Goal: Contribute content: Contribute content

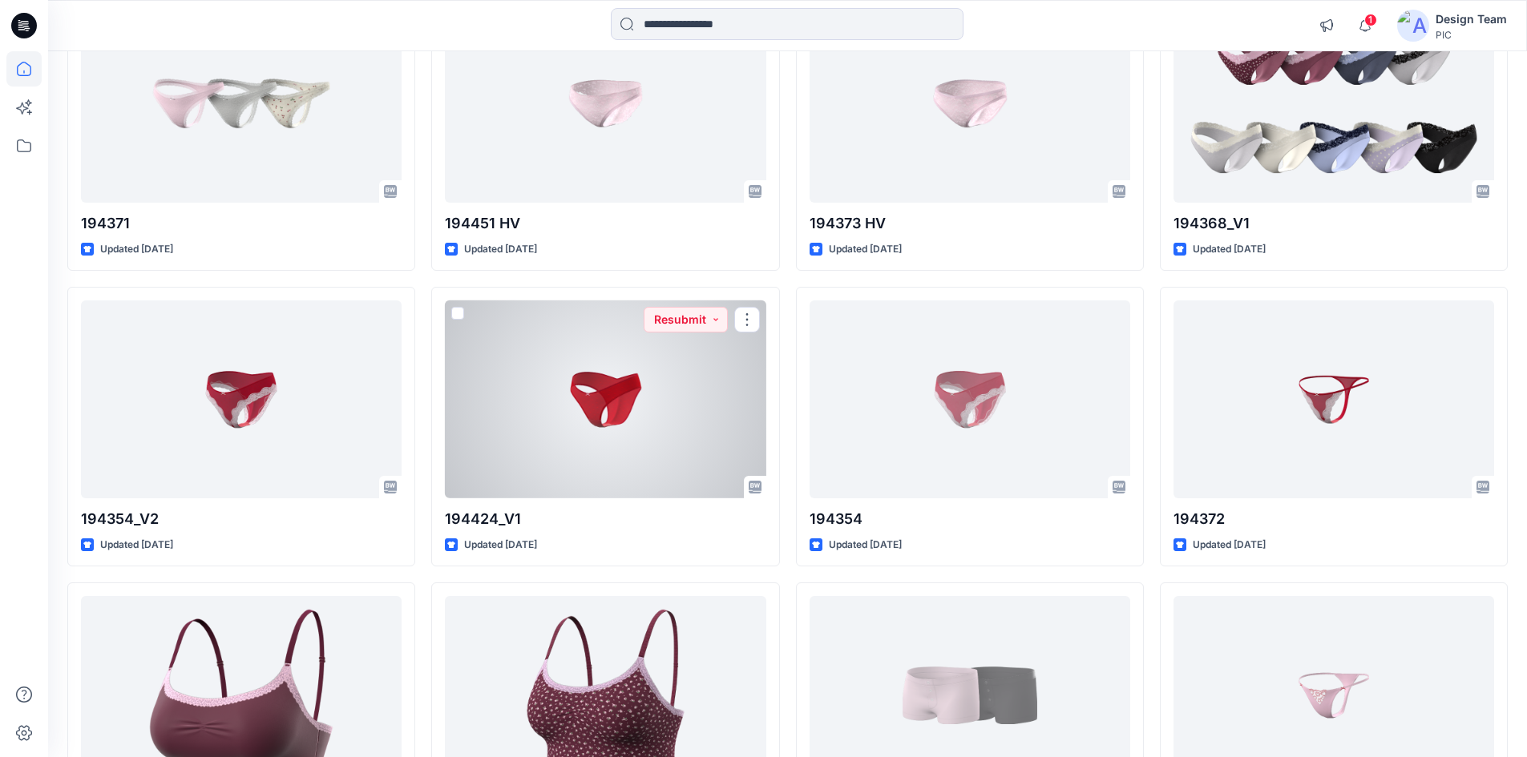
scroll to position [5576, 0]
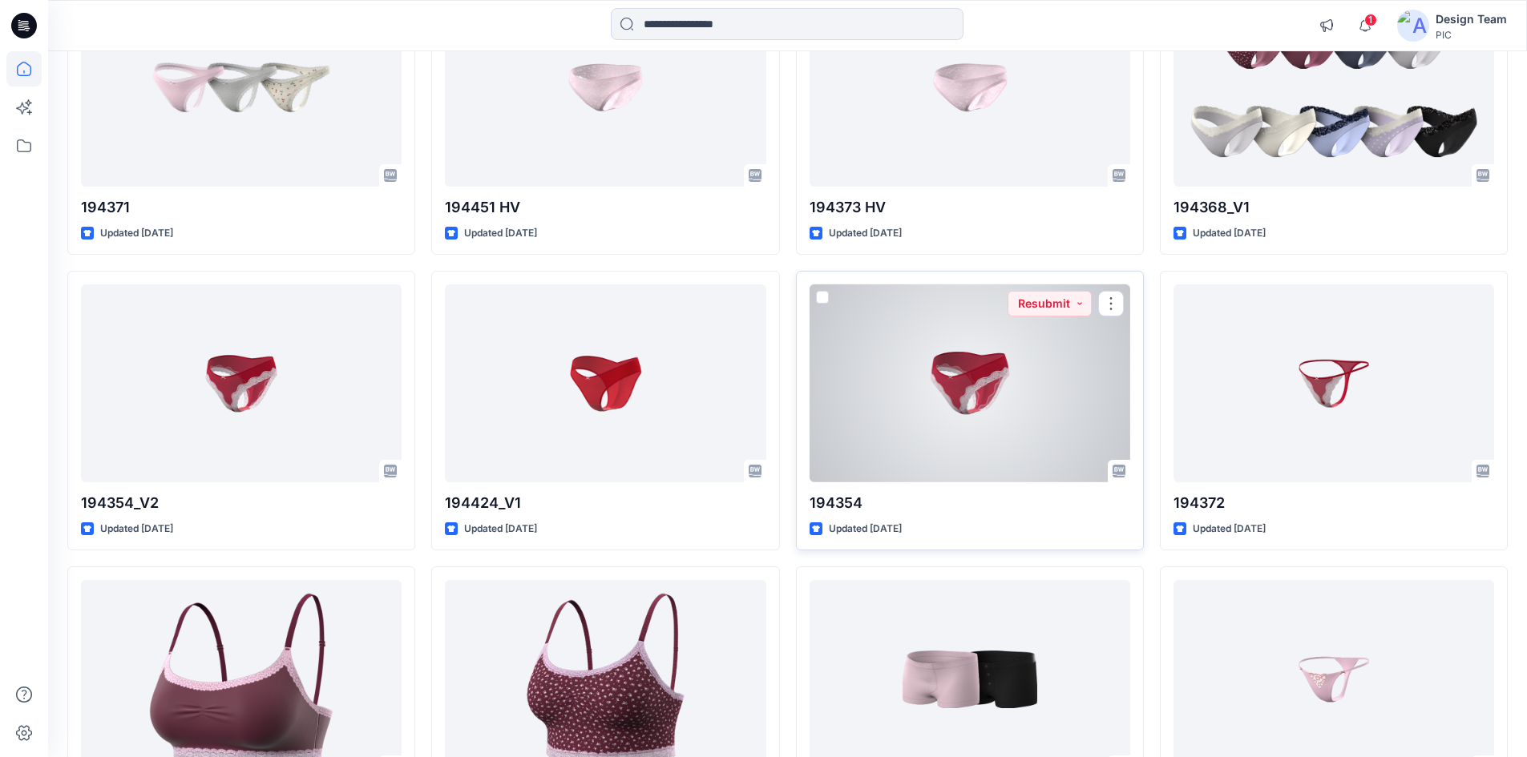
click at [957, 389] on div at bounding box center [969, 384] width 321 height 198
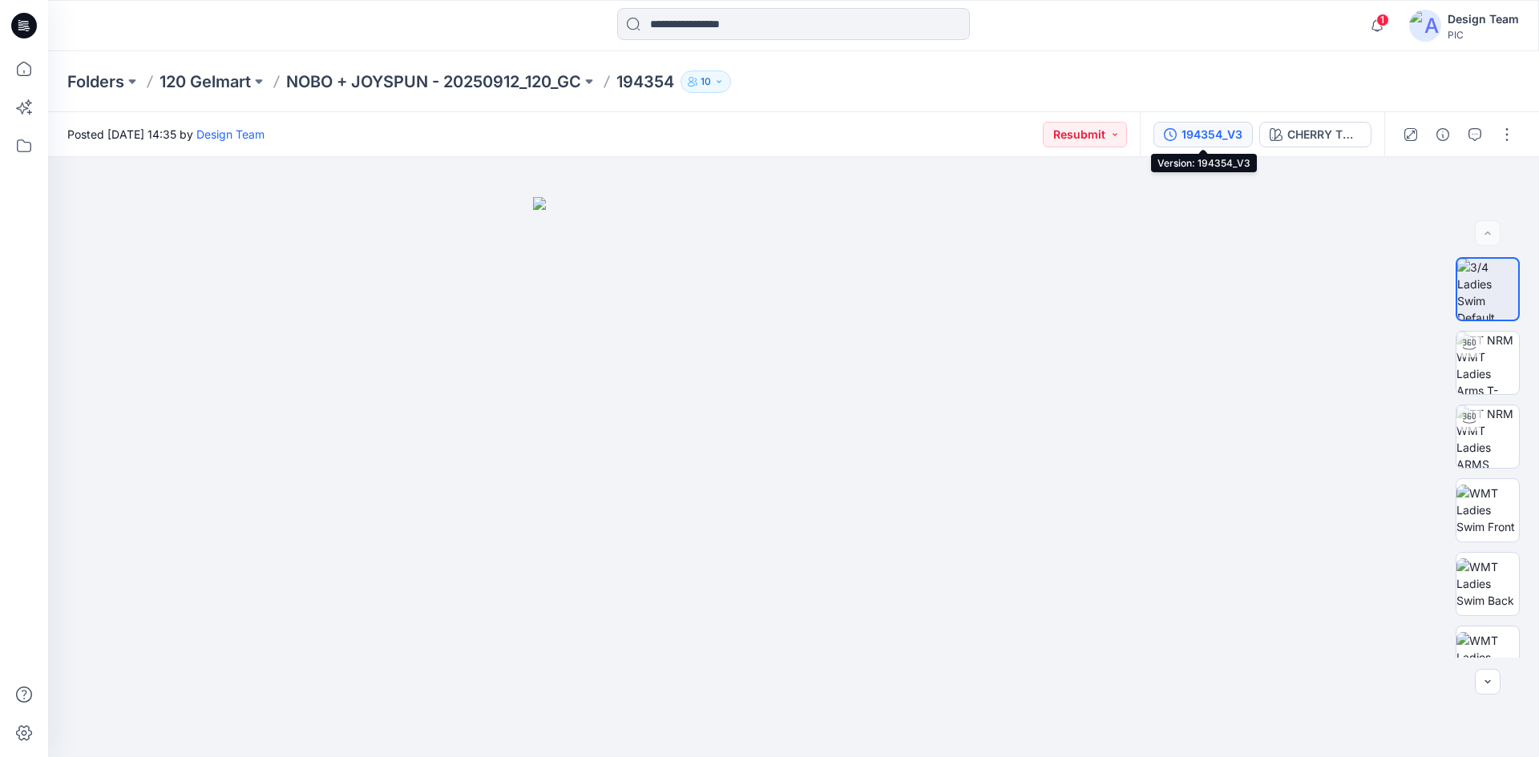
click at [1196, 139] on div "194354_V3" at bounding box center [1211, 135] width 61 height 18
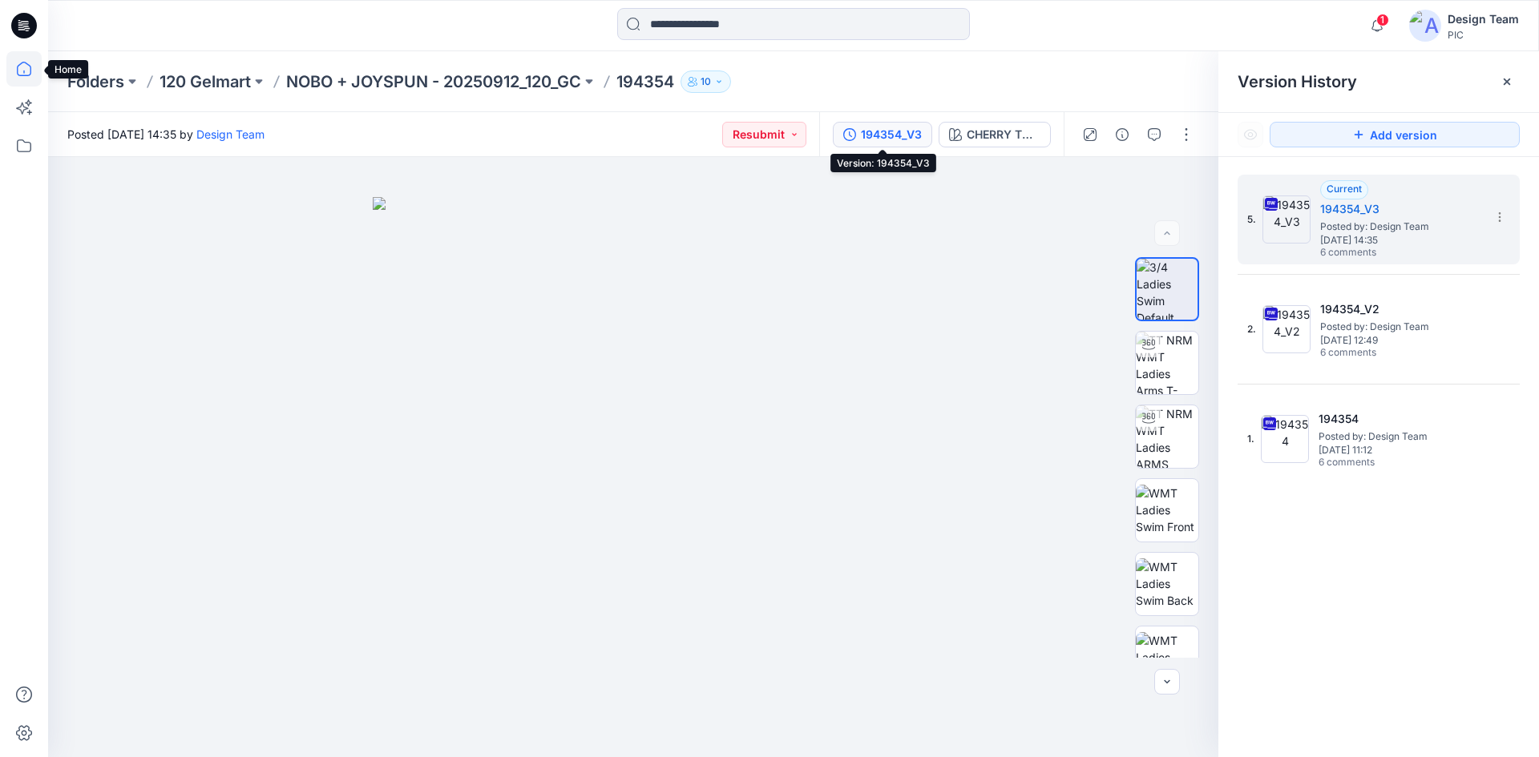
click at [27, 79] on icon at bounding box center [23, 68] width 35 height 35
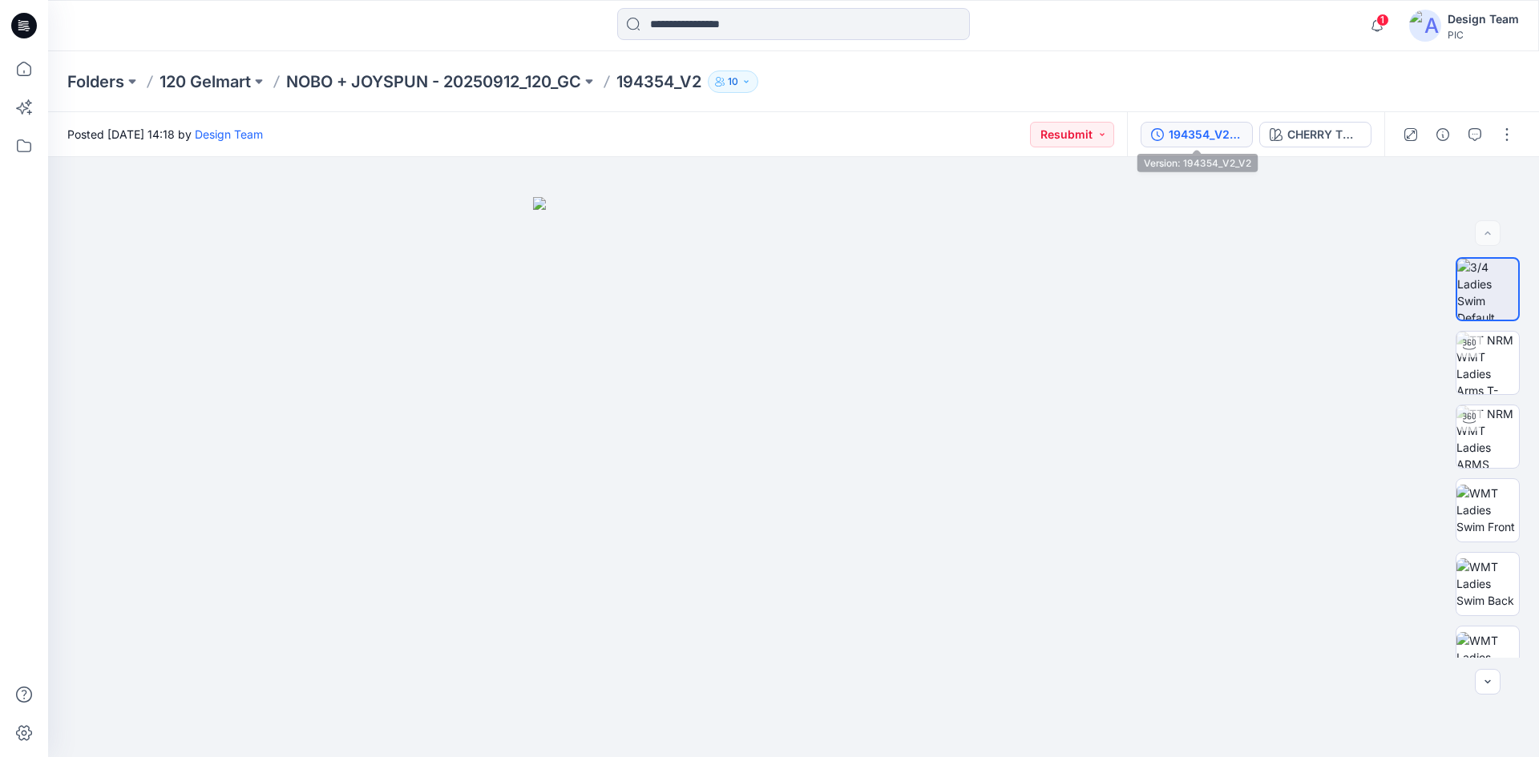
click at [1194, 143] on button "194354_V2_V2" at bounding box center [1196, 135] width 112 height 26
click at [1237, 132] on div "194354_V3" at bounding box center [1211, 135] width 61 height 18
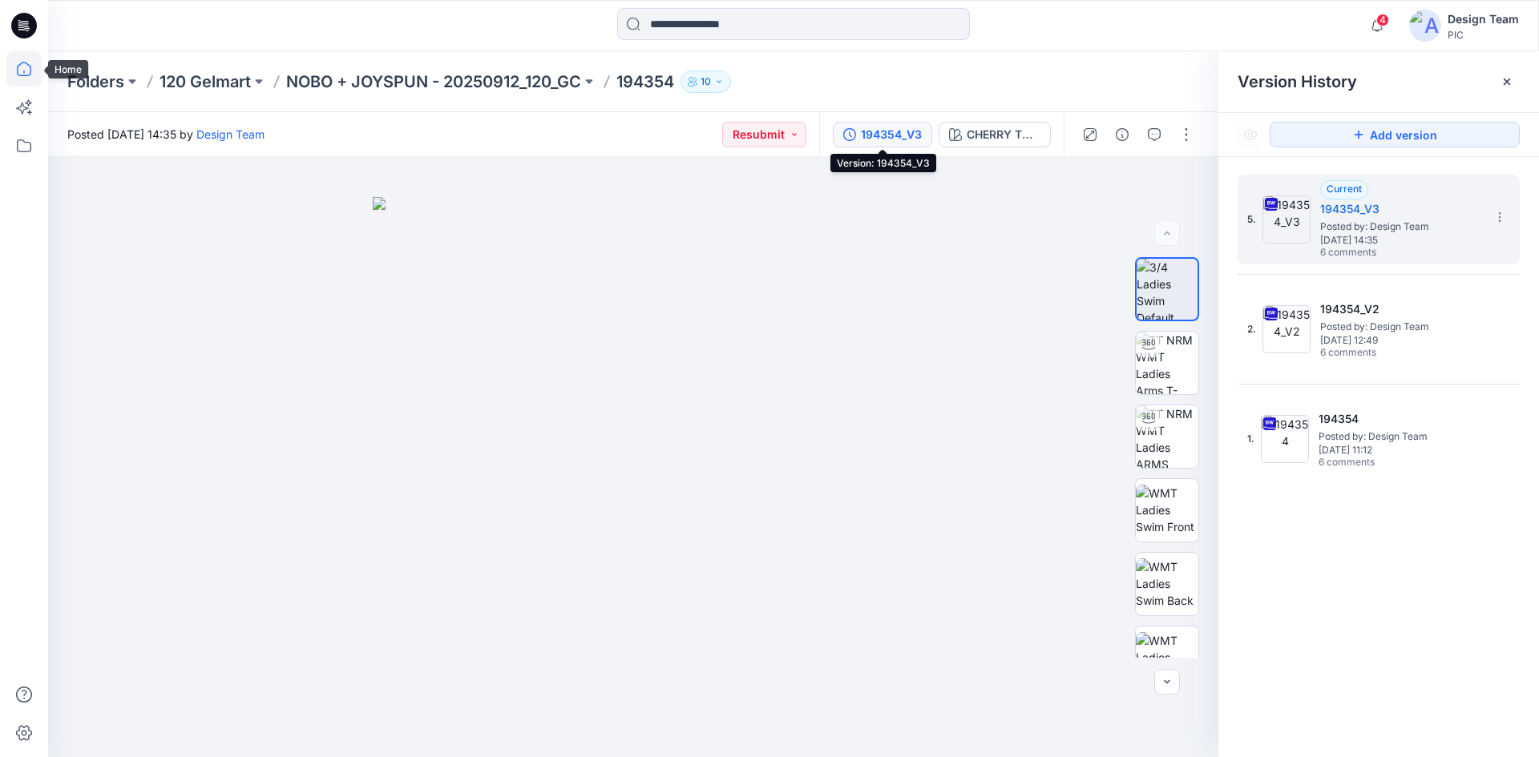
click at [30, 68] on icon at bounding box center [23, 68] width 35 height 35
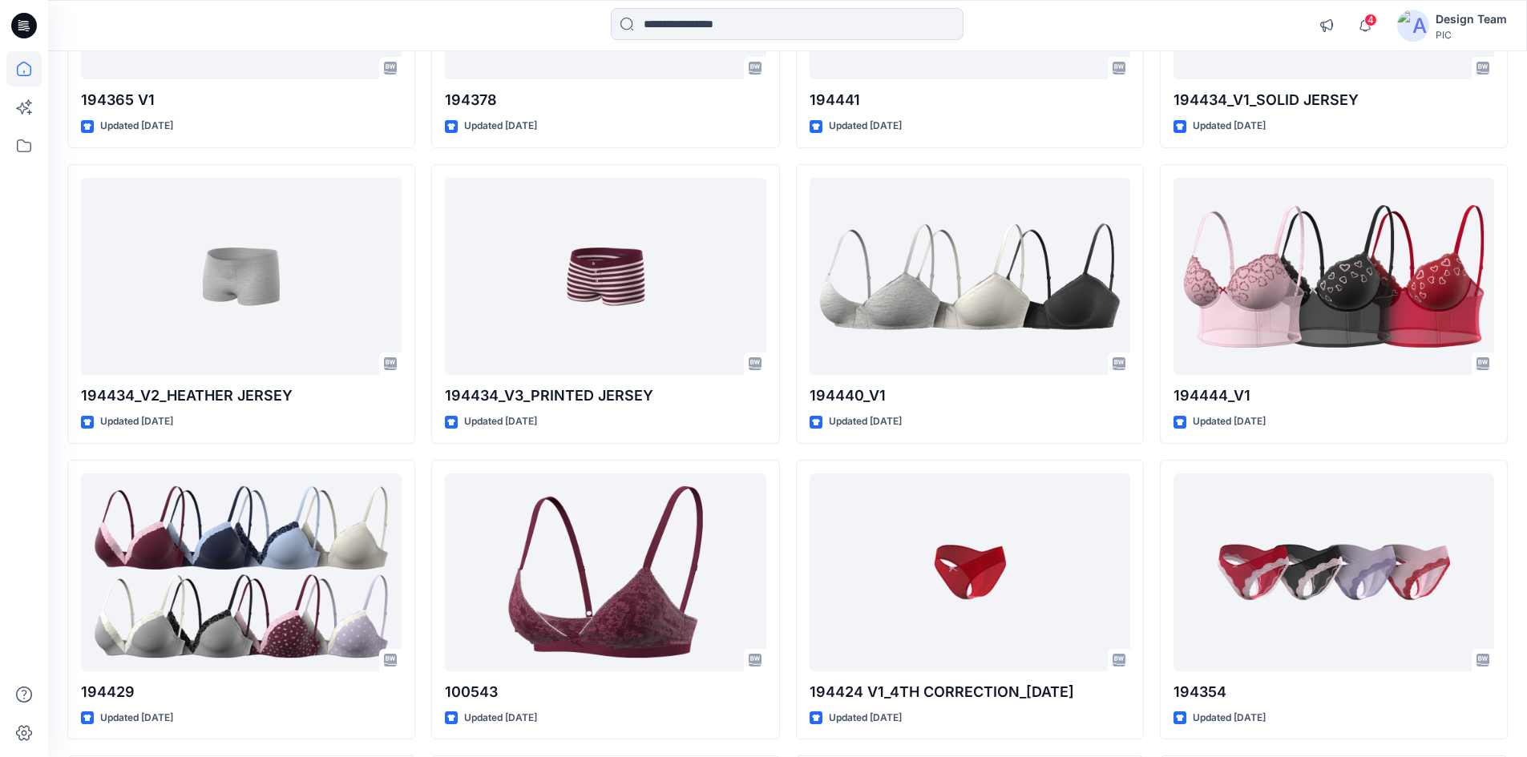
scroll to position [3578, 0]
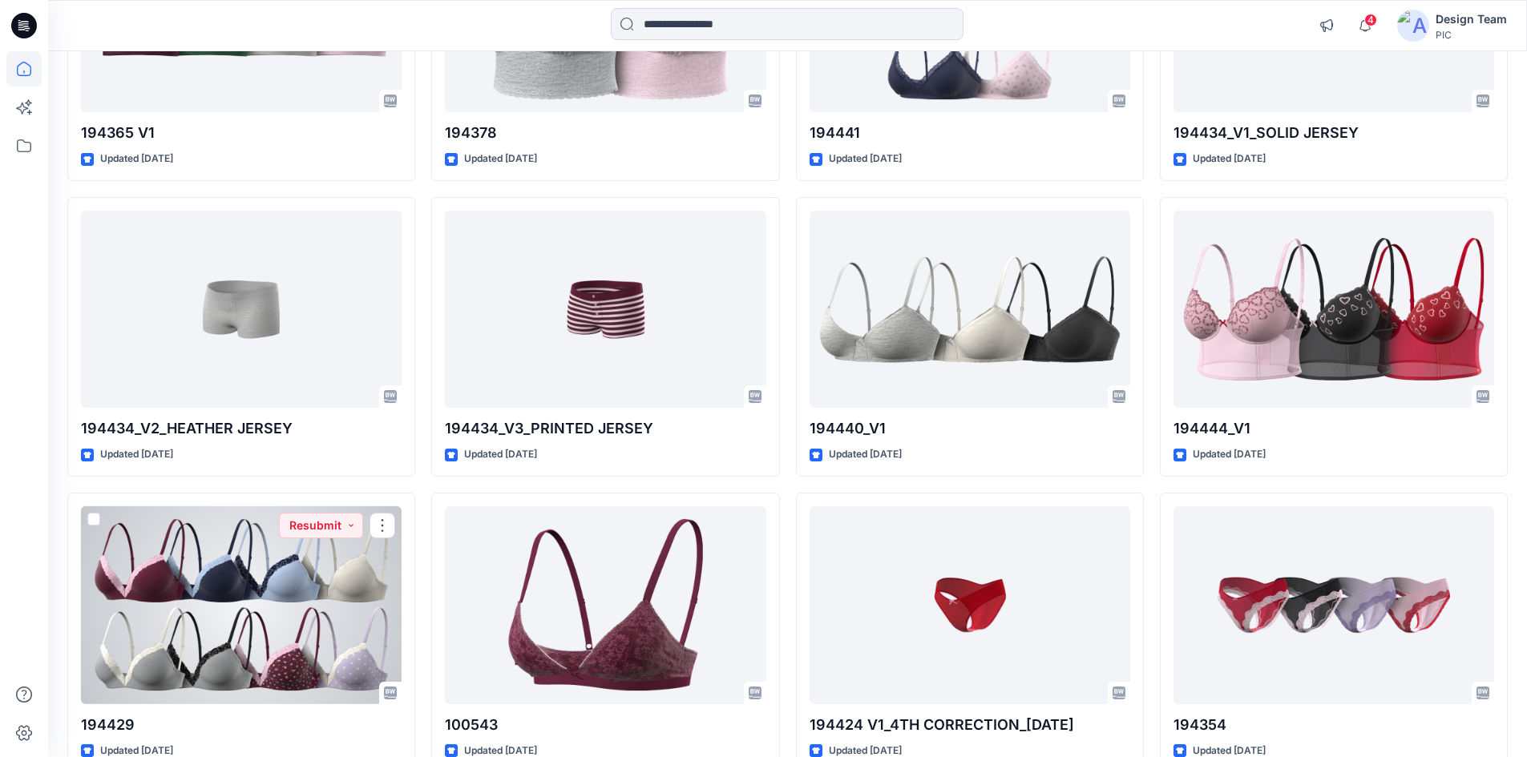
click at [267, 595] on div at bounding box center [241, 606] width 321 height 198
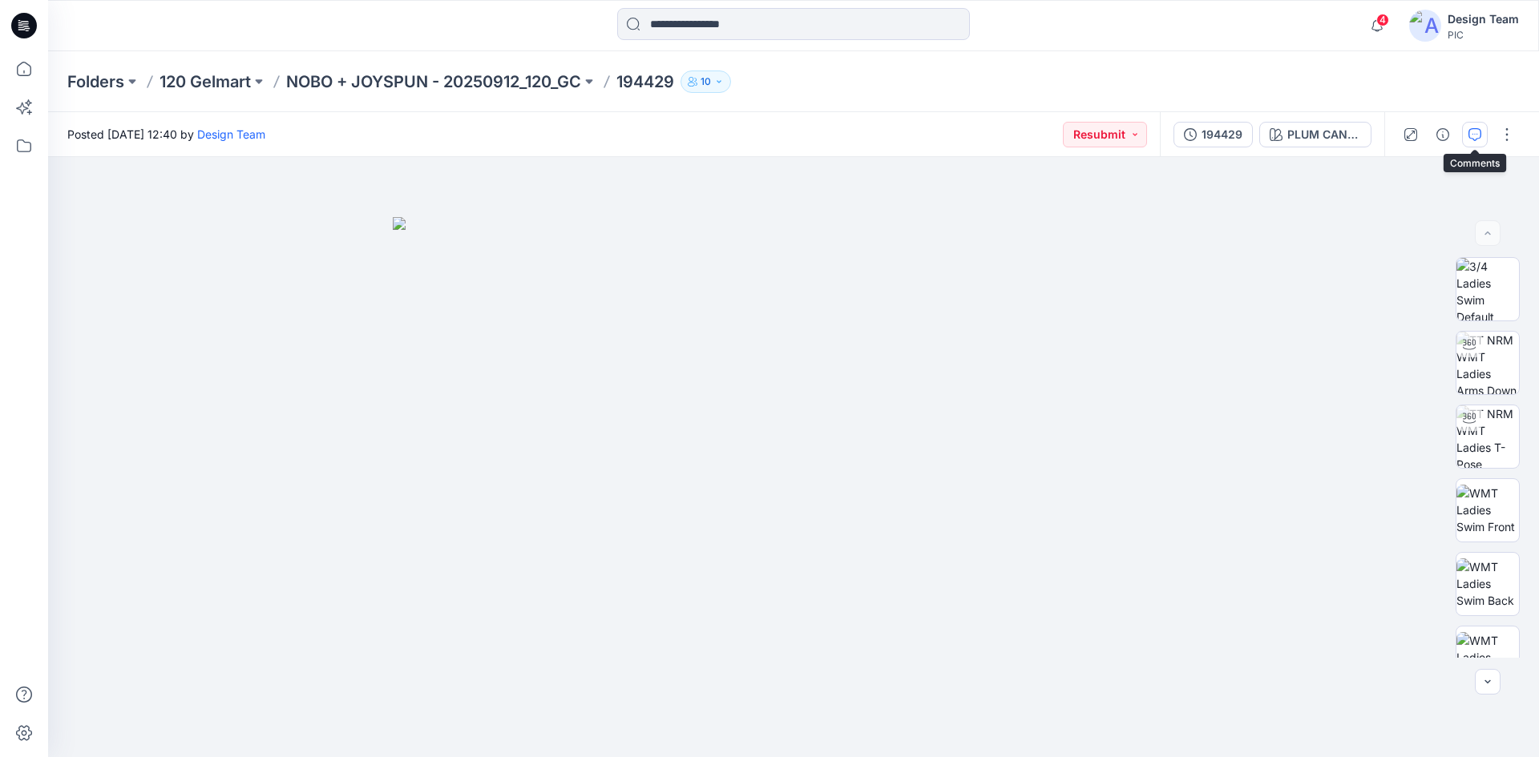
click at [1483, 131] on button "button" at bounding box center [1475, 135] width 26 height 26
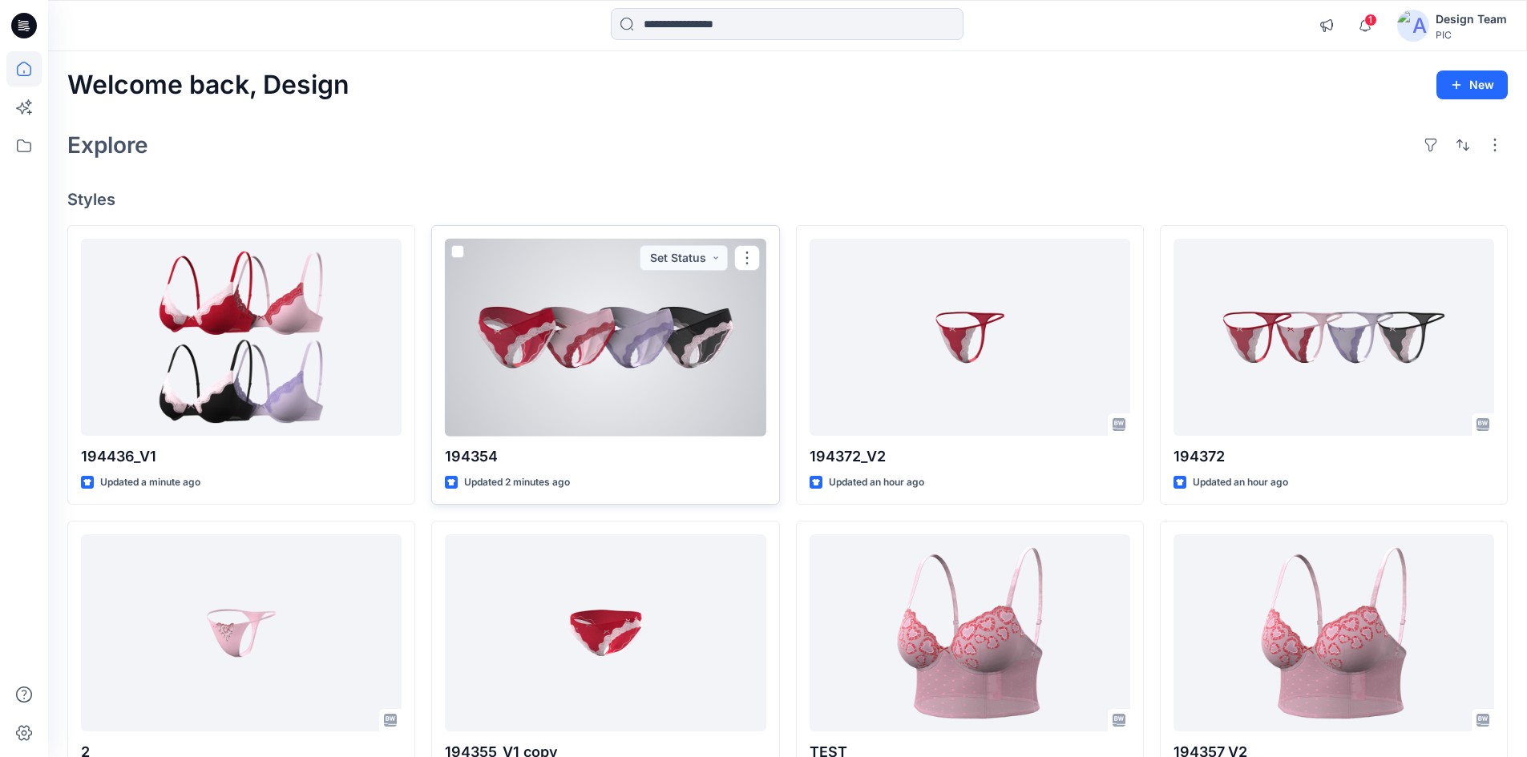
click at [658, 352] on div at bounding box center [605, 338] width 321 height 198
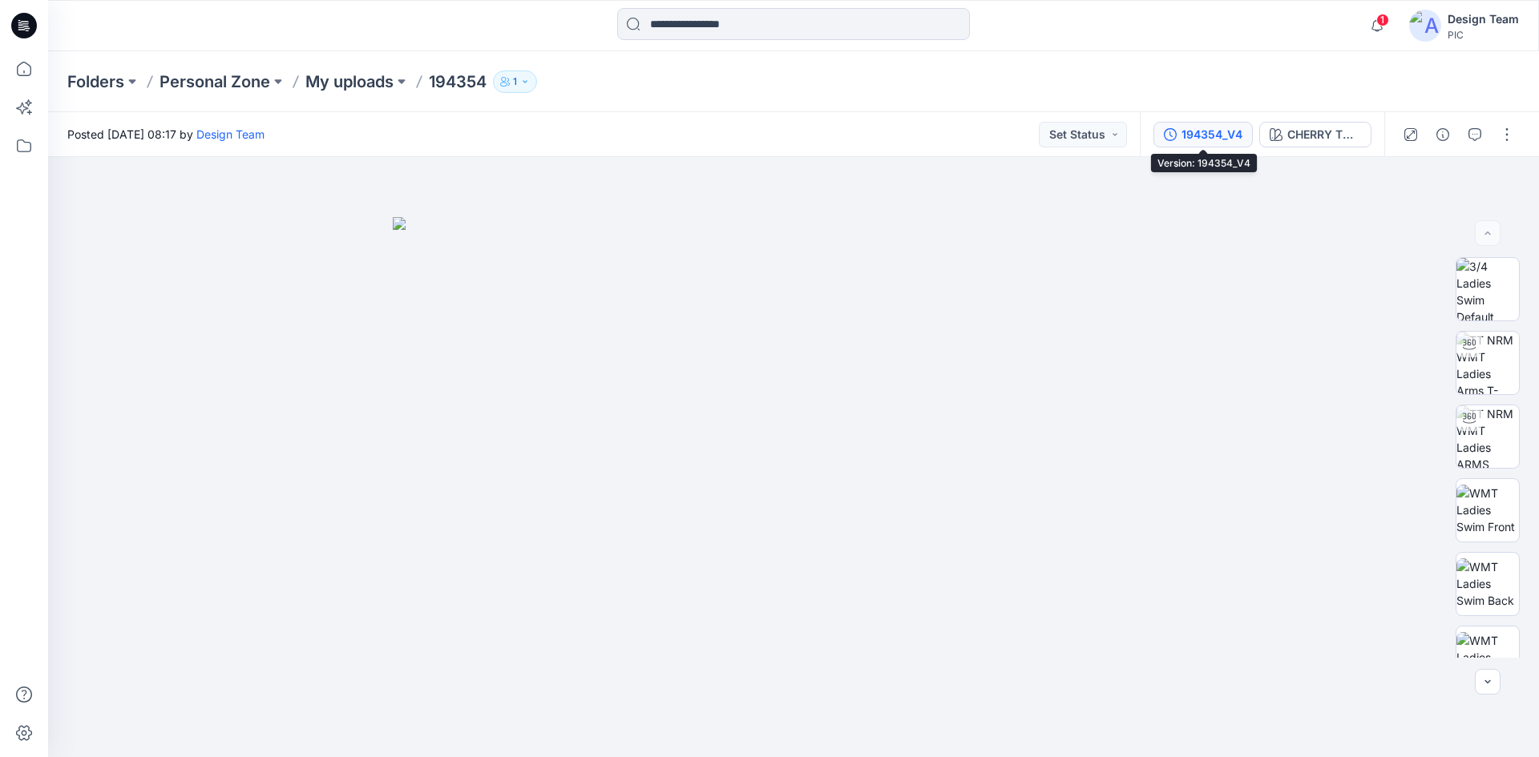
click at [1210, 141] on div "194354_V4" at bounding box center [1211, 135] width 61 height 18
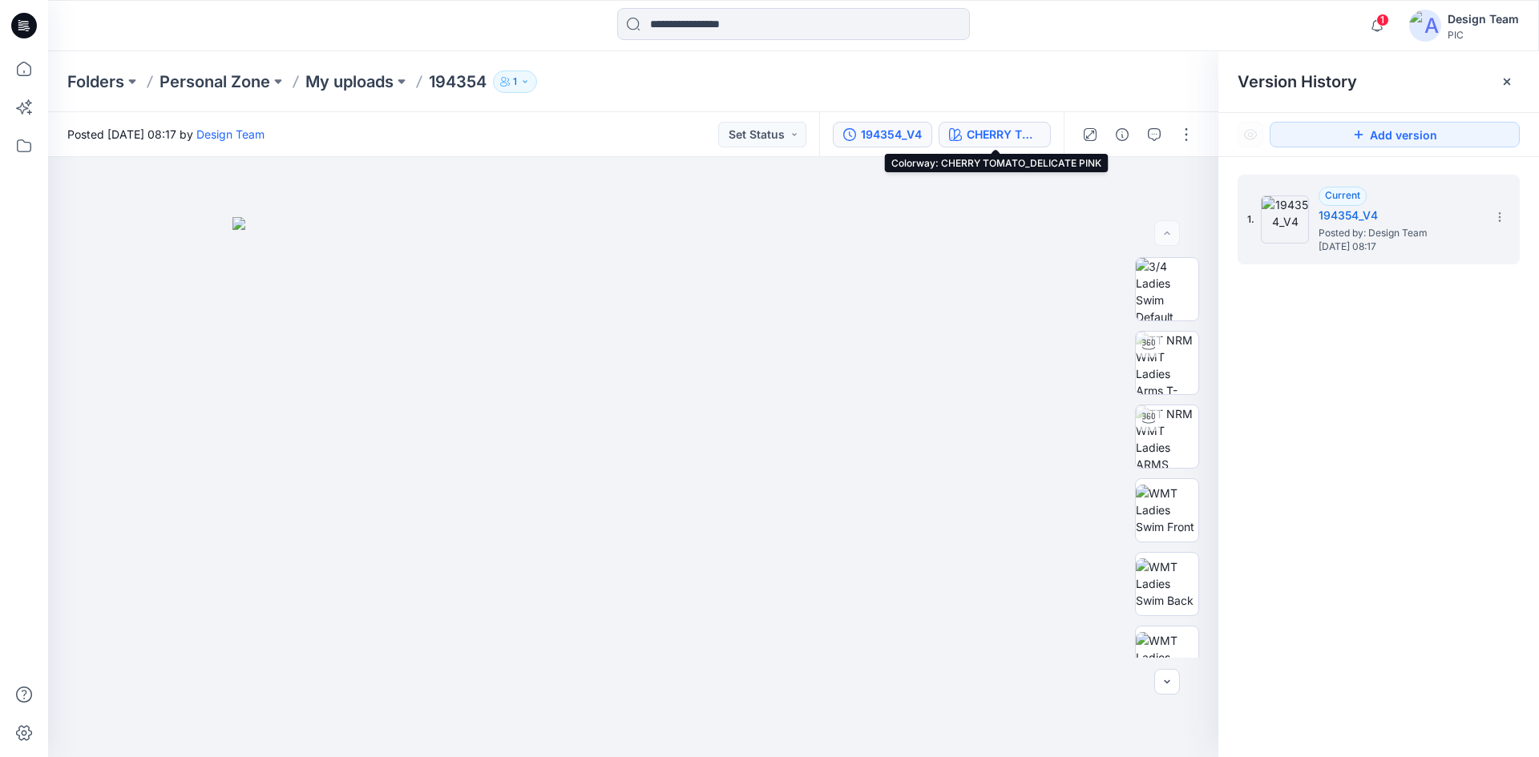
click at [993, 139] on div "CHERRY TOMATO_DELICATE PINK" at bounding box center [1004, 135] width 74 height 18
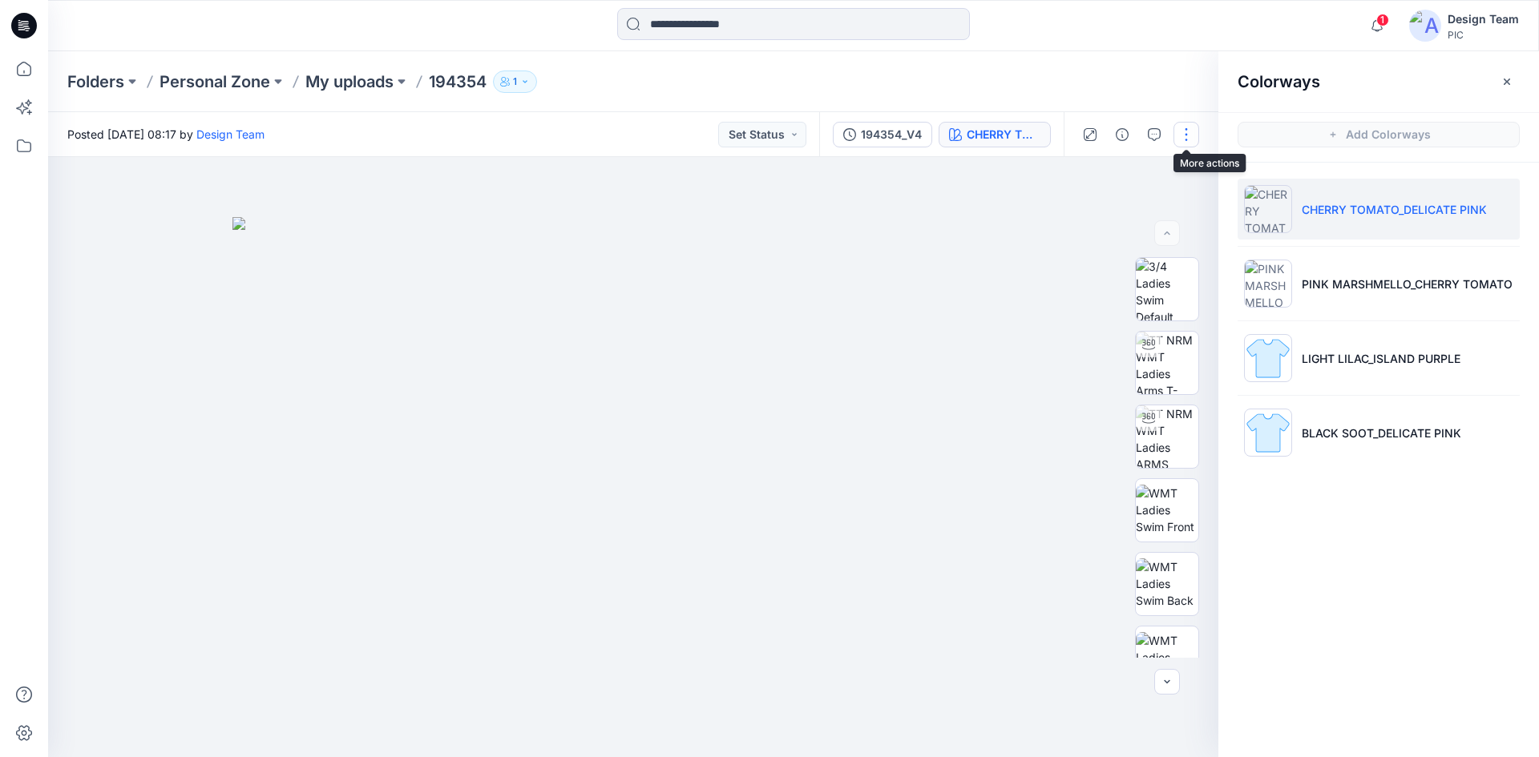
click at [1191, 136] on button "button" at bounding box center [1186, 135] width 26 height 26
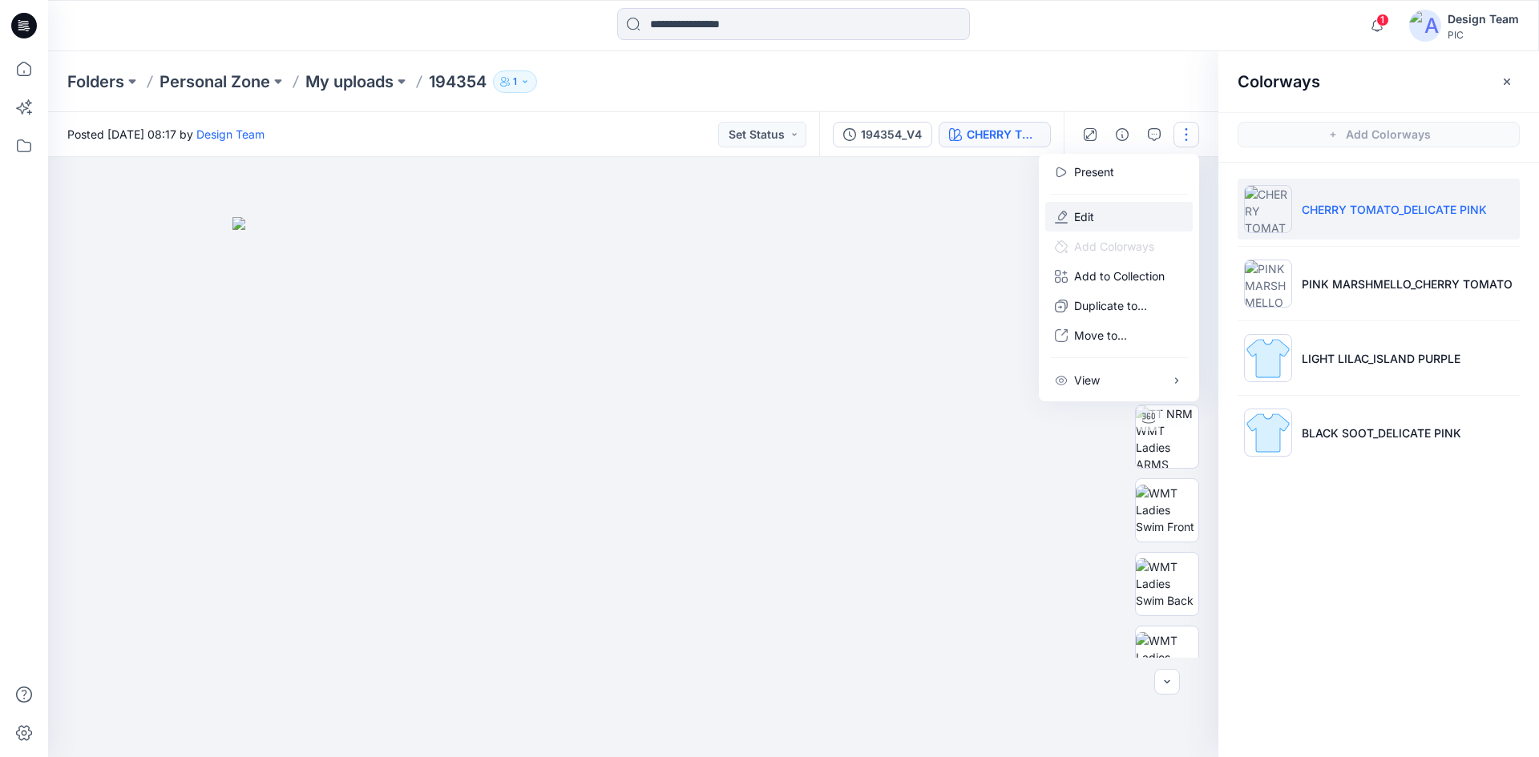
click at [1131, 212] on button "Edit" at bounding box center [1118, 217] width 147 height 30
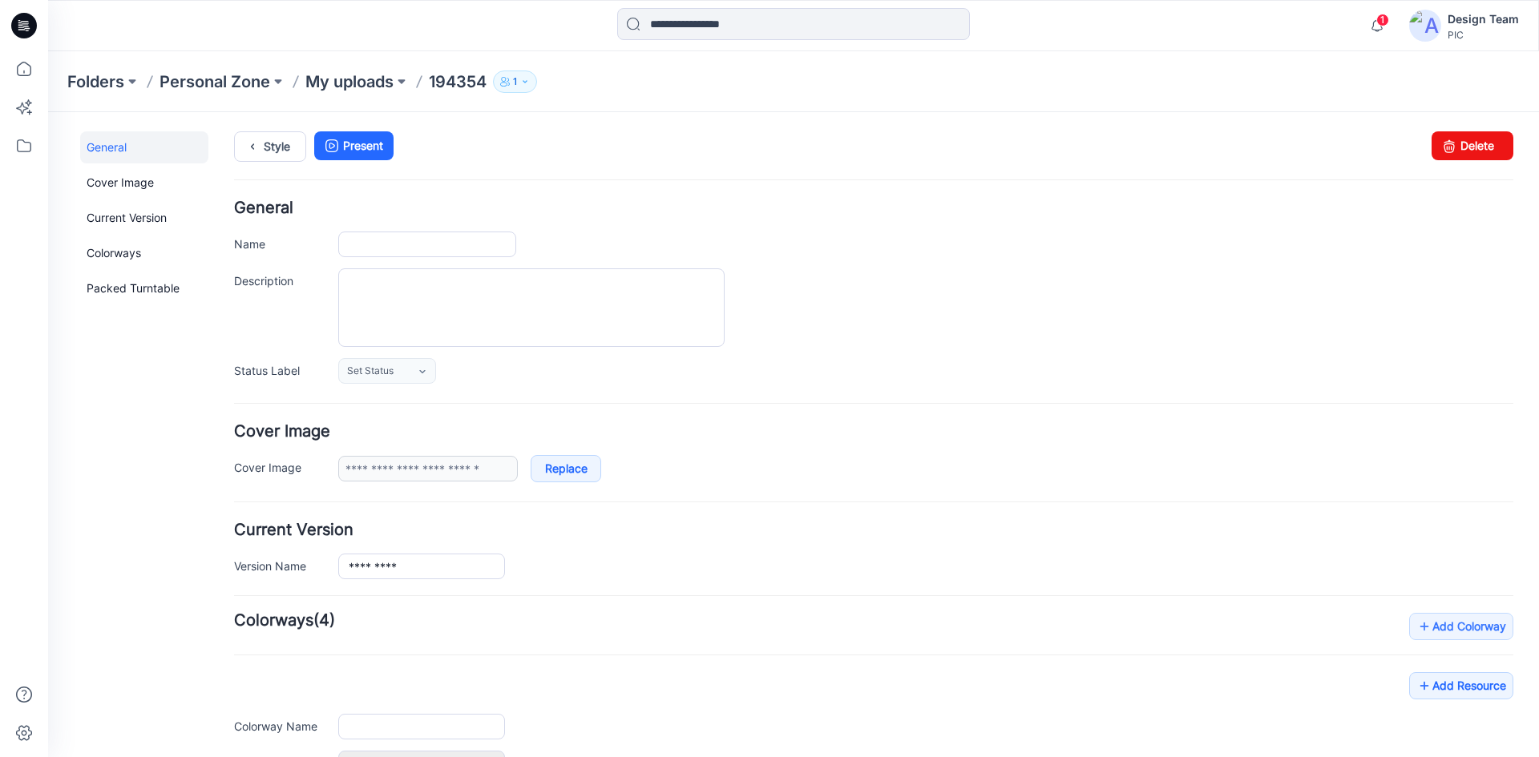
type input "******"
type input "**********"
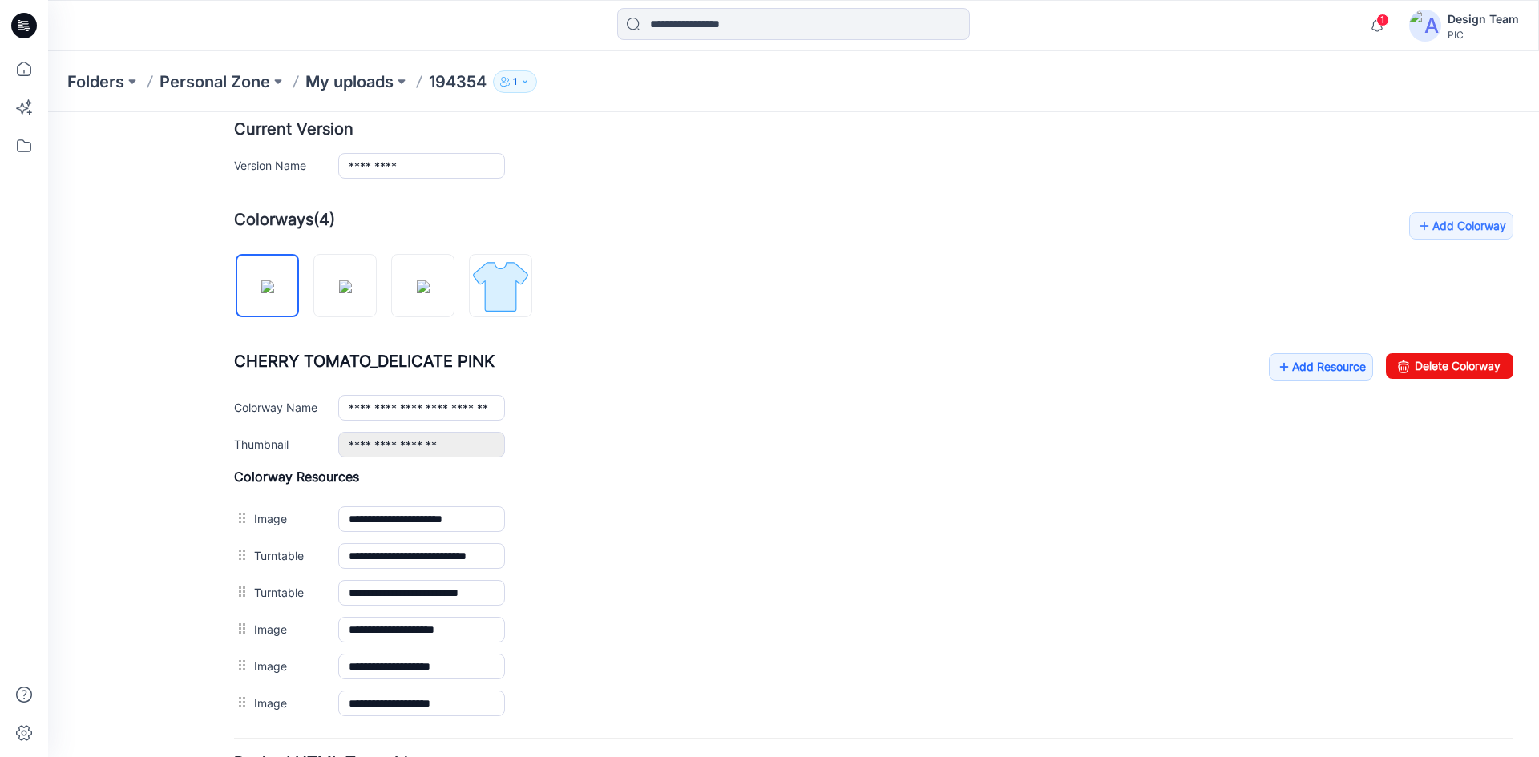
scroll to position [549, 0]
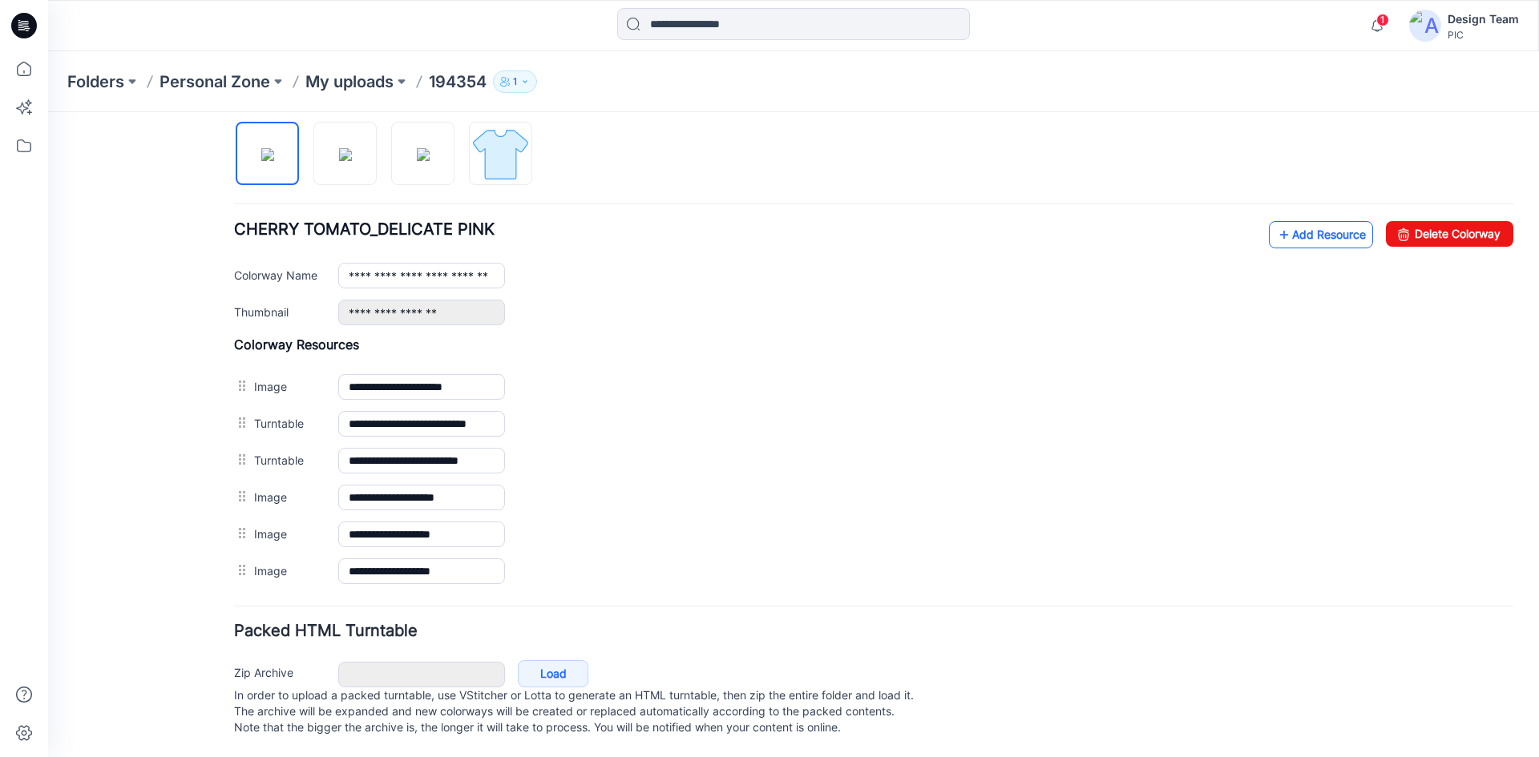
click at [1290, 221] on link "Add Resource" at bounding box center [1321, 234] width 104 height 27
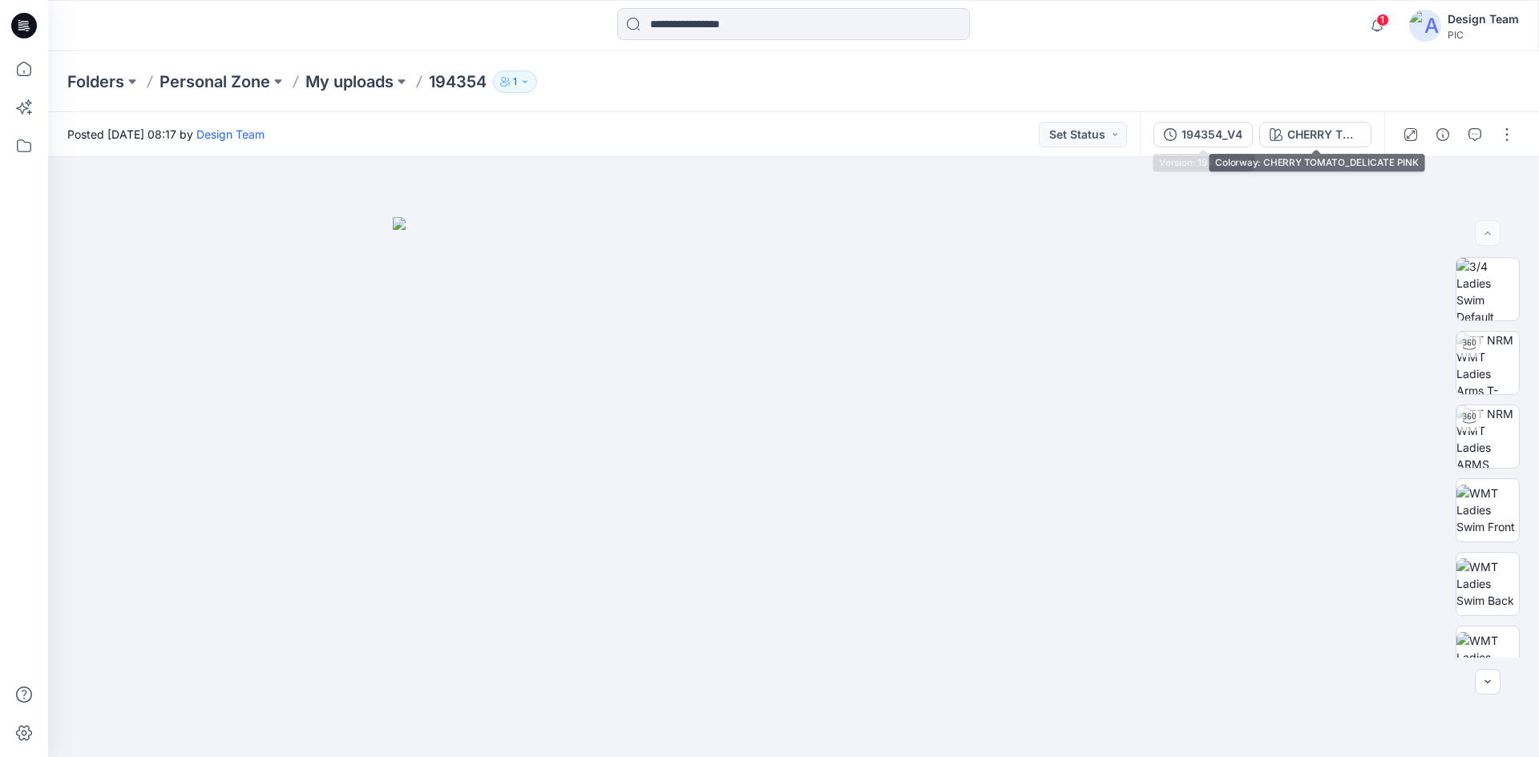
click at [1213, 136] on div "194354_V4" at bounding box center [1211, 135] width 61 height 18
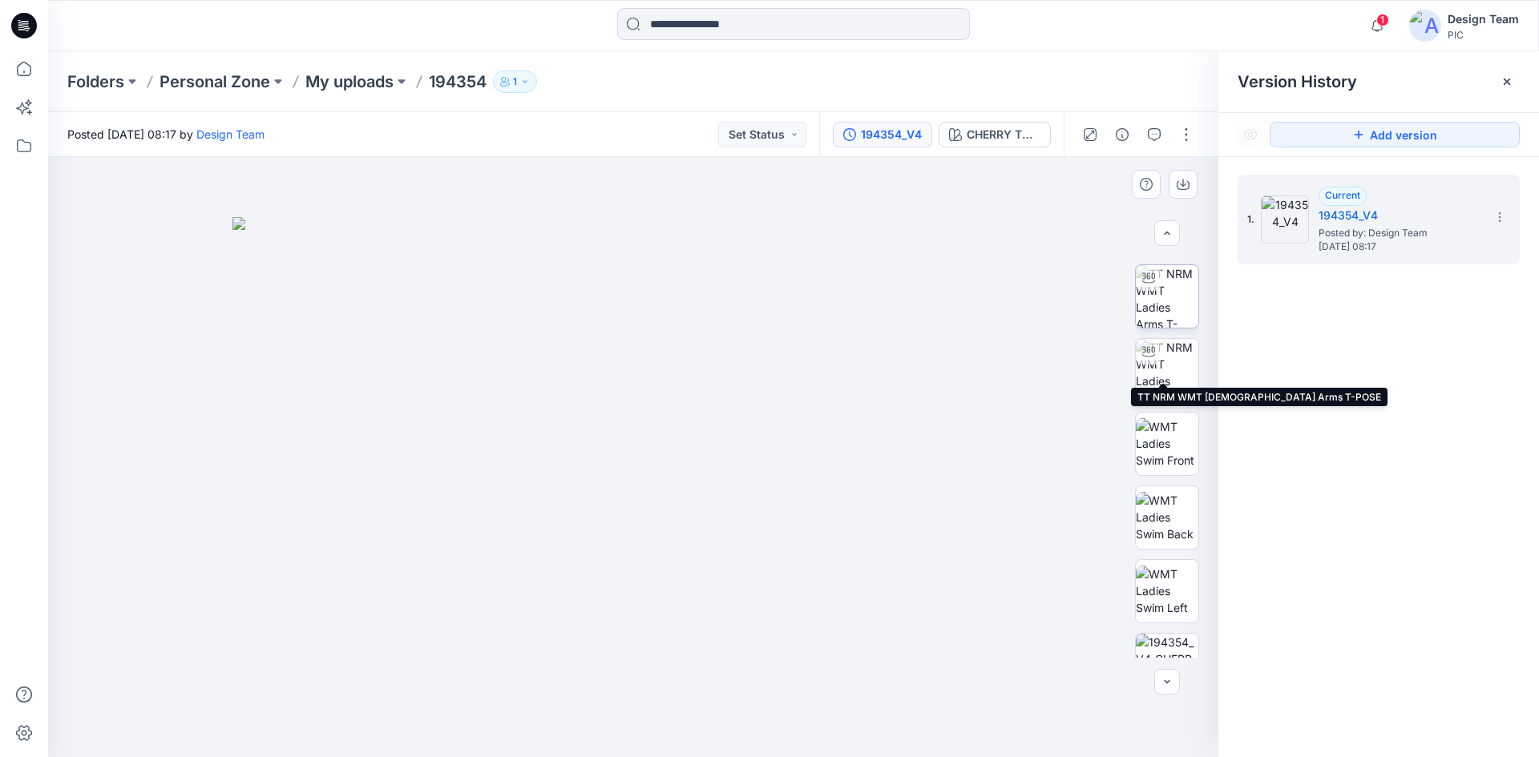
scroll to position [180, 0]
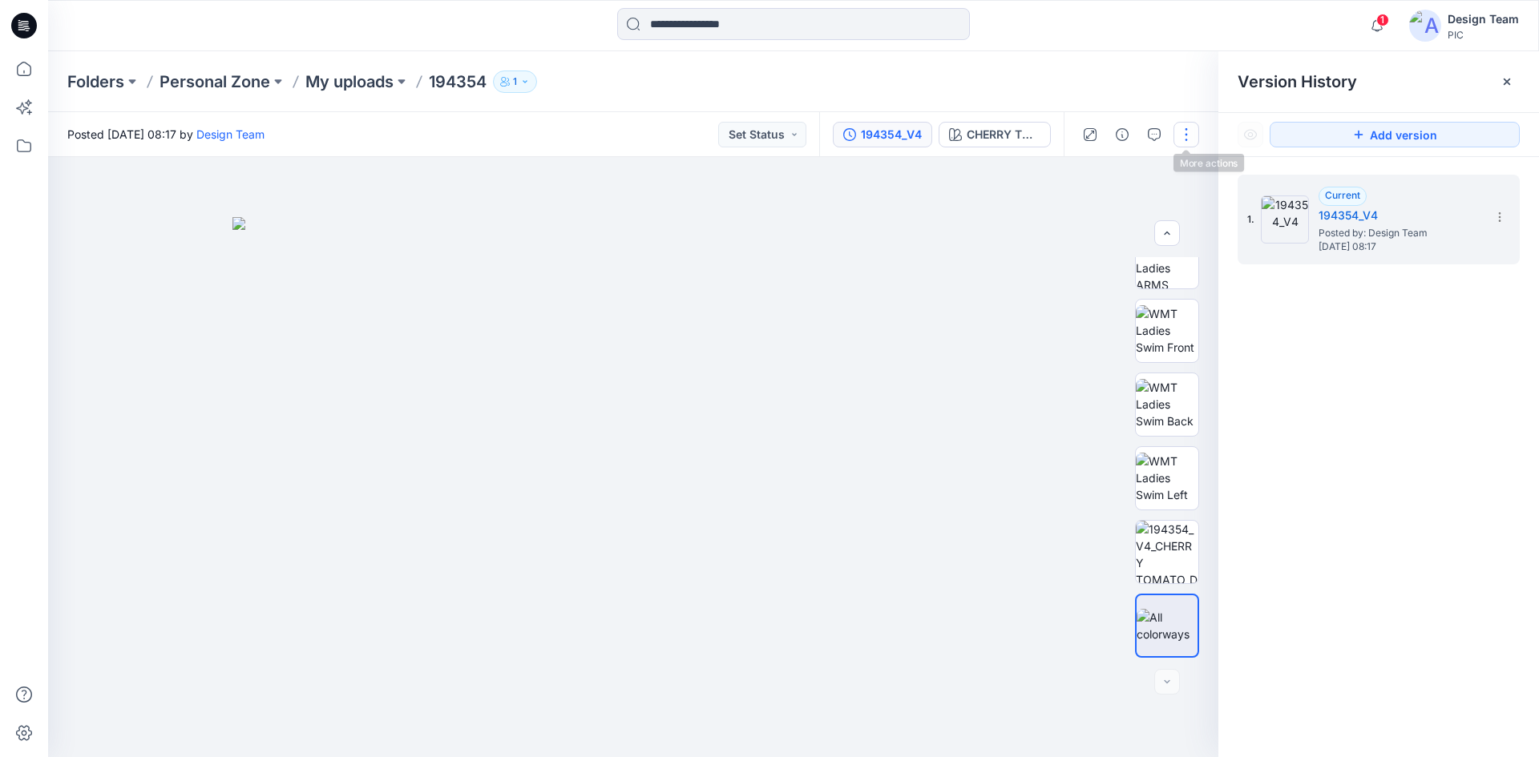
click at [1192, 134] on button "button" at bounding box center [1186, 135] width 26 height 26
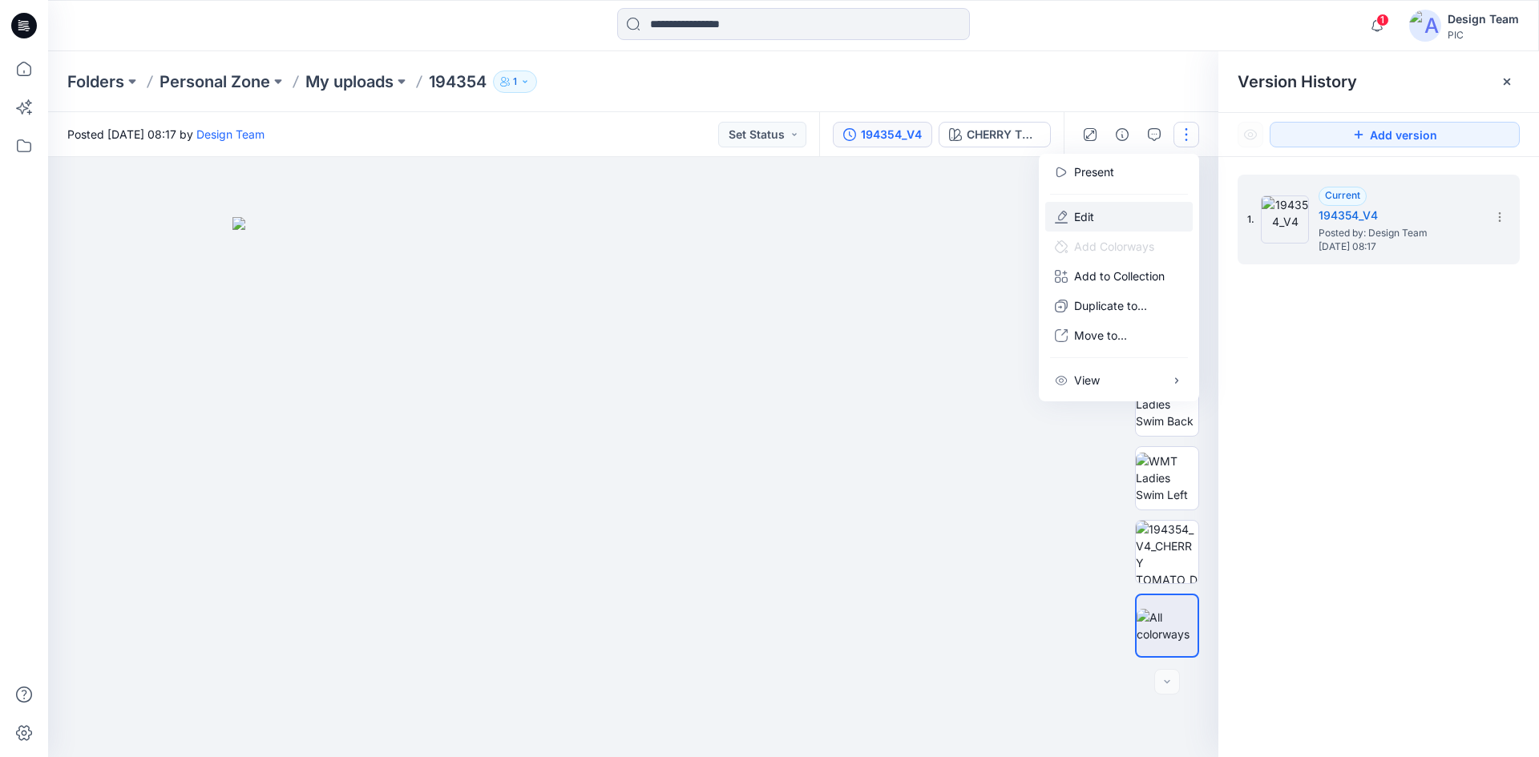
click at [1167, 218] on button "Edit" at bounding box center [1118, 217] width 147 height 30
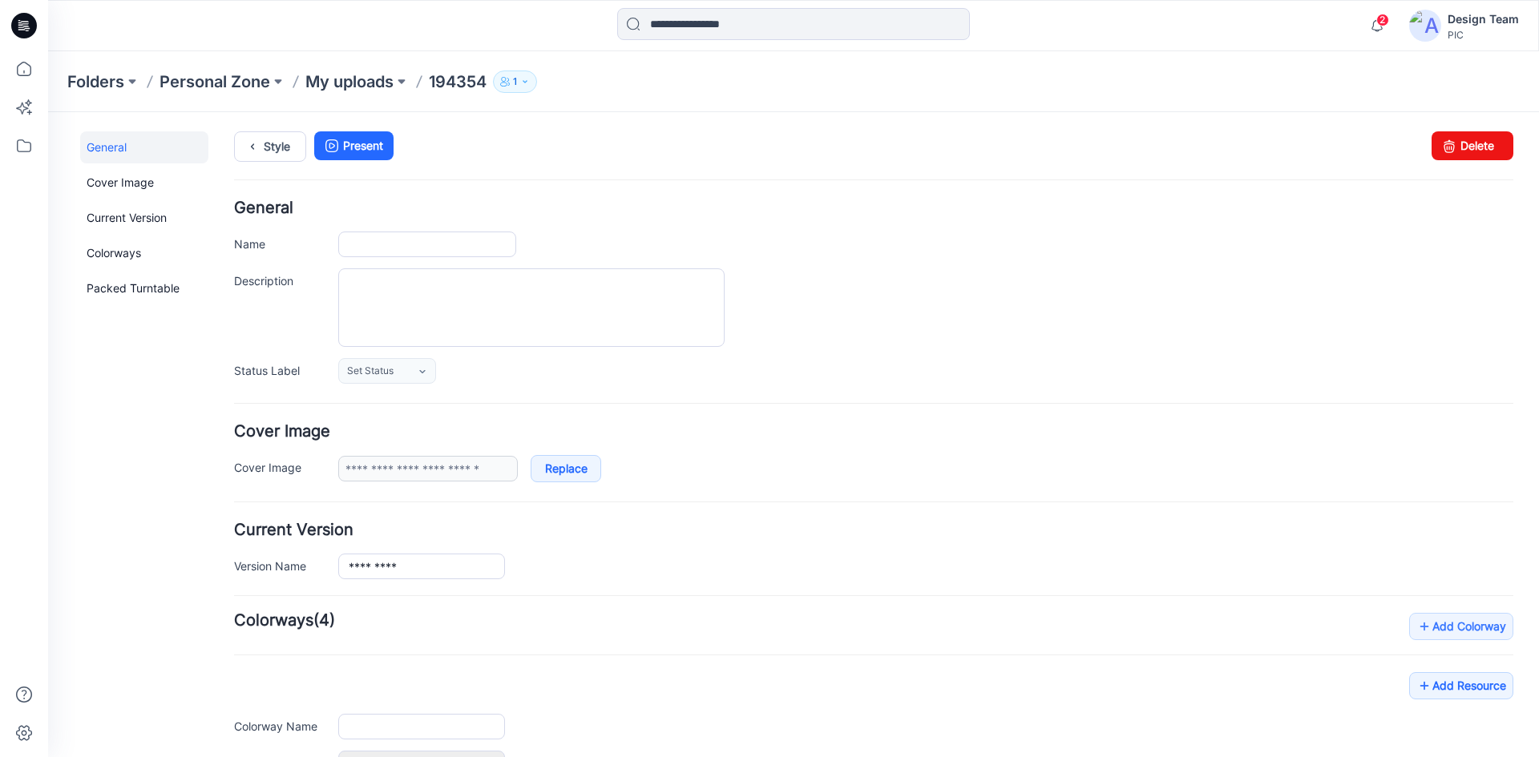
type input "******"
type input "**********"
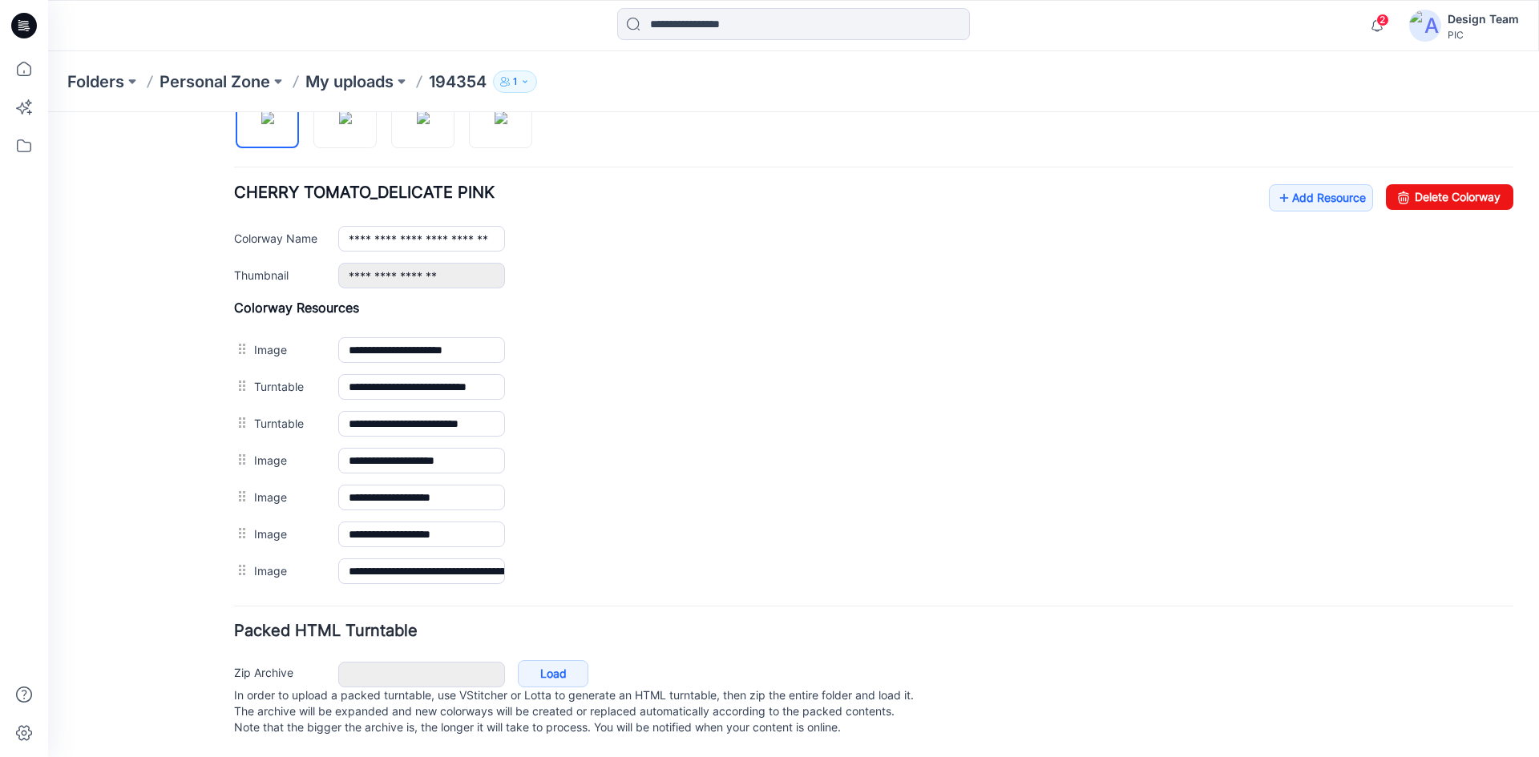
scroll to position [586, 0]
click at [1299, 184] on link "Add Resource" at bounding box center [1321, 197] width 104 height 27
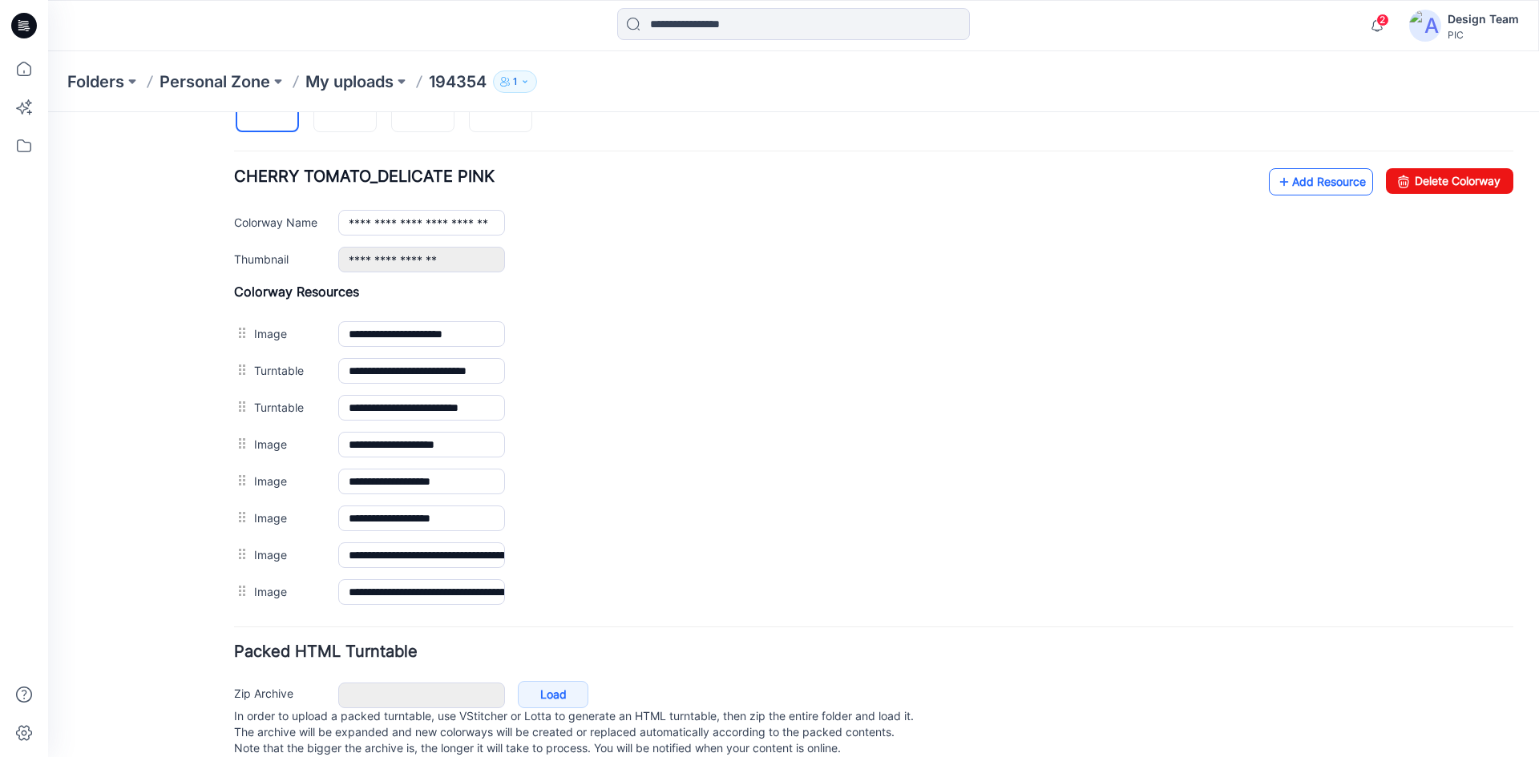
click at [1317, 183] on link "Add Resource" at bounding box center [1321, 181] width 104 height 27
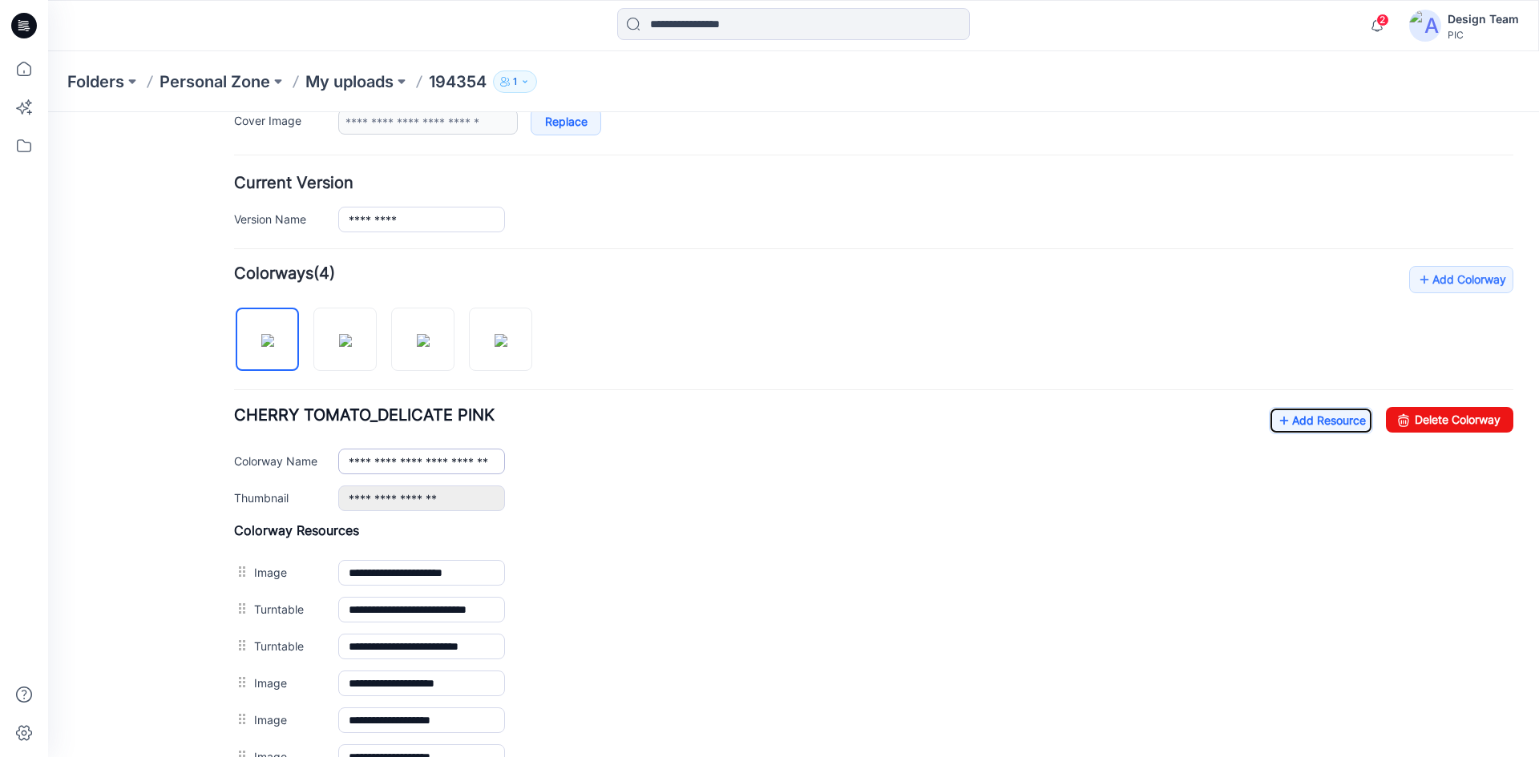
scroll to position [426, 0]
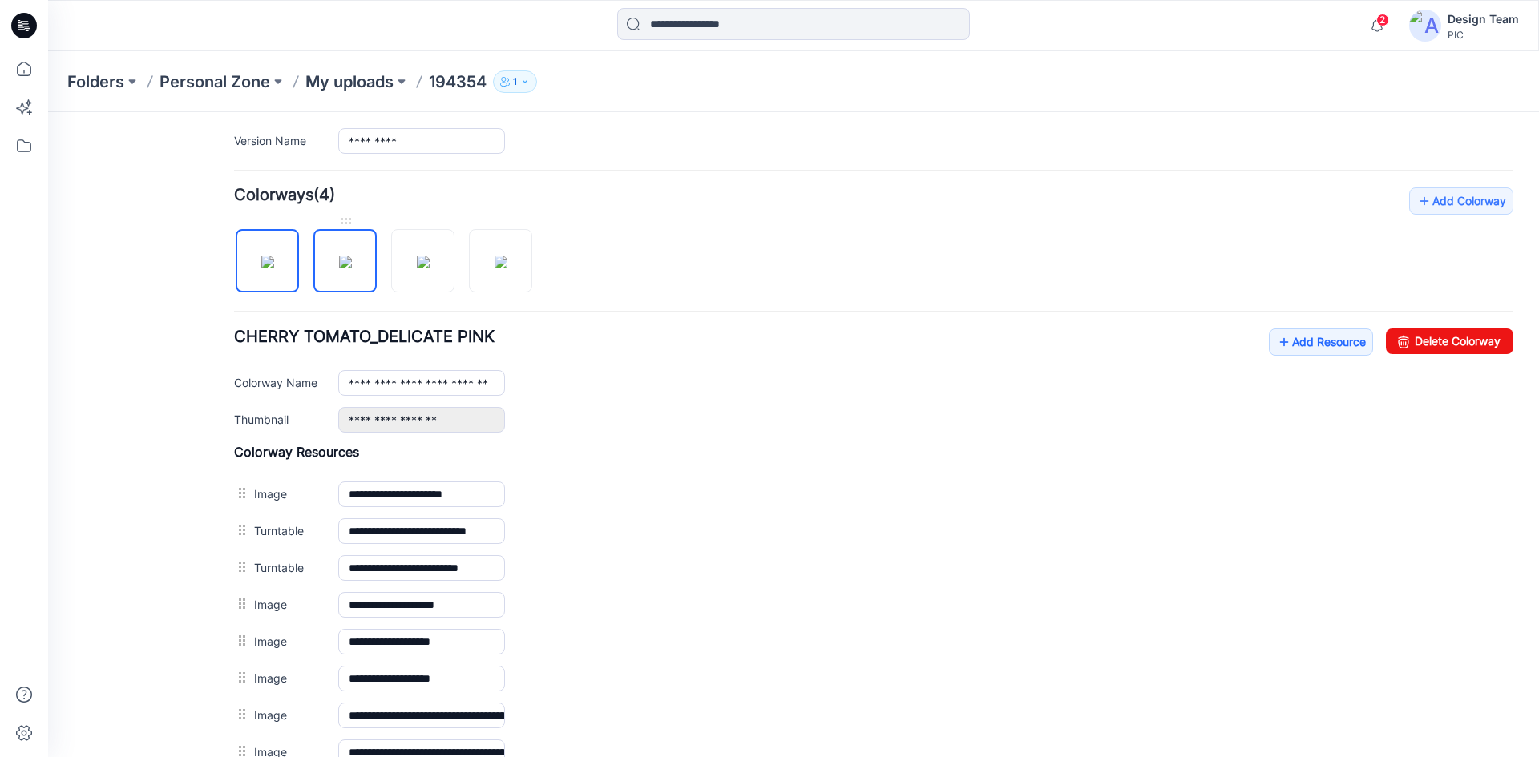
click at [345, 256] on img at bounding box center [345, 262] width 13 height 13
click at [1314, 348] on link "Add Resource" at bounding box center [1321, 342] width 104 height 27
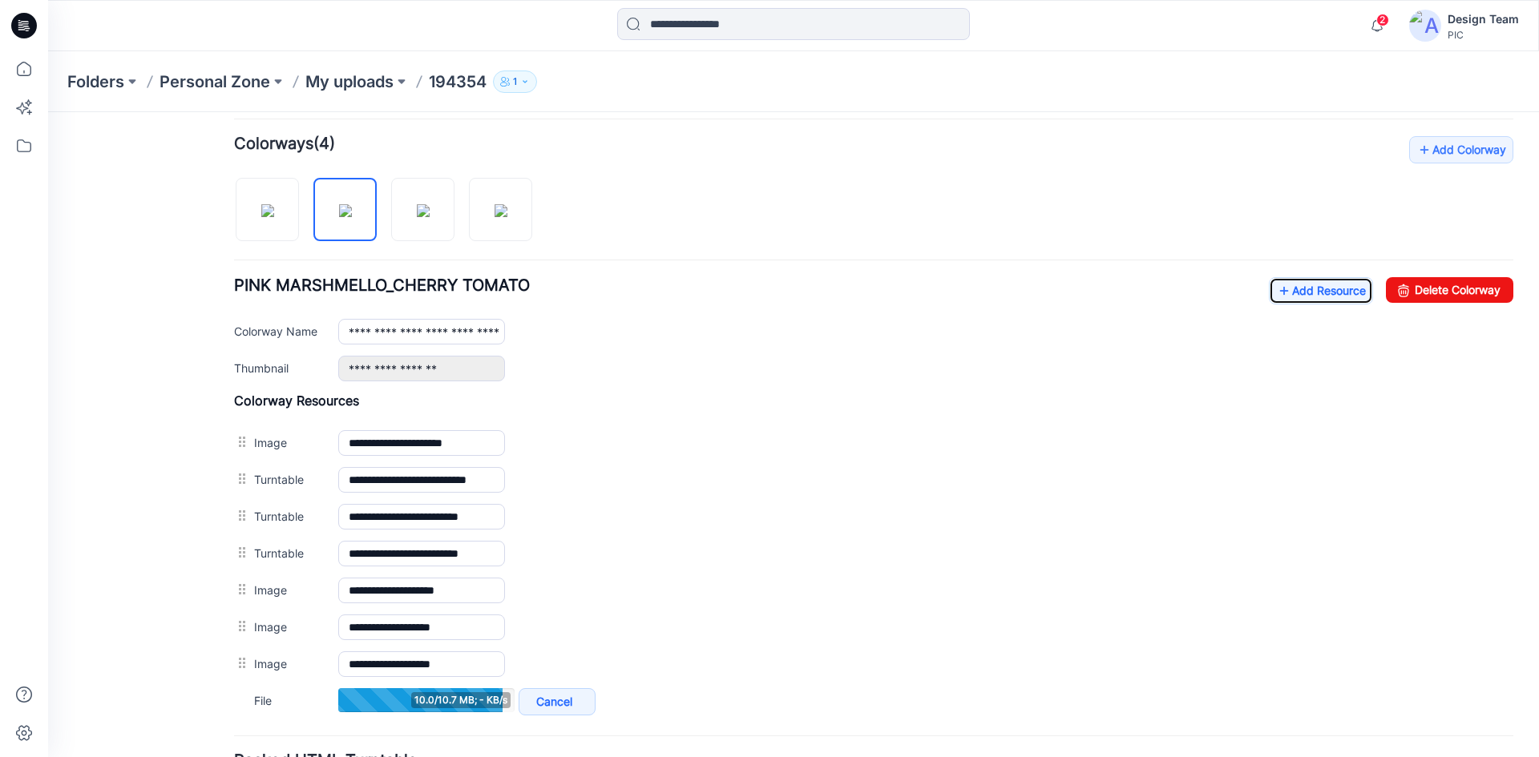
scroll to position [506, 0]
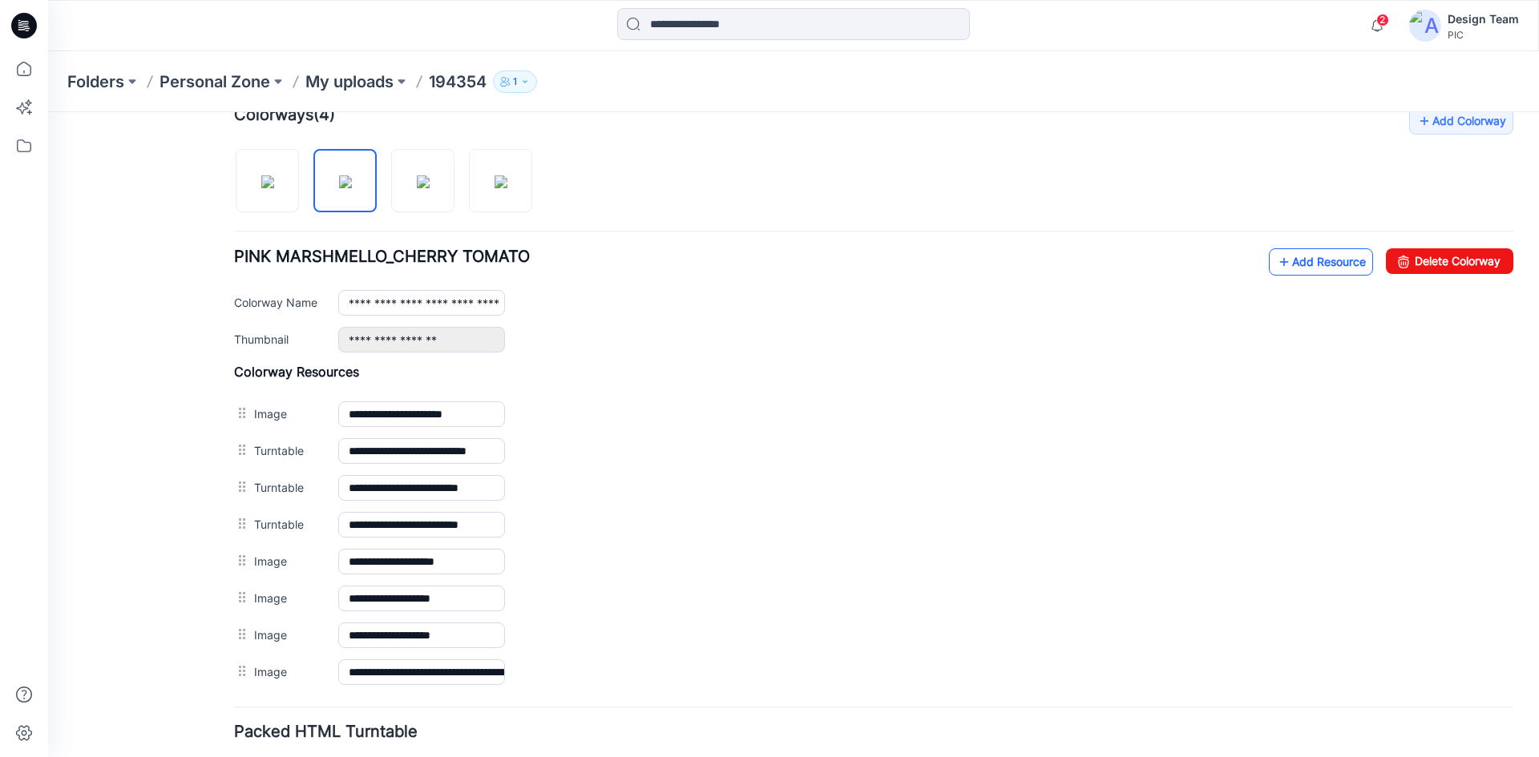
click at [1322, 263] on link "Add Resource" at bounding box center [1321, 261] width 104 height 27
click at [1291, 265] on link "Add Resource" at bounding box center [1321, 261] width 104 height 27
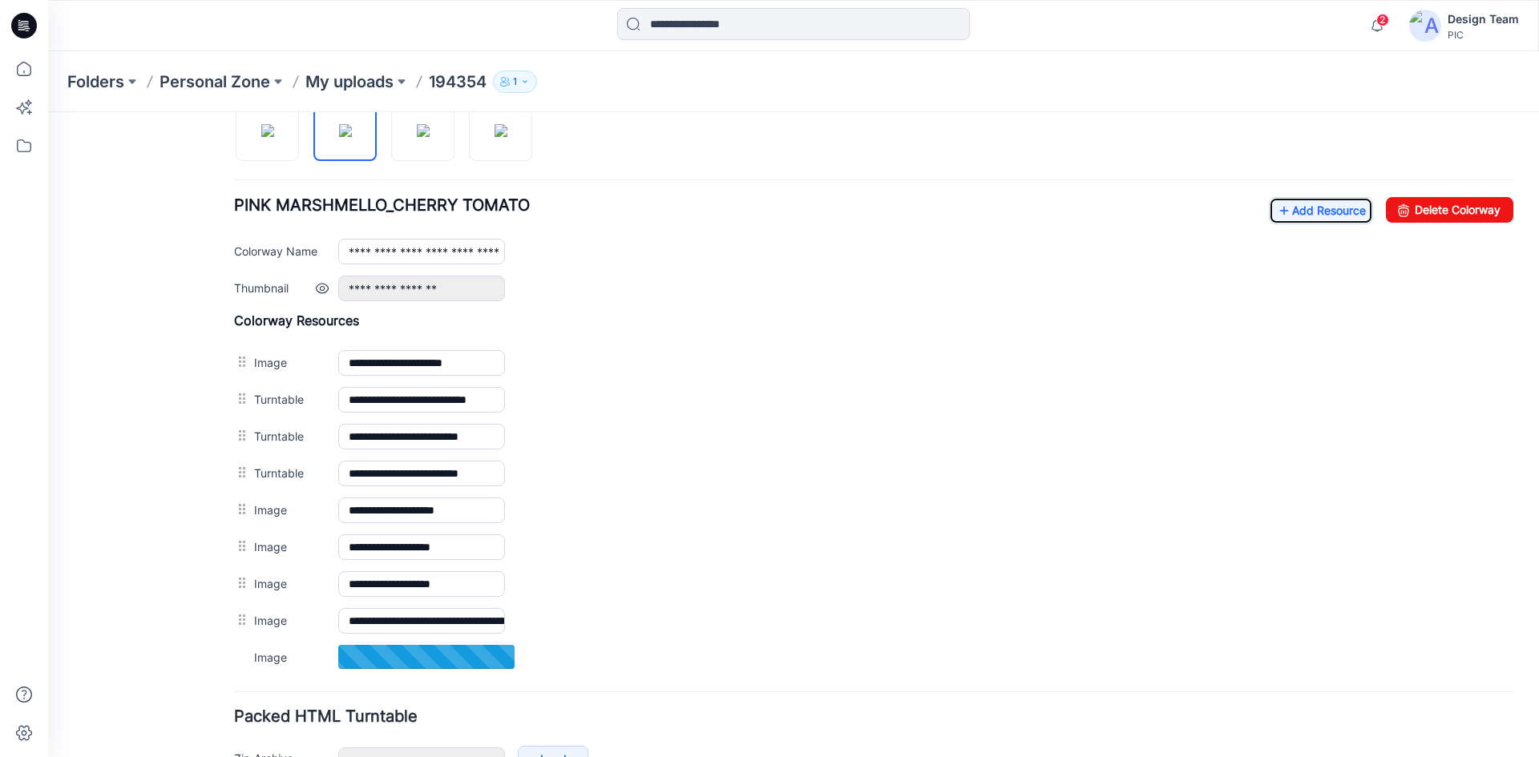
scroll to position [586, 0]
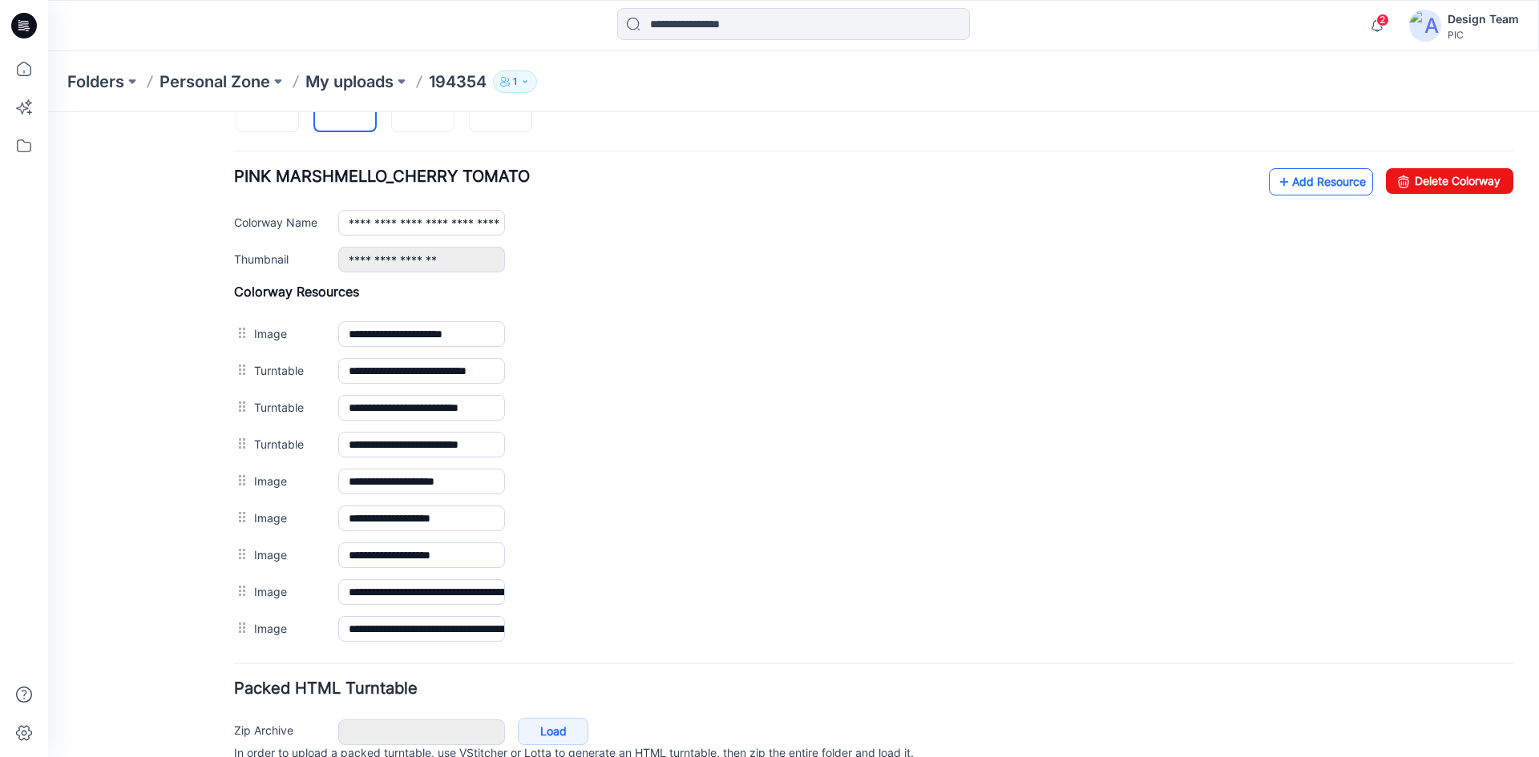
click at [1316, 181] on link "Add Resource" at bounding box center [1321, 181] width 104 height 27
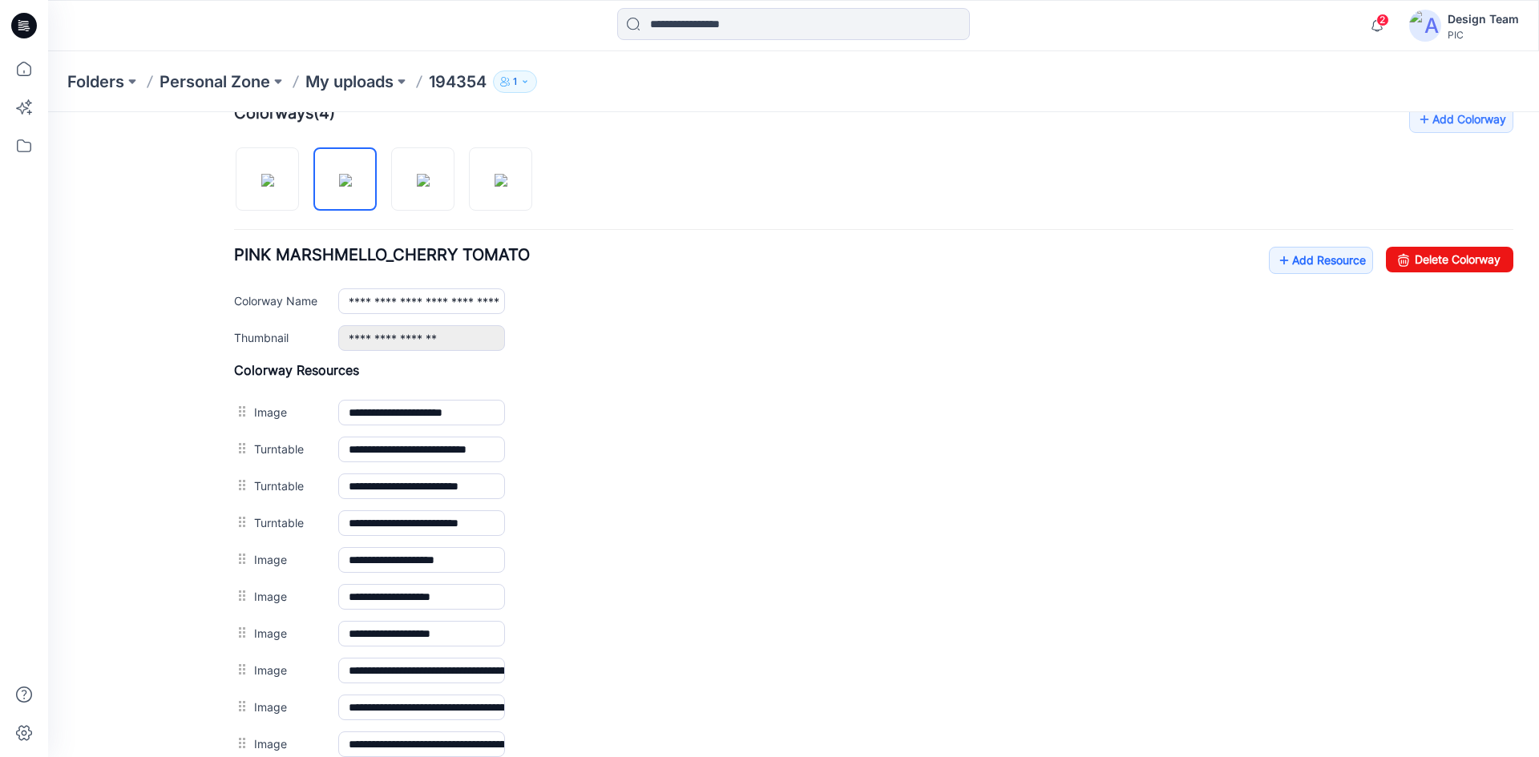
scroll to position [345, 0]
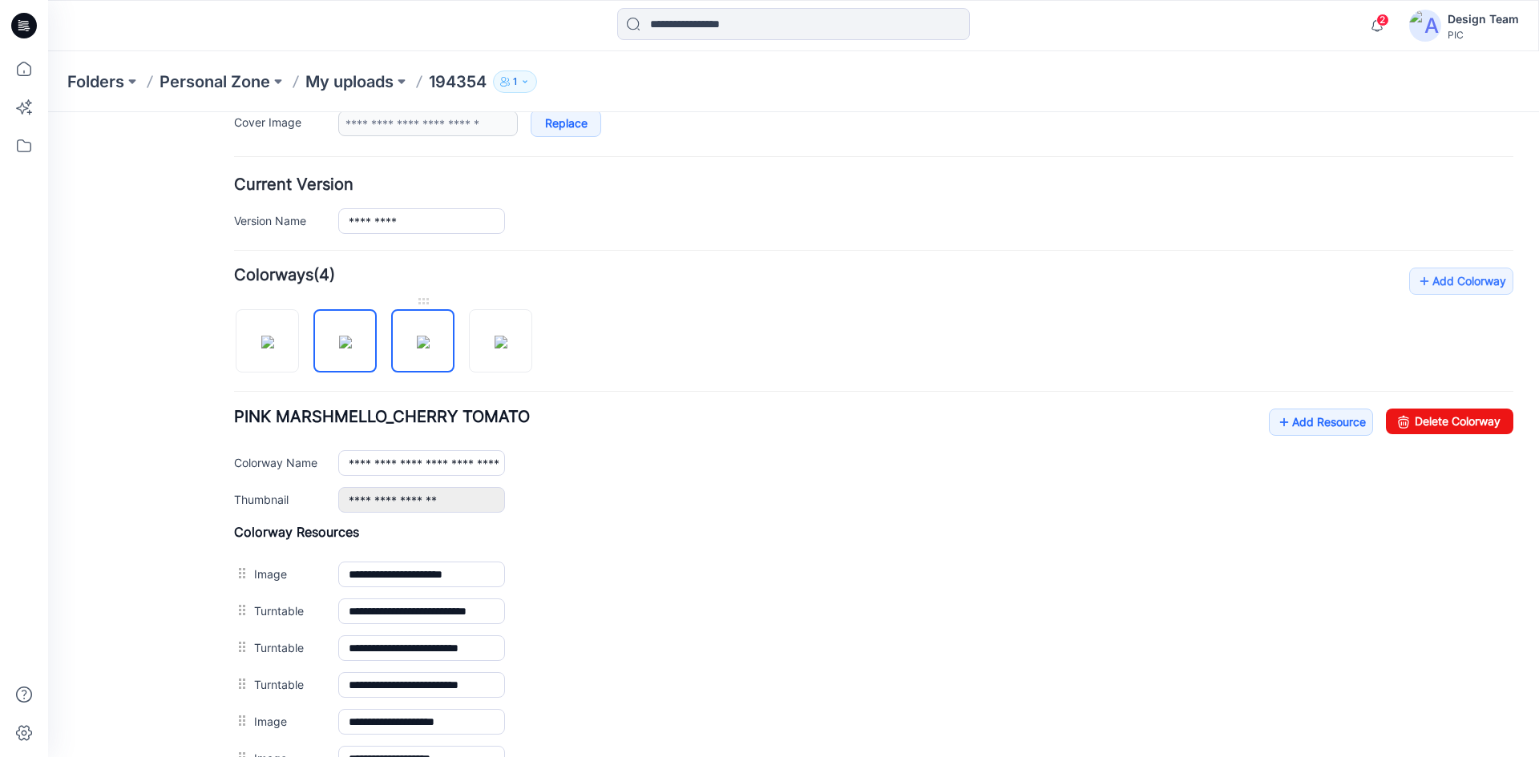
click at [424, 347] on img at bounding box center [423, 342] width 13 height 13
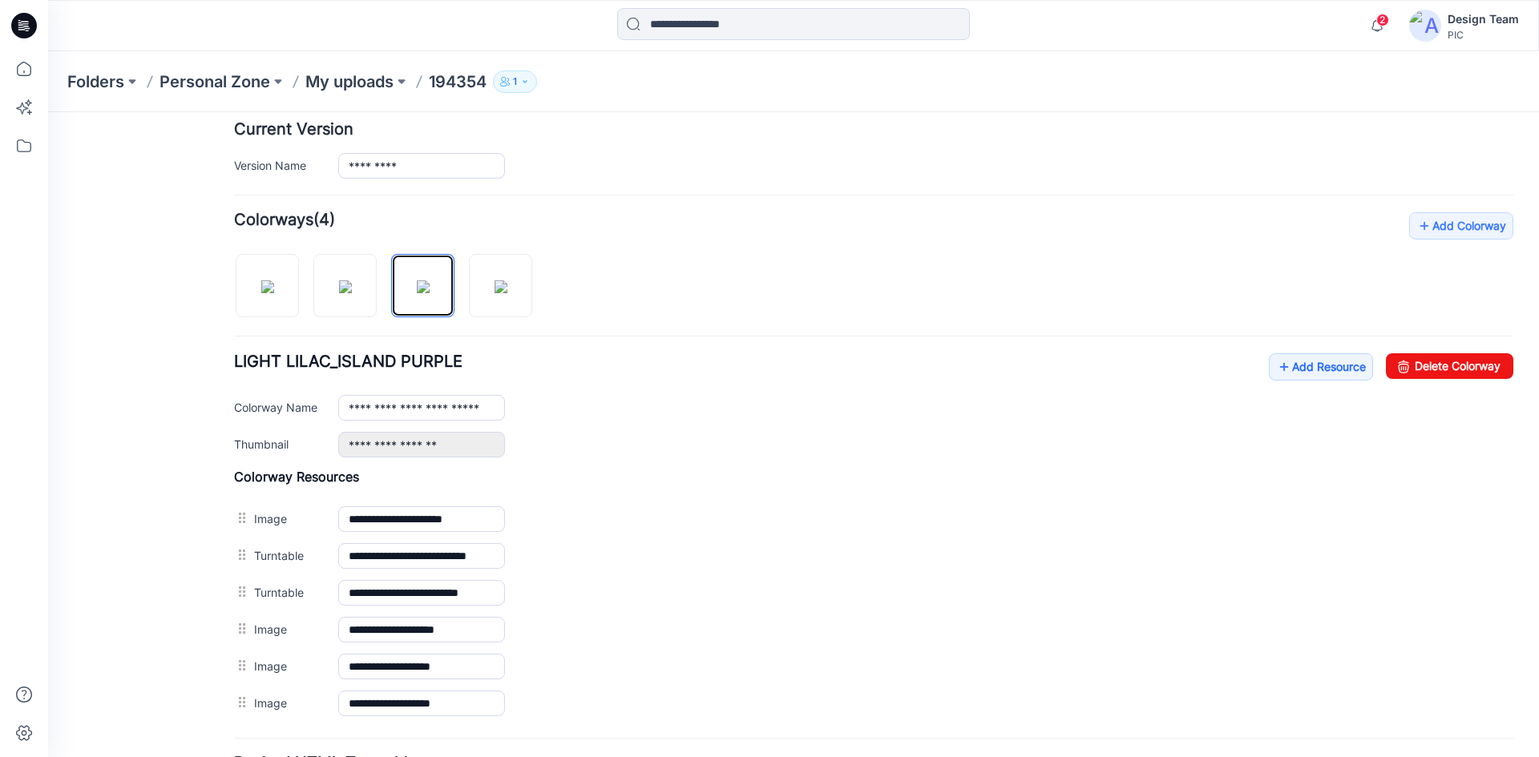
scroll to position [426, 0]
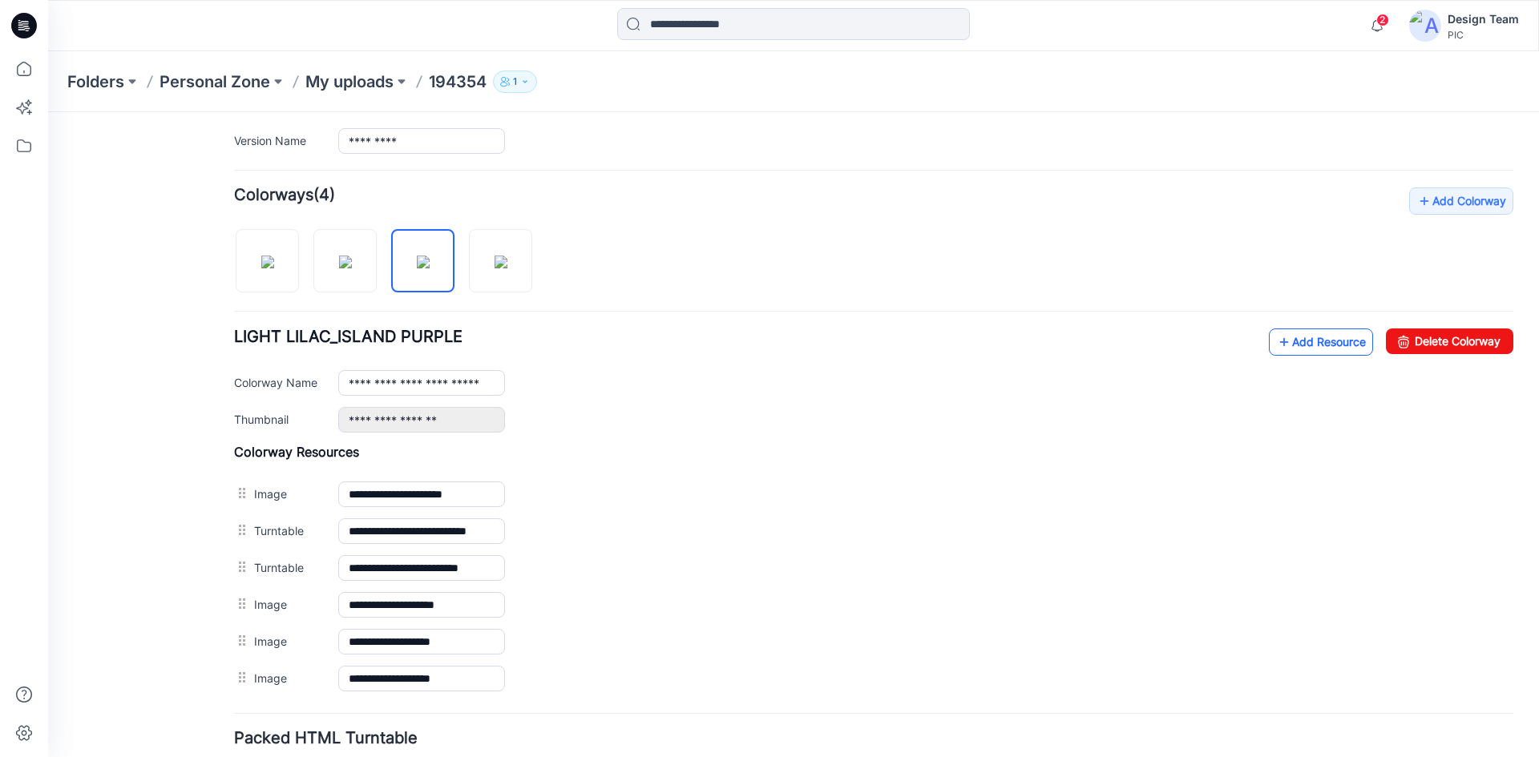
click at [1305, 353] on link "Add Resource" at bounding box center [1321, 342] width 104 height 27
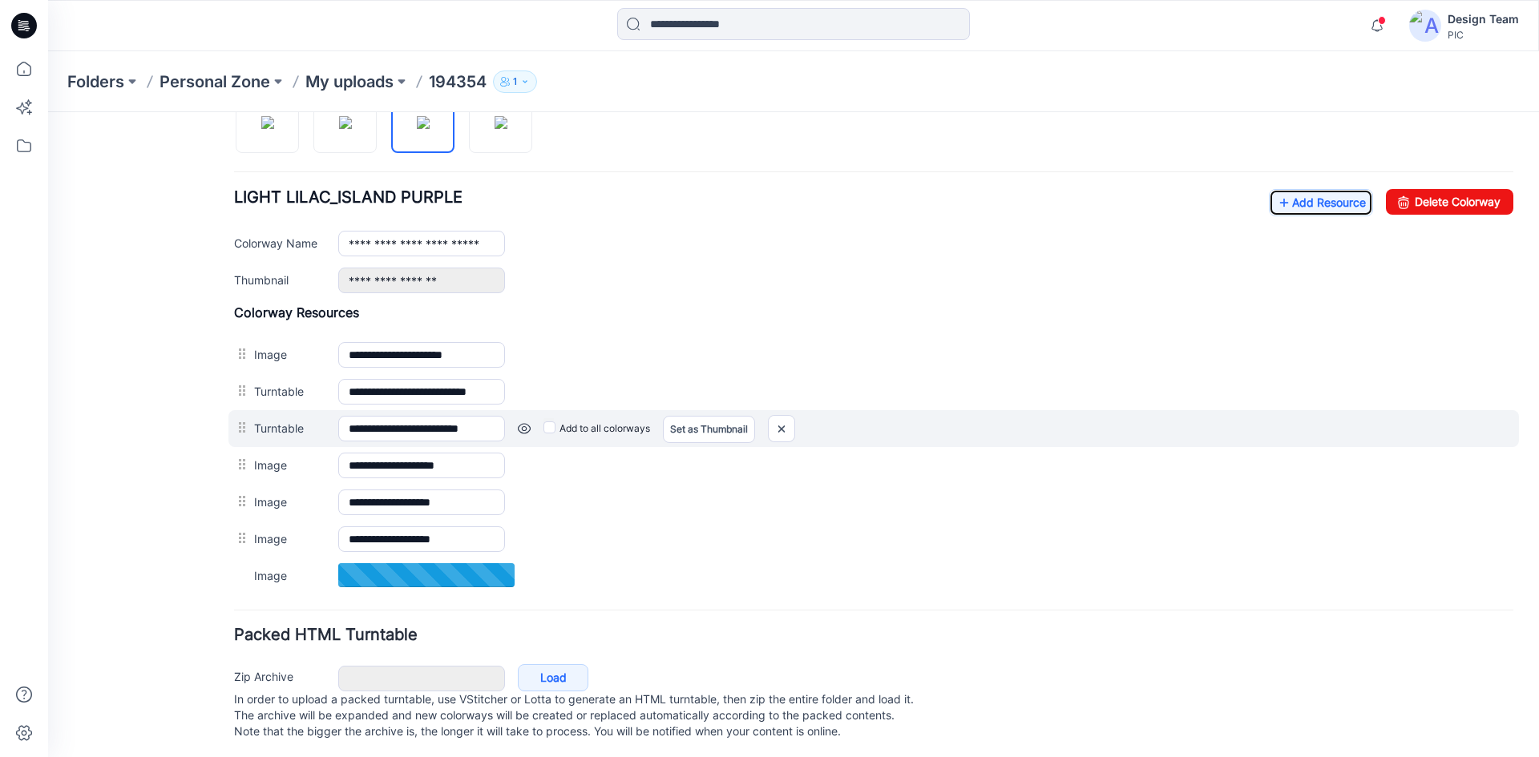
scroll to position [585, 0]
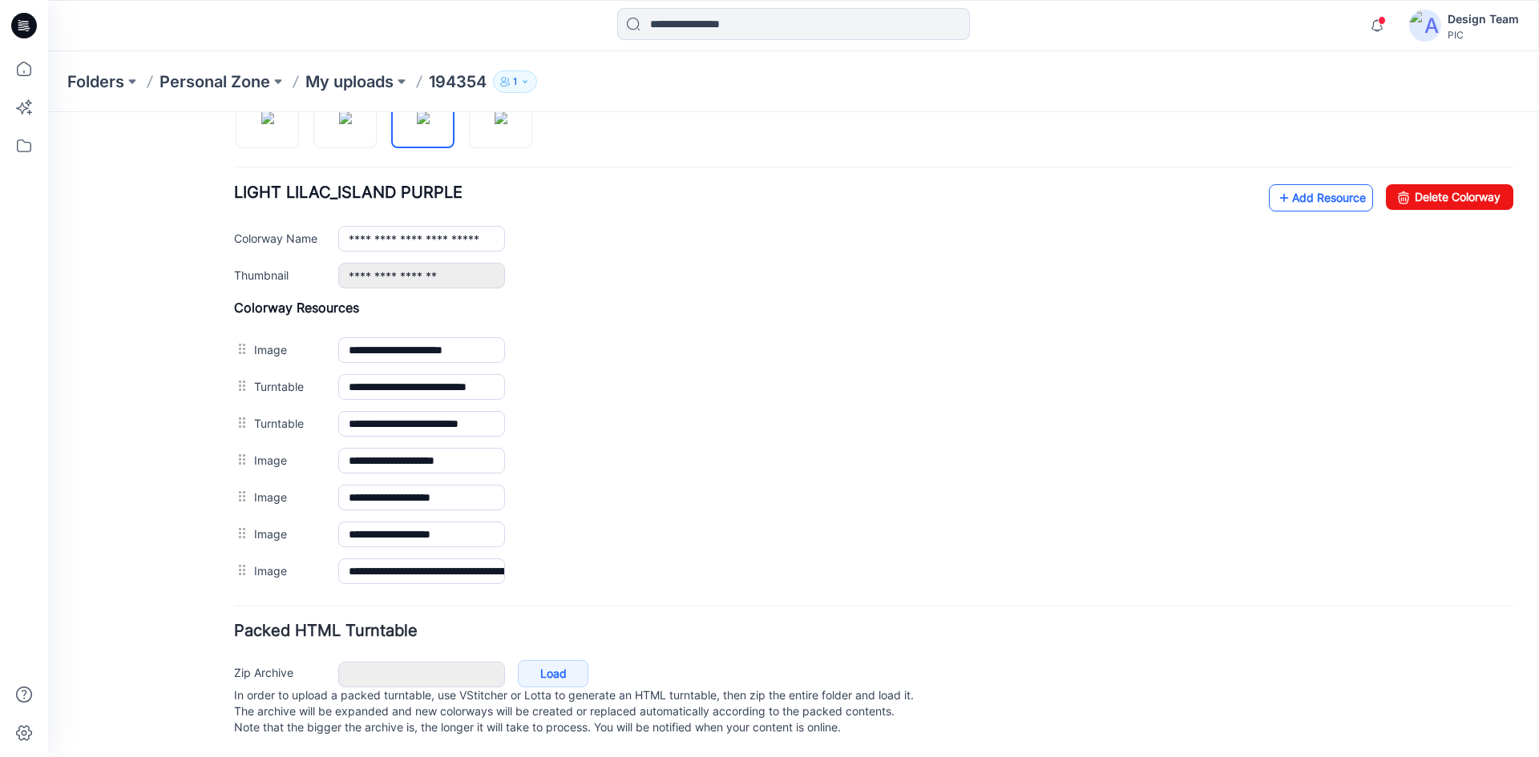
click at [1310, 185] on link "Add Resource" at bounding box center [1321, 197] width 104 height 27
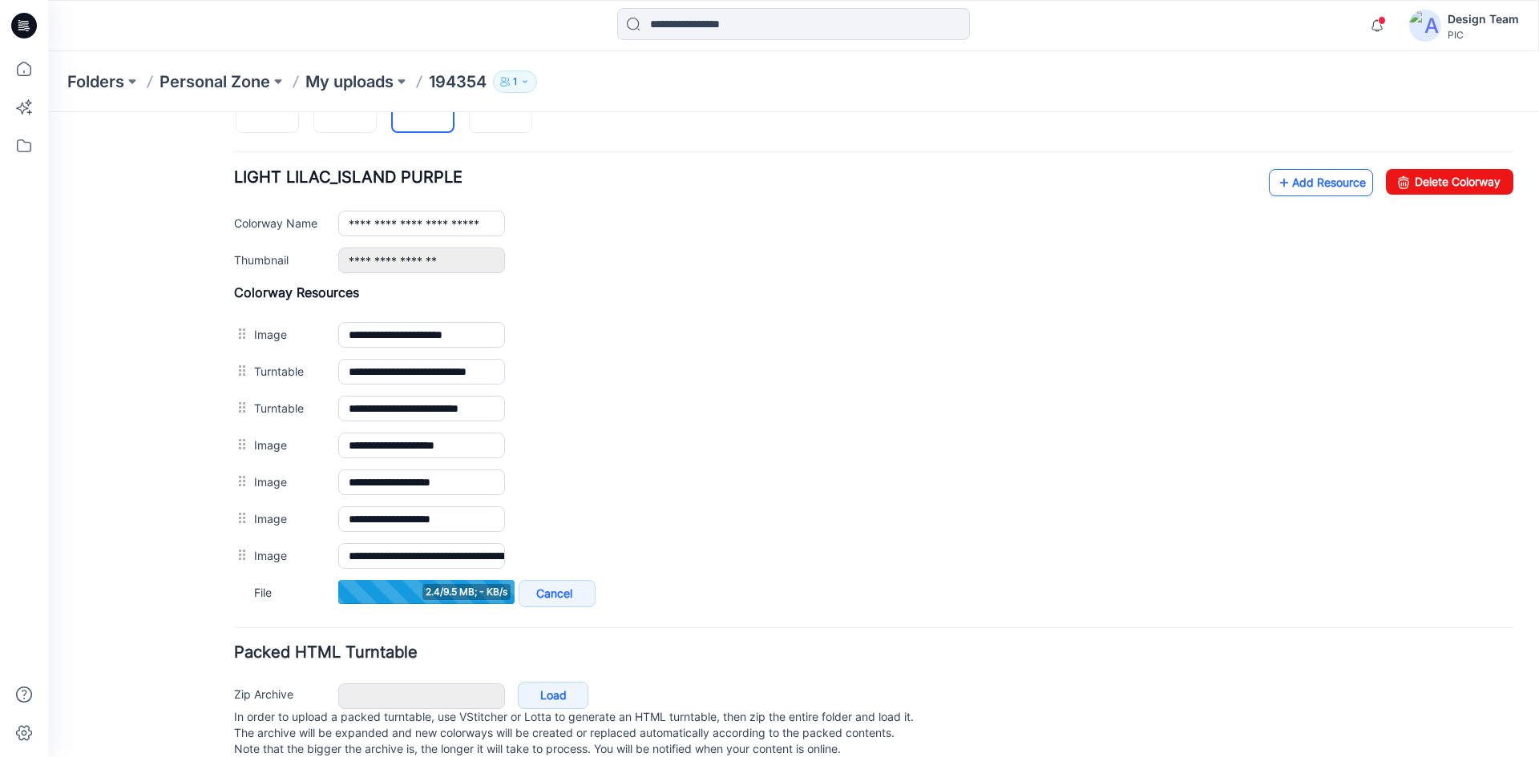
click at [1299, 182] on link "Add Resource" at bounding box center [1321, 182] width 104 height 27
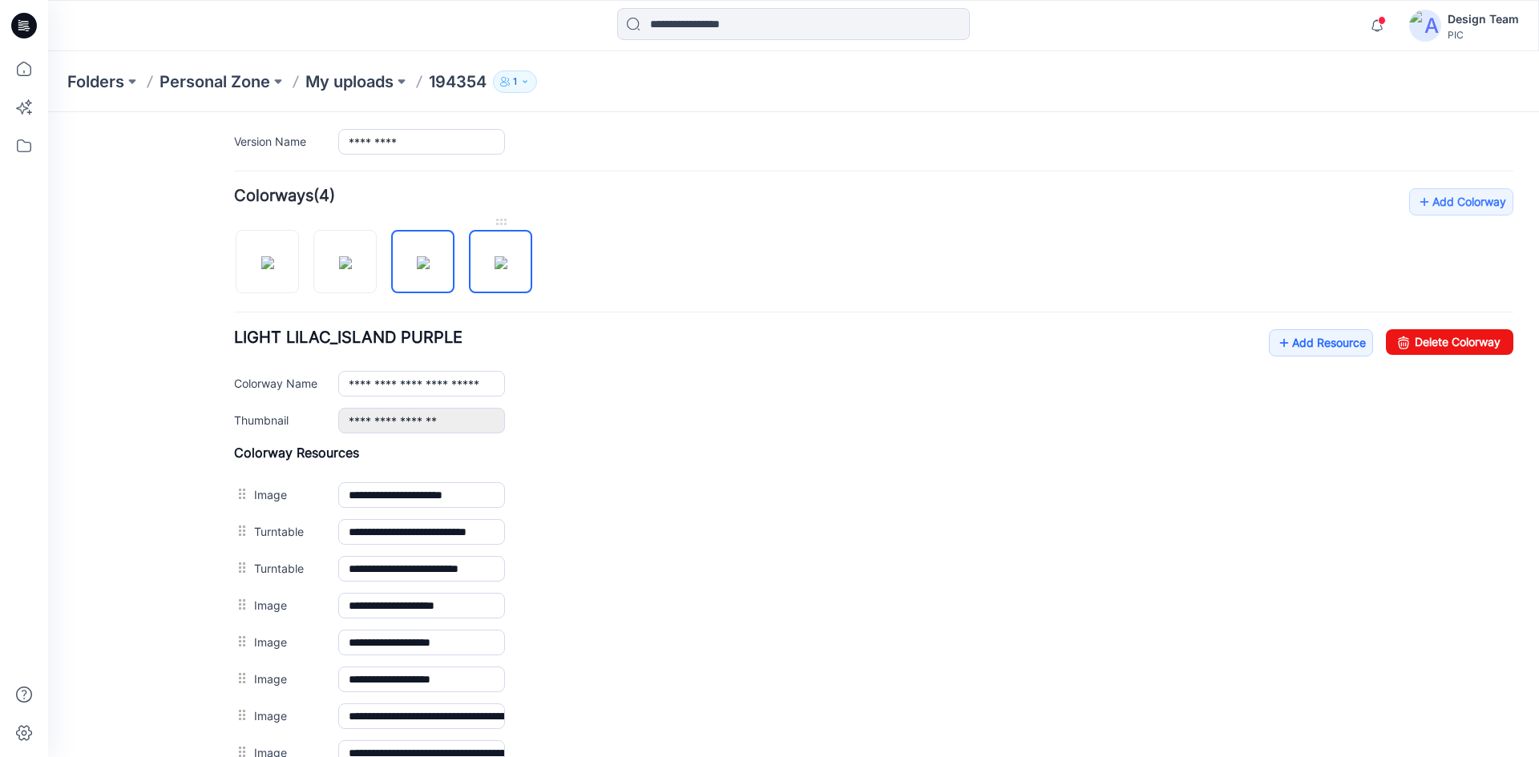
click at [507, 263] on img at bounding box center [500, 262] width 13 height 13
type input "**********"
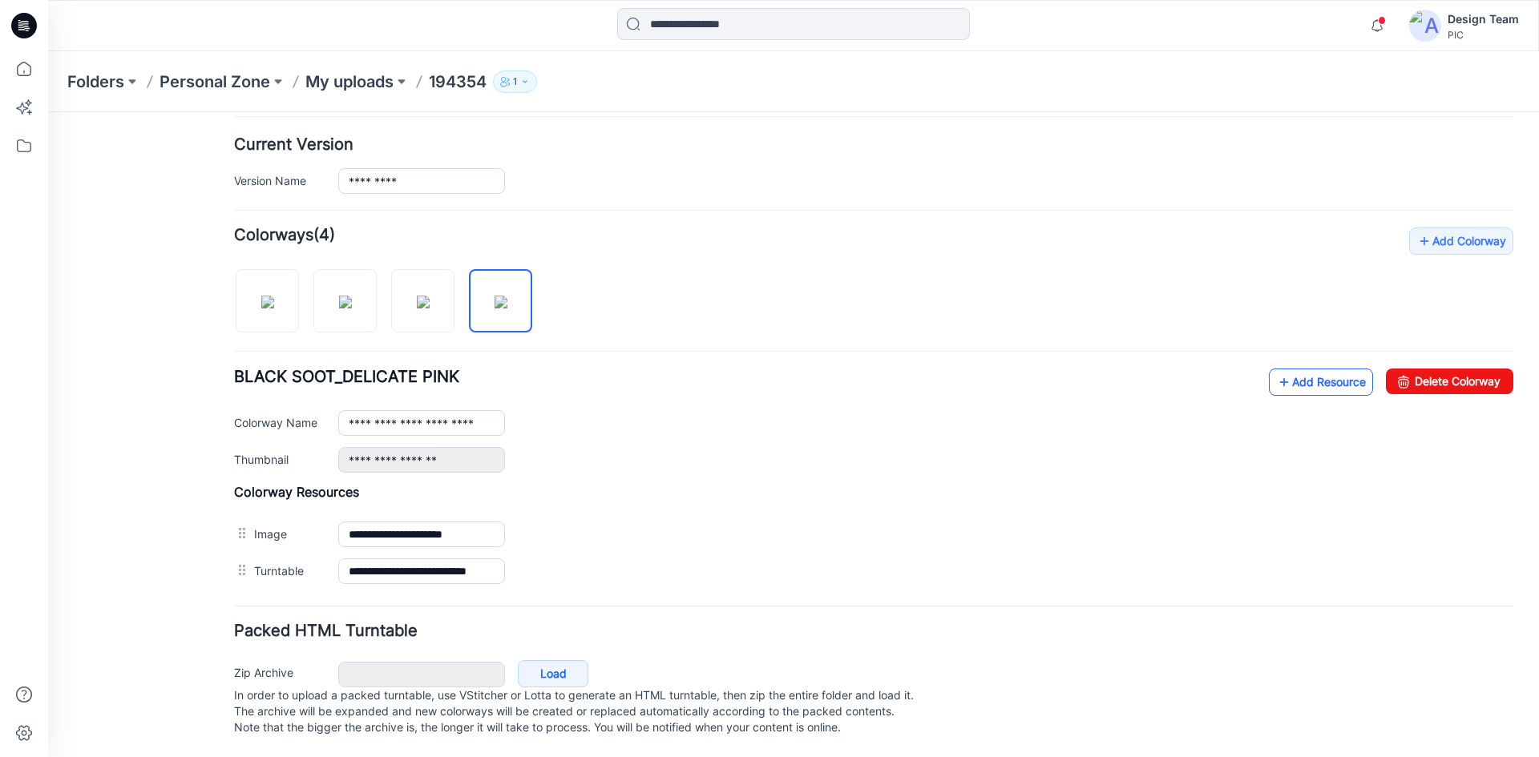
click at [1291, 369] on link "Add Resource" at bounding box center [1321, 382] width 104 height 27
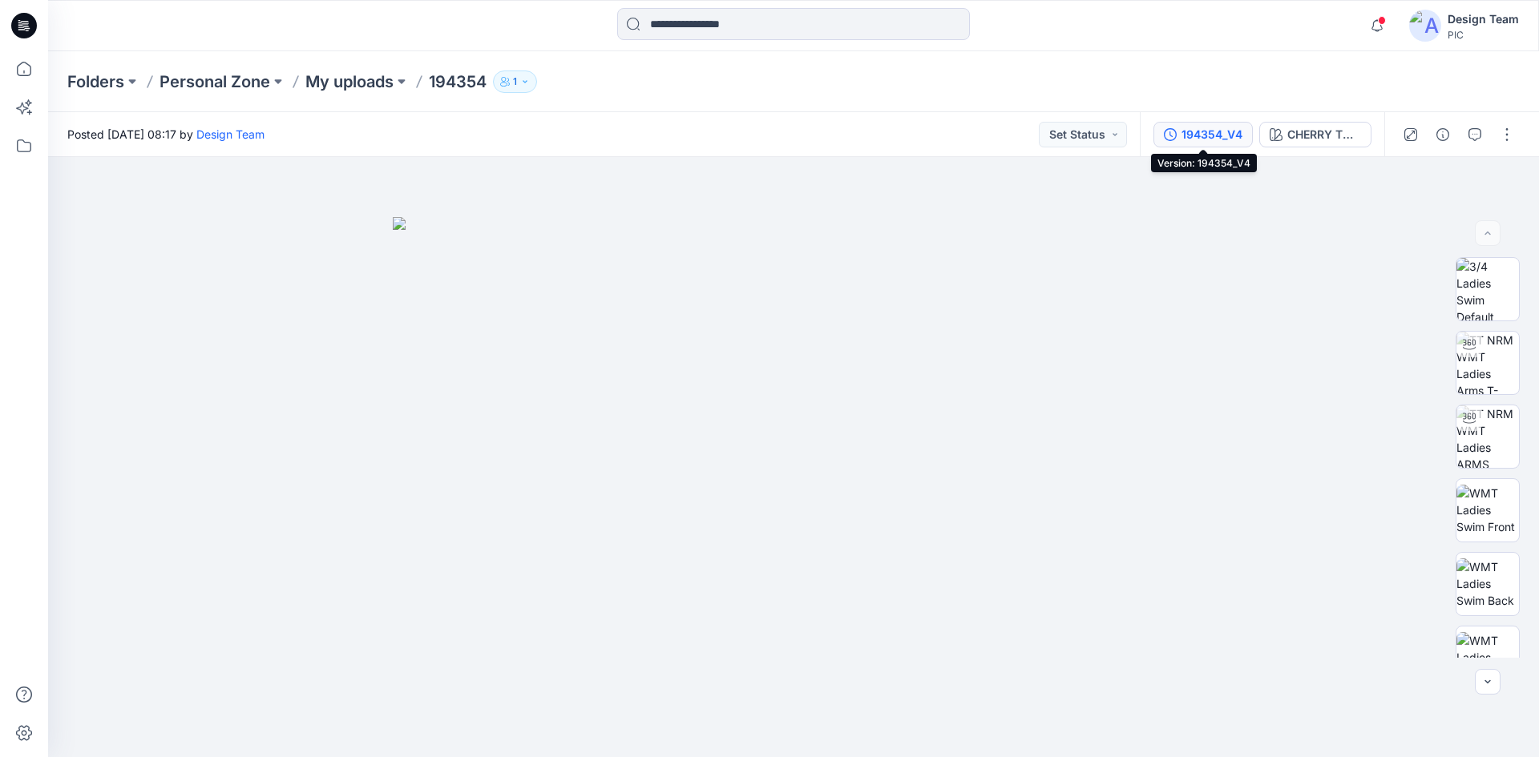
click at [1215, 134] on div "194354_V4" at bounding box center [1211, 135] width 61 height 18
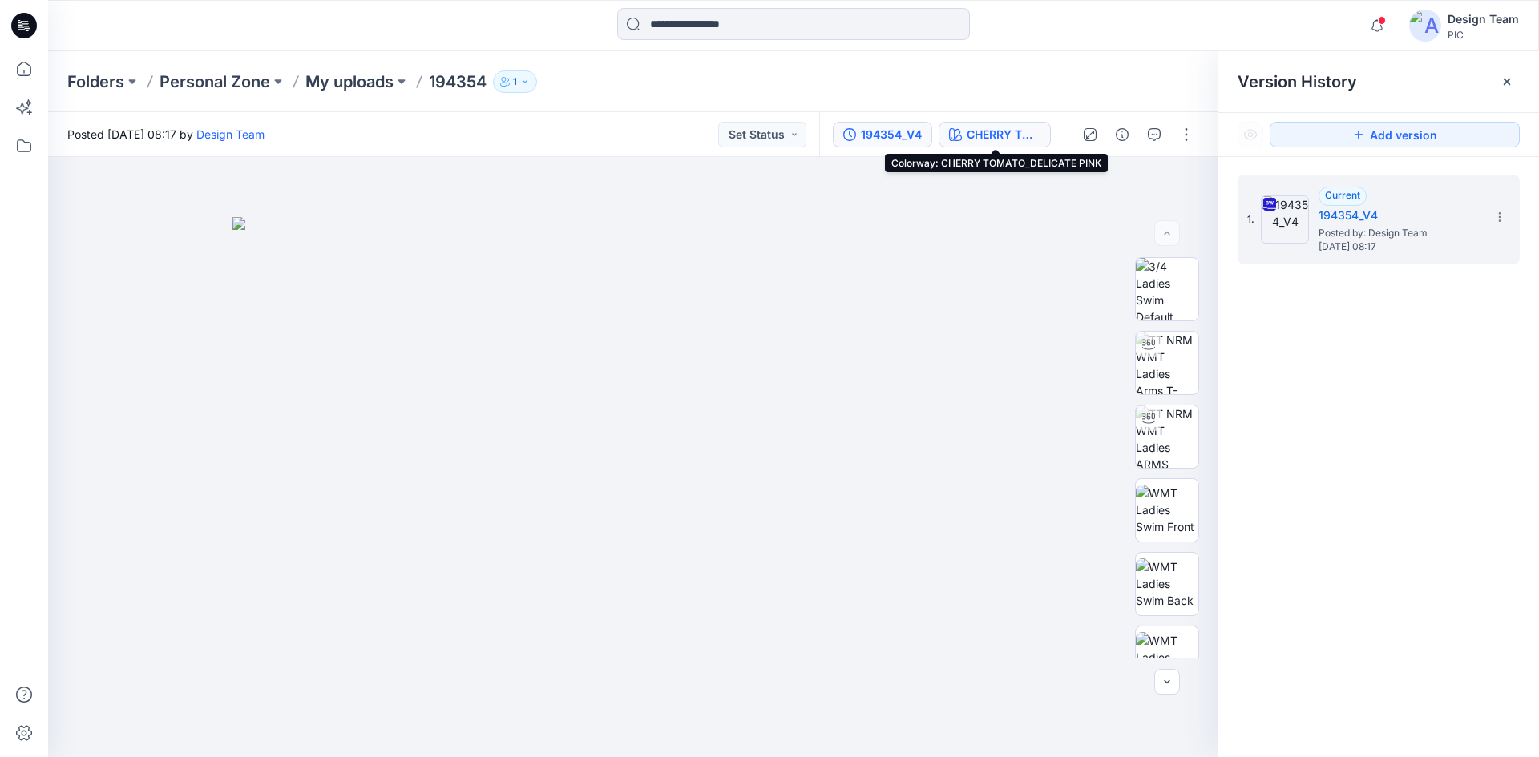
click at [1002, 141] on div "CHERRY TOMATO_DELICATE PINK" at bounding box center [1004, 135] width 74 height 18
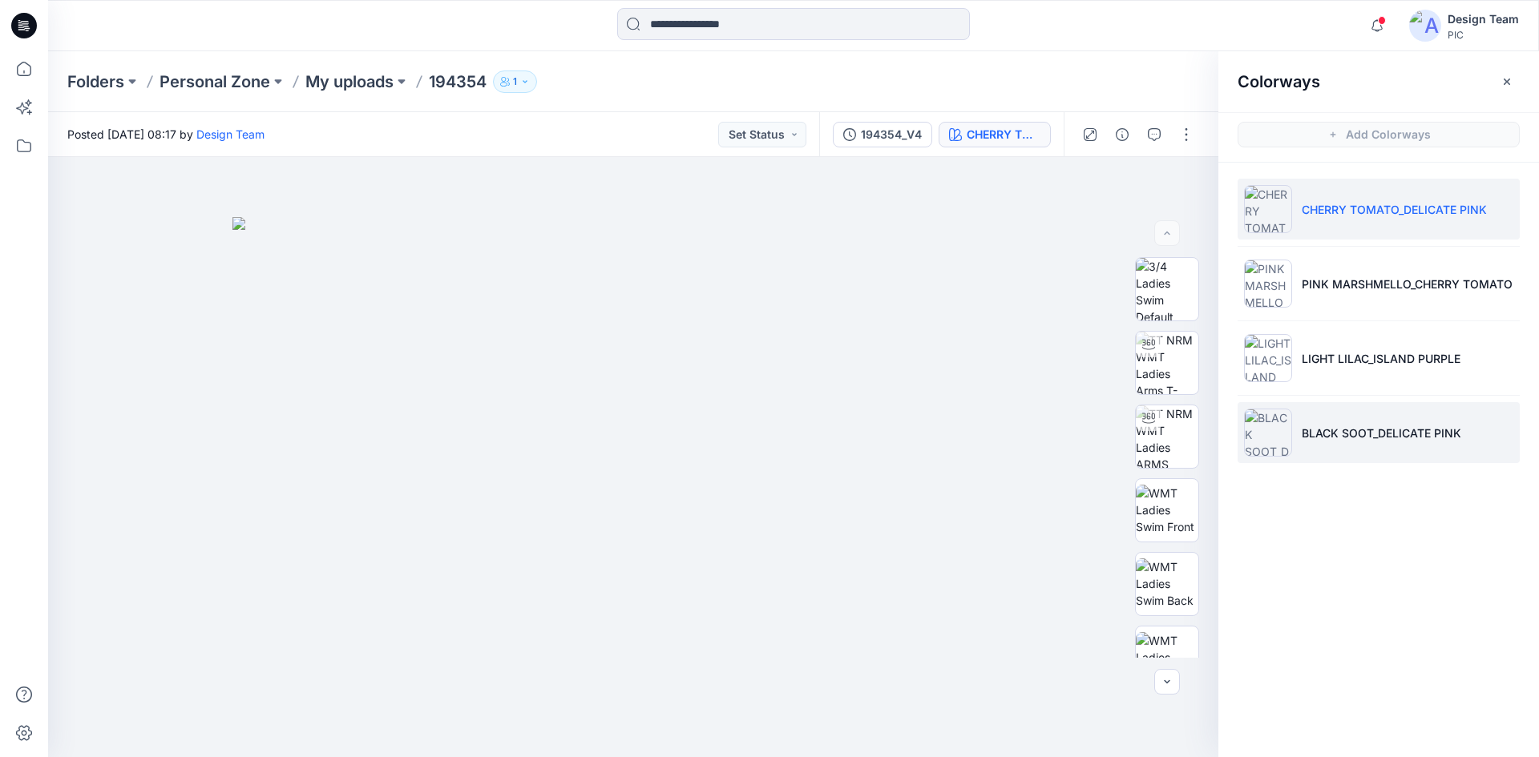
click at [1422, 442] on li "BLACK SOOT_DELICATE PINK" at bounding box center [1378, 432] width 282 height 61
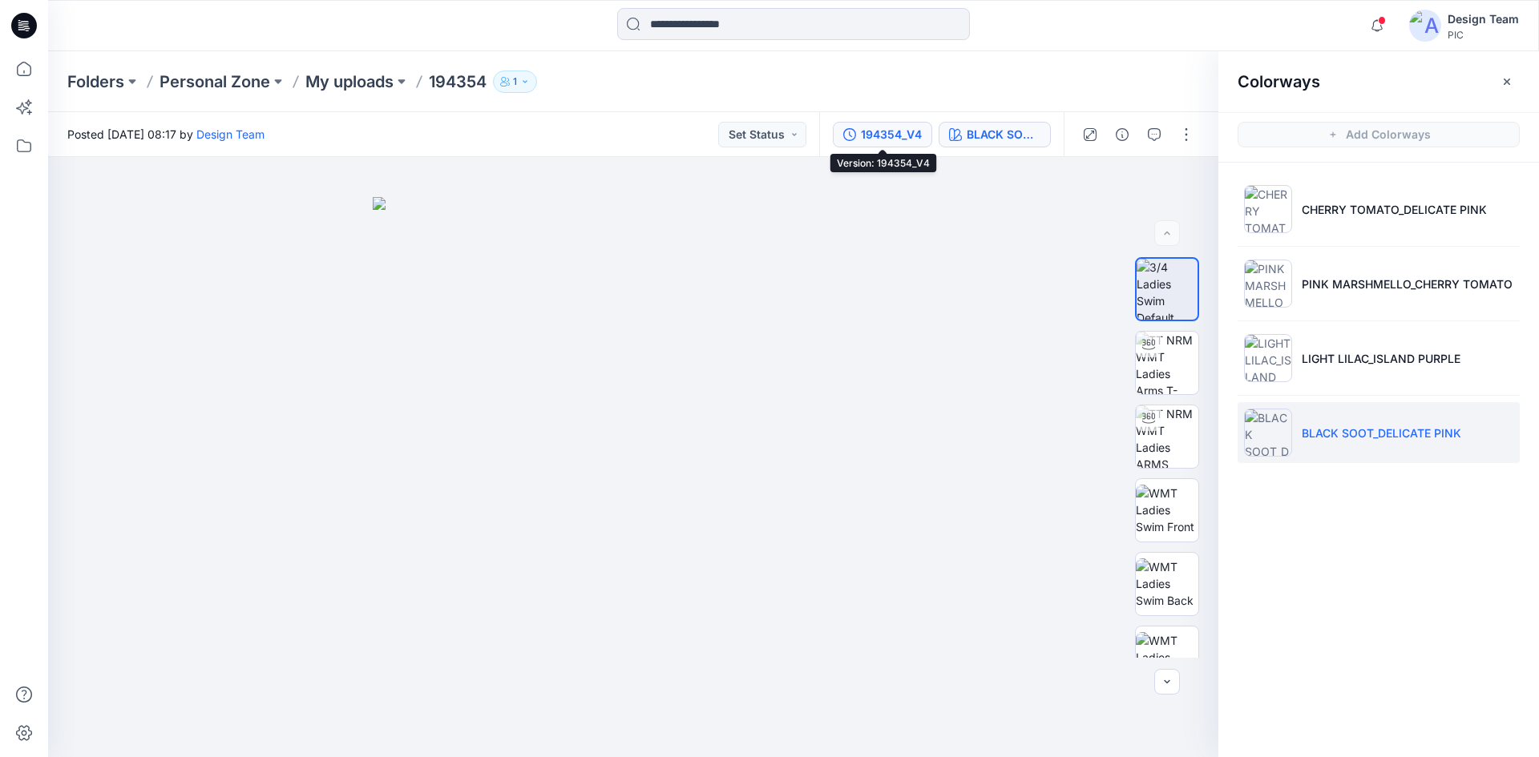
click at [880, 135] on div "194354_V4" at bounding box center [891, 135] width 61 height 18
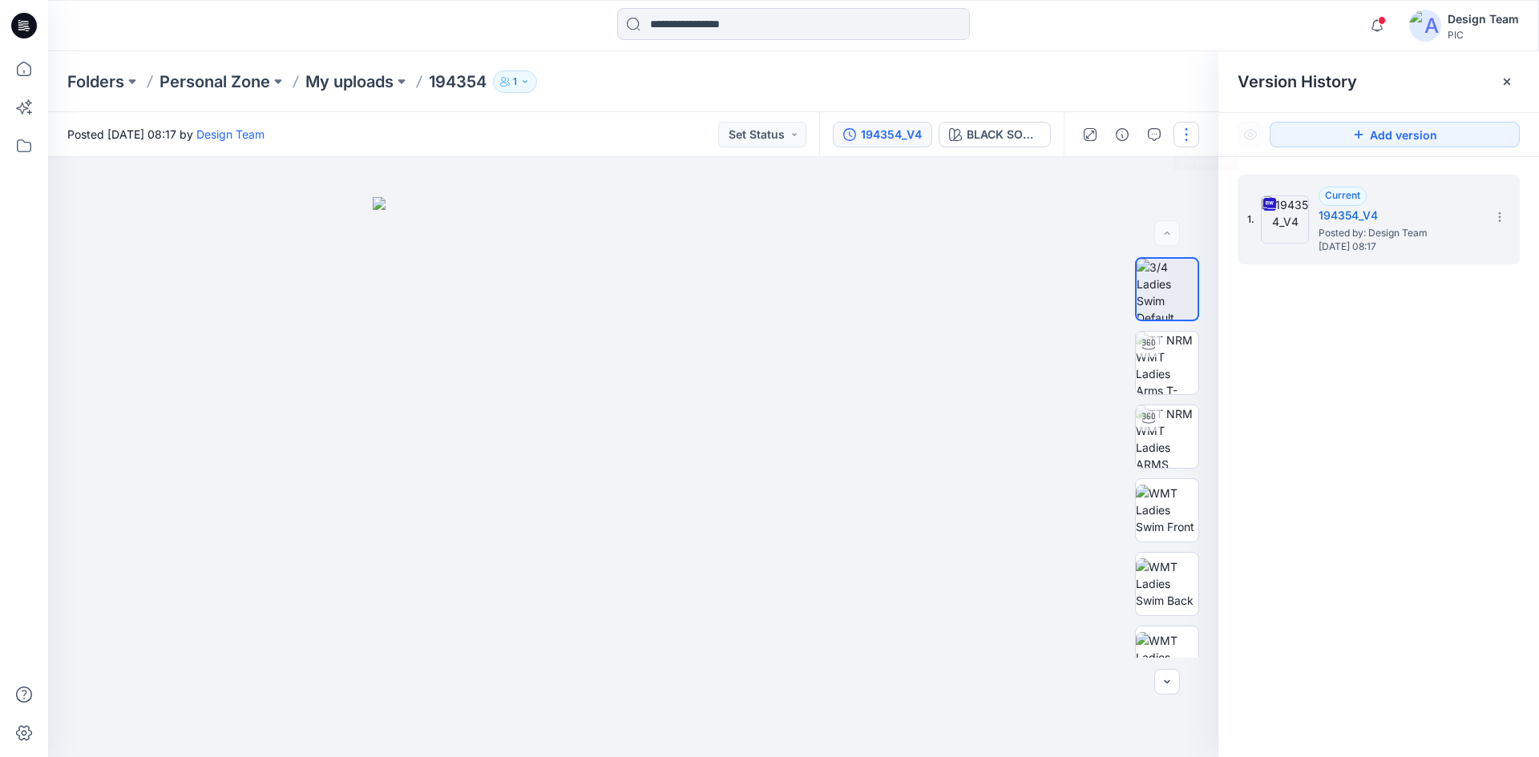
click at [1185, 136] on button "button" at bounding box center [1186, 135] width 26 height 26
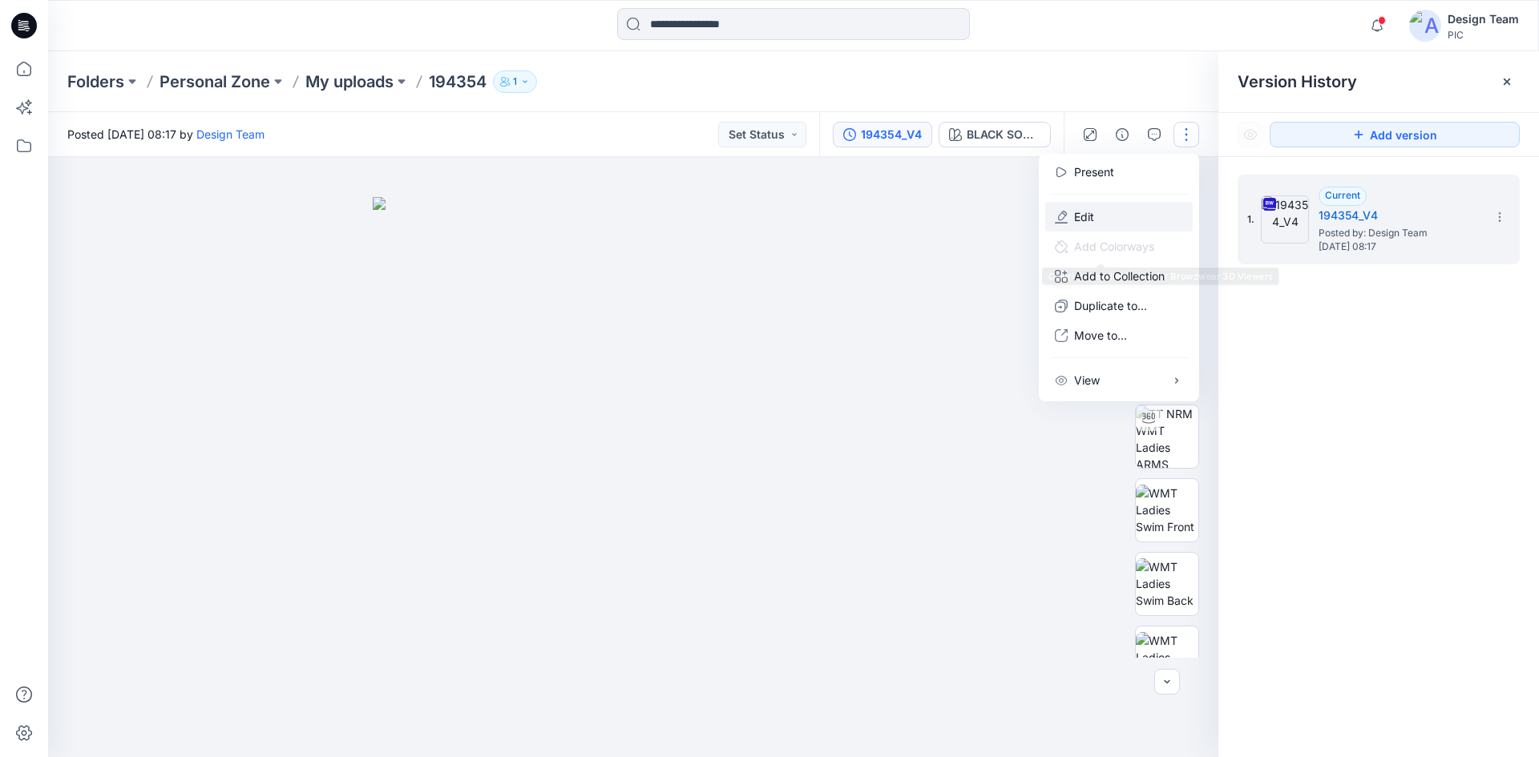
click at [1130, 214] on button "Edit" at bounding box center [1118, 217] width 147 height 30
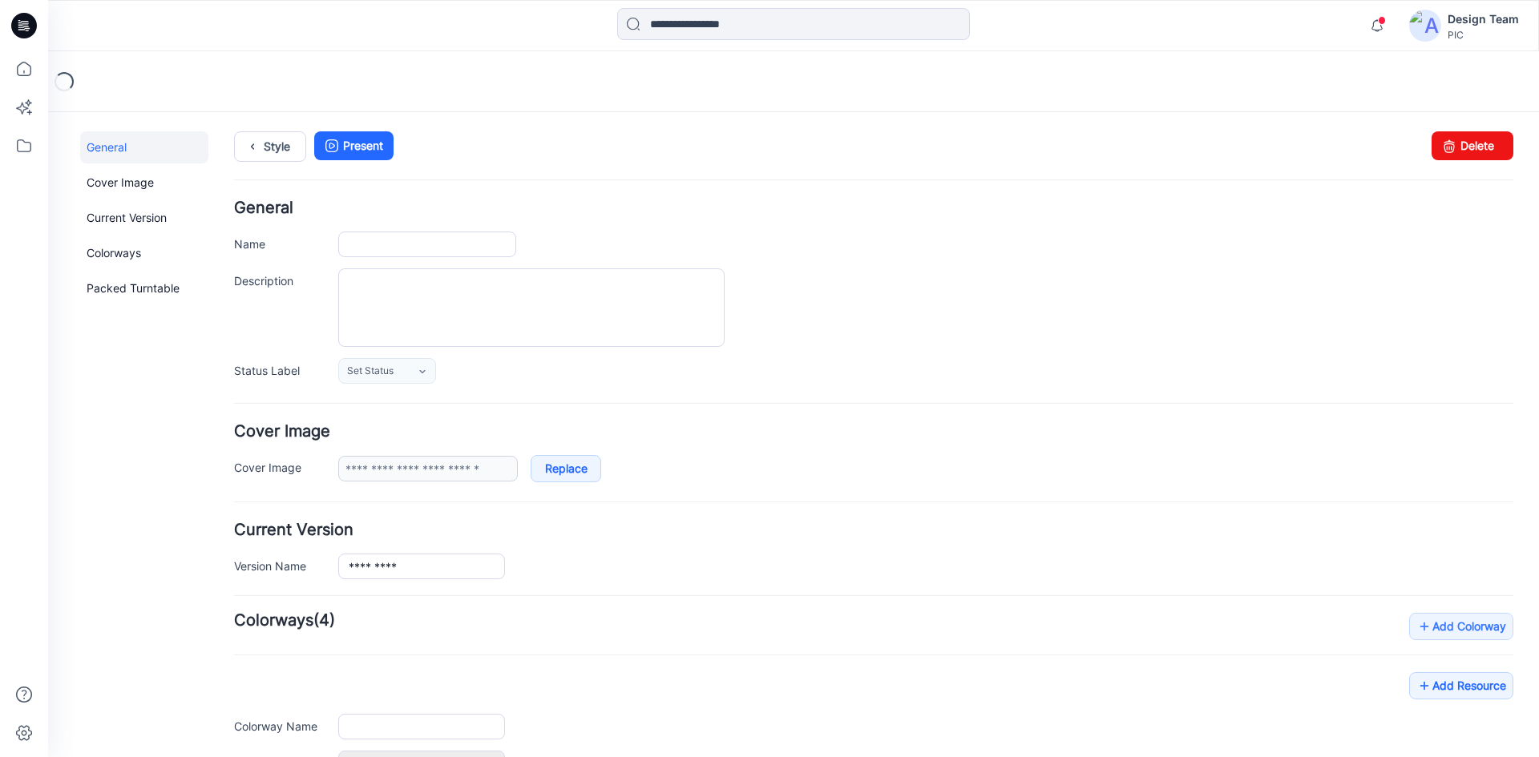
type input "******"
type input "**********"
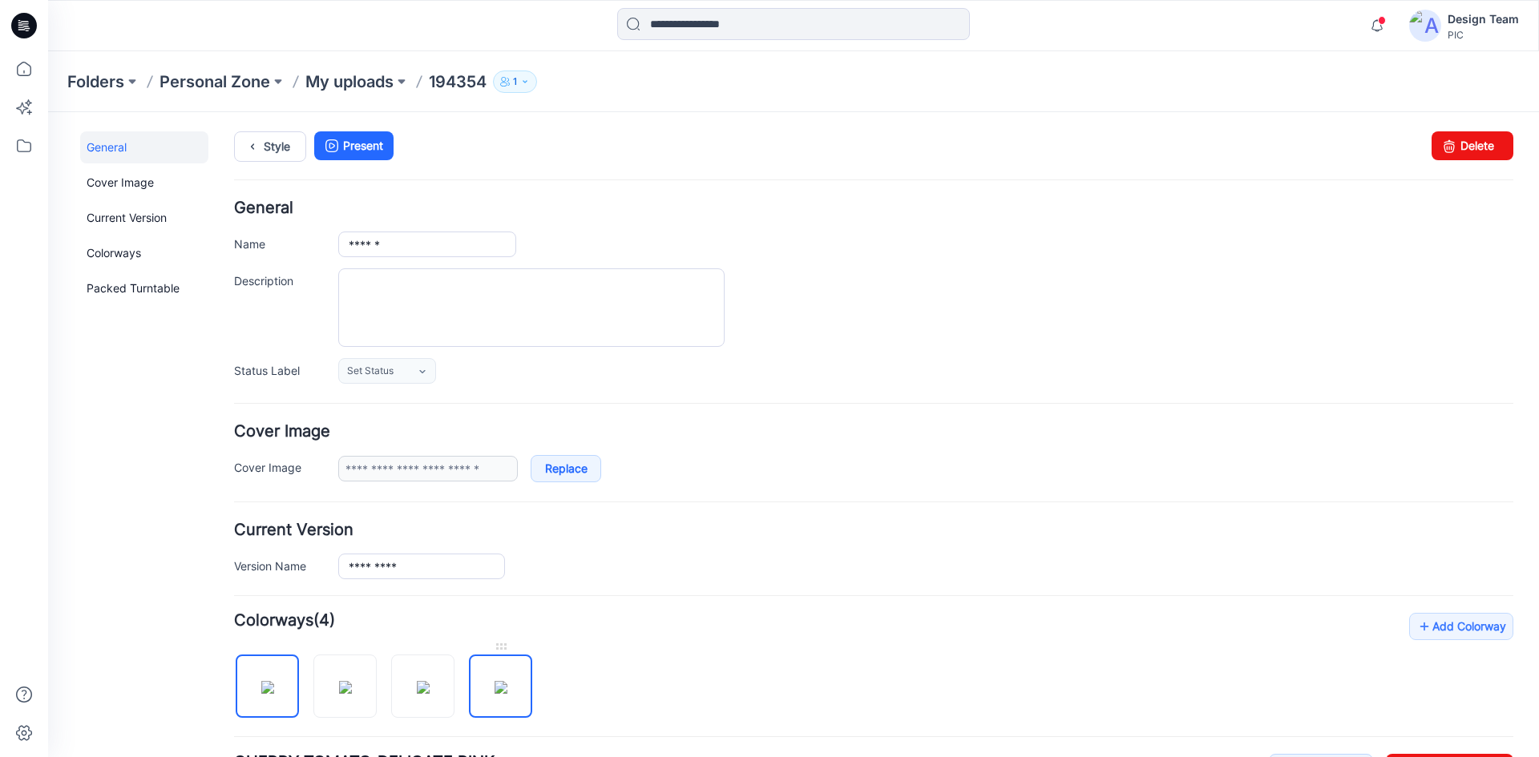
click at [494, 681] on img at bounding box center [500, 687] width 13 height 13
type input "**********"
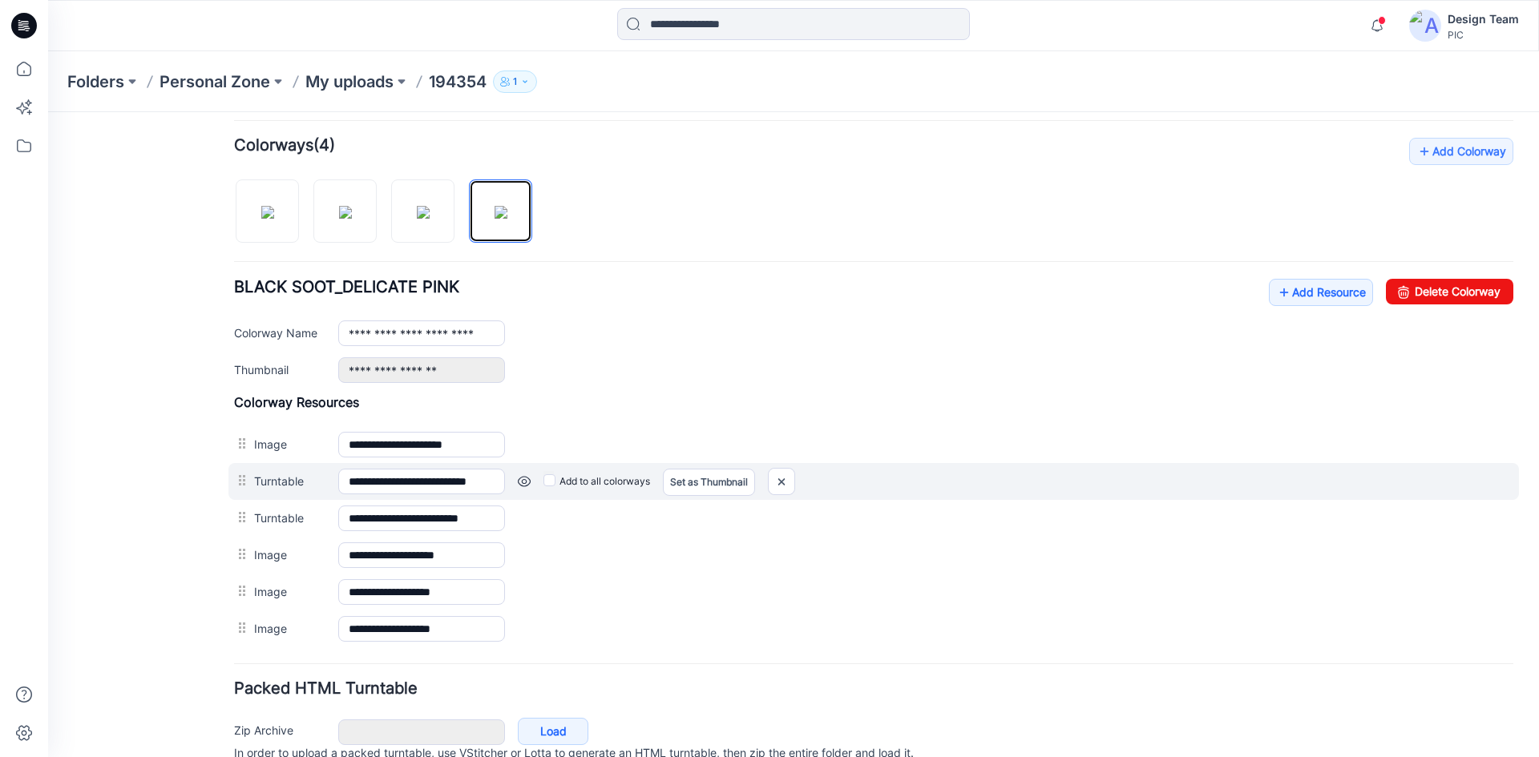
scroll to position [549, 0]
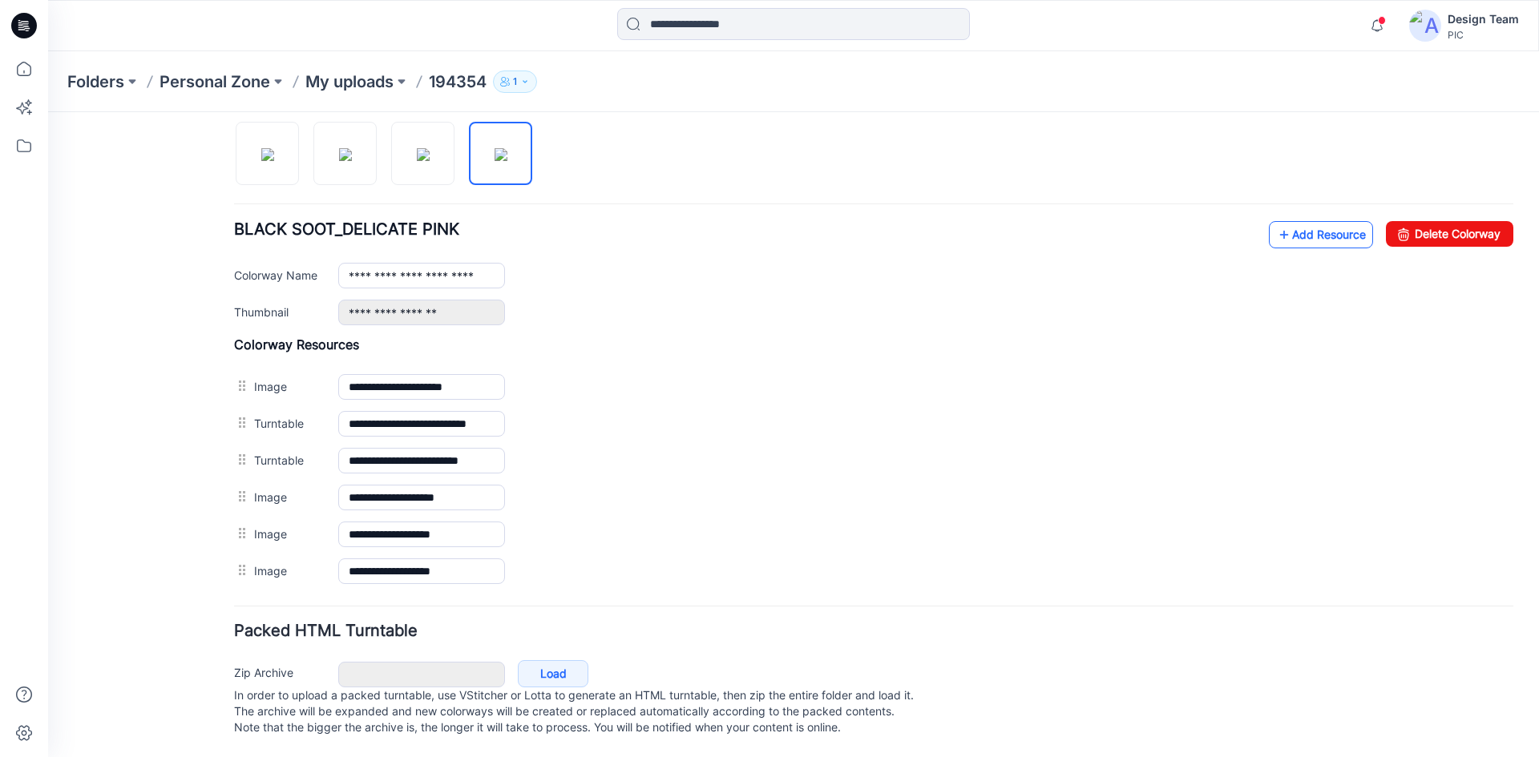
click at [1316, 221] on link "Add Resource" at bounding box center [1321, 234] width 104 height 27
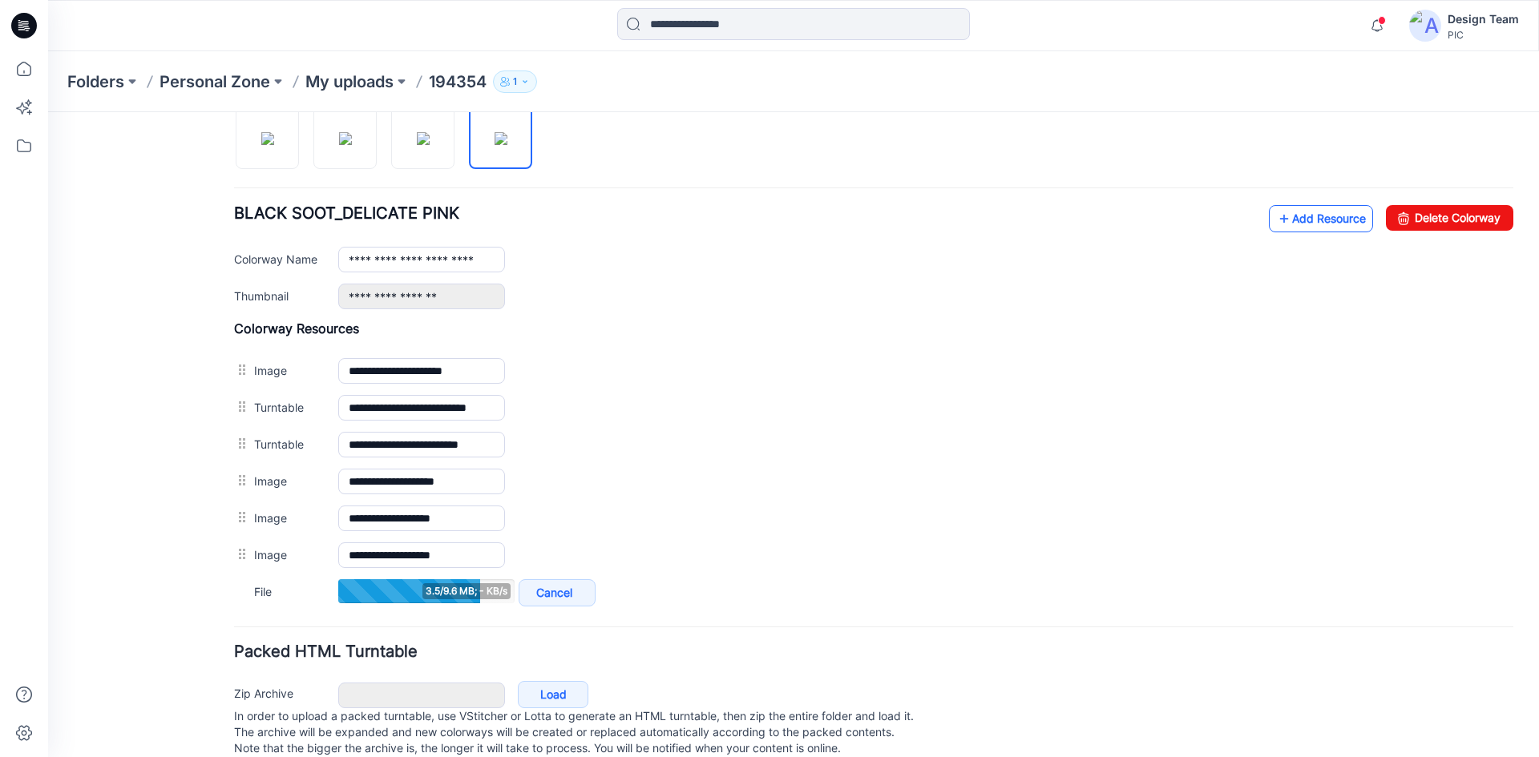
click at [1302, 223] on link "Add Resource" at bounding box center [1321, 218] width 104 height 27
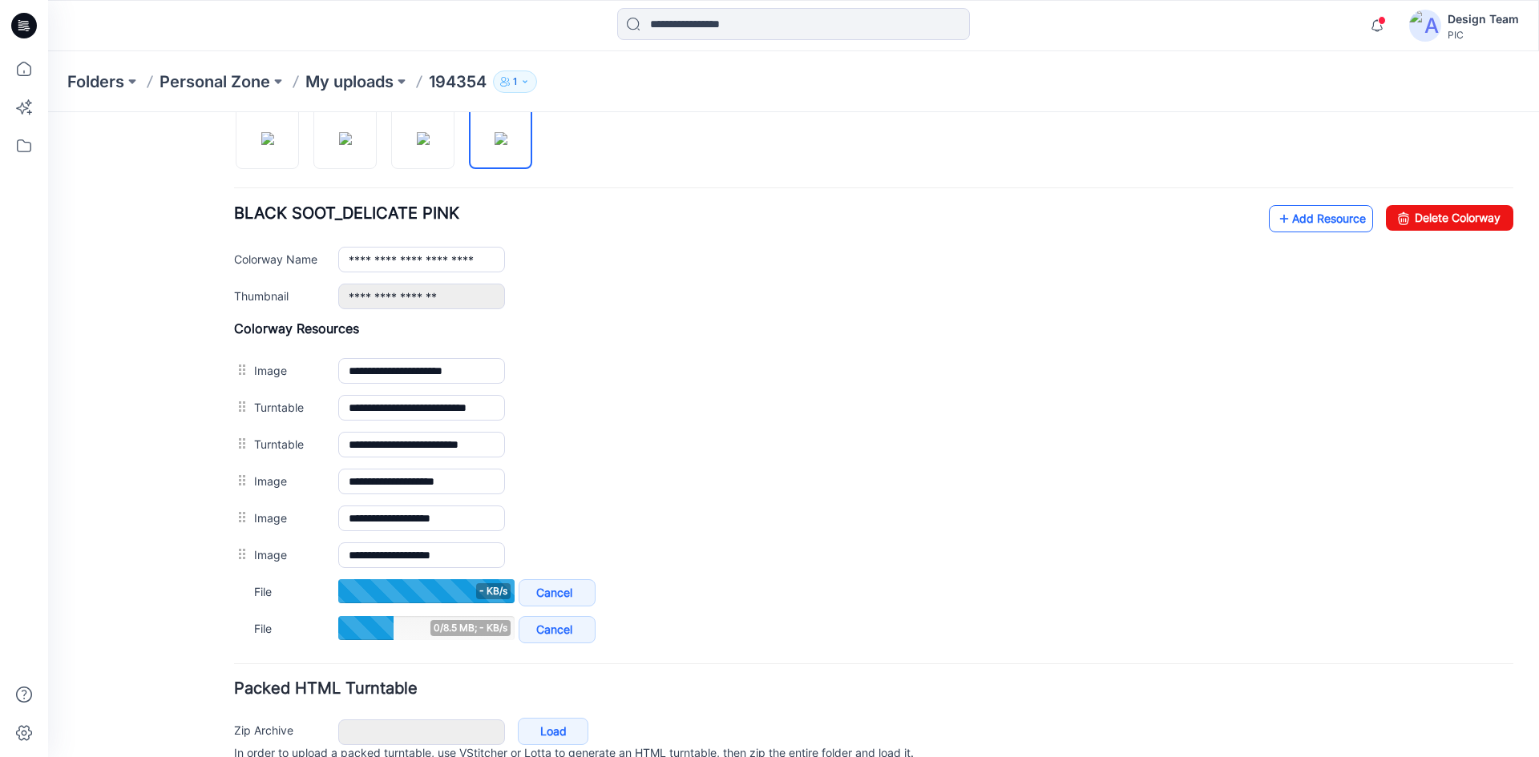
click at [1306, 224] on link "Add Resource" at bounding box center [1321, 218] width 104 height 27
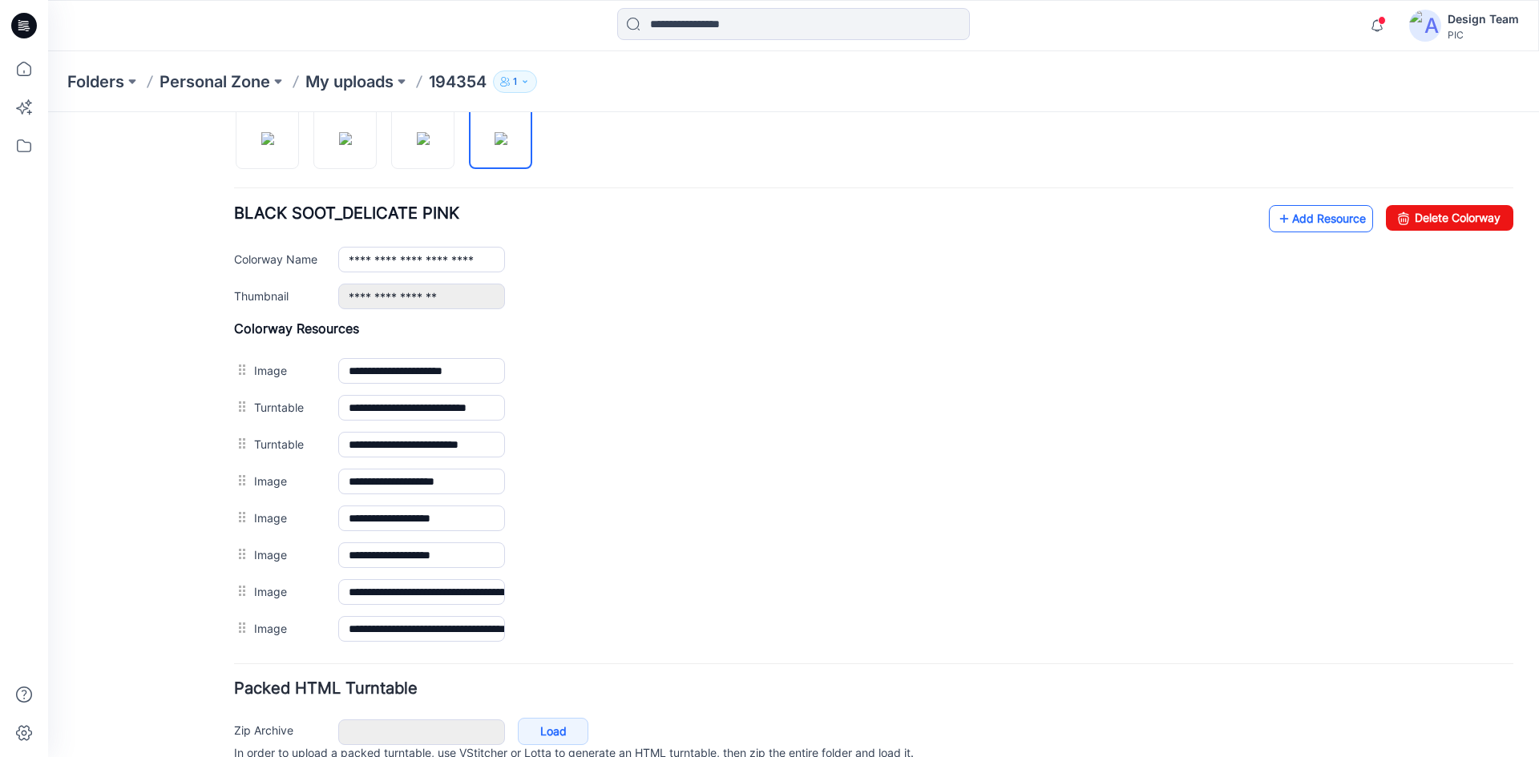
click at [1305, 220] on link "Add Resource" at bounding box center [1321, 218] width 104 height 27
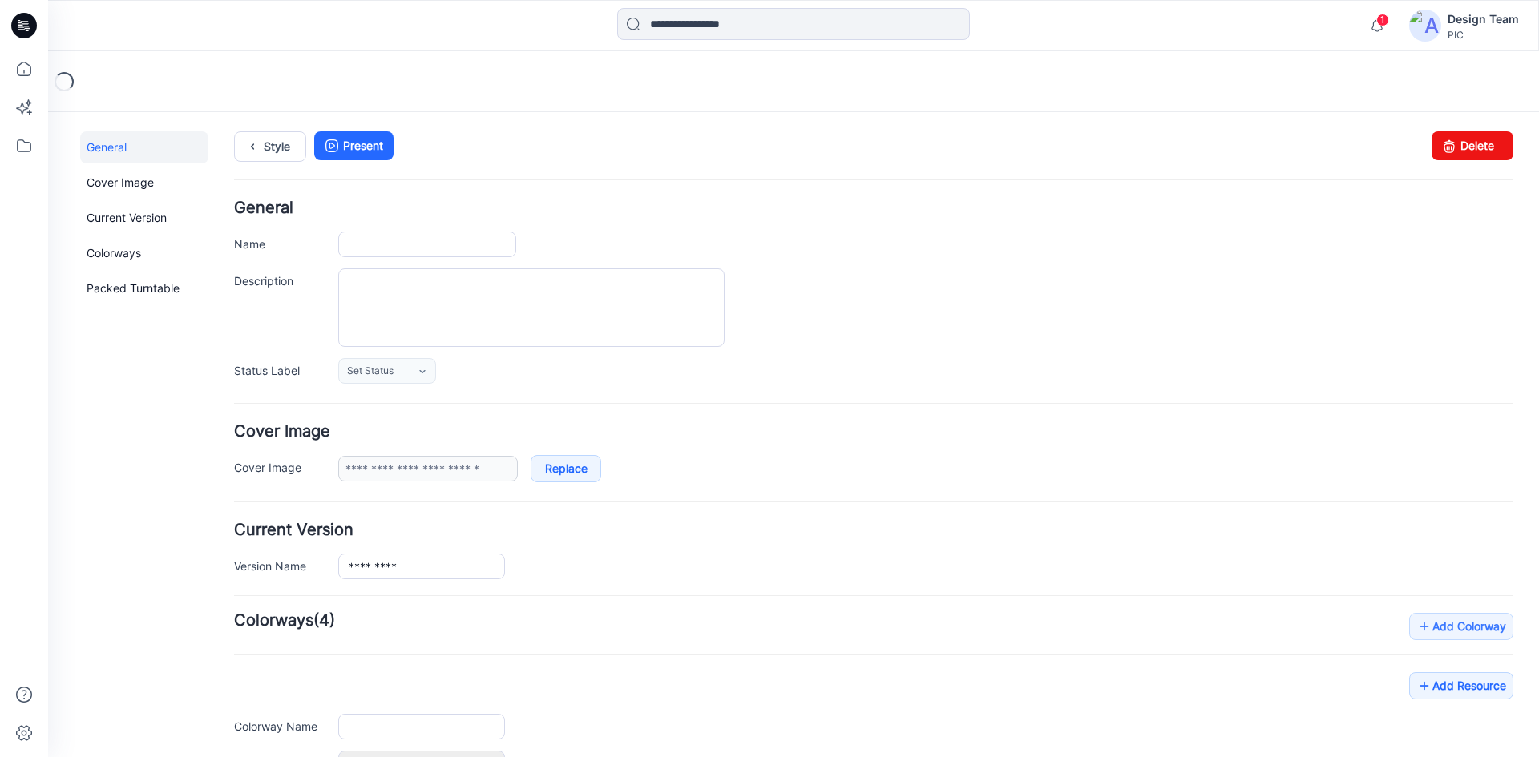
type input "******"
type input "**********"
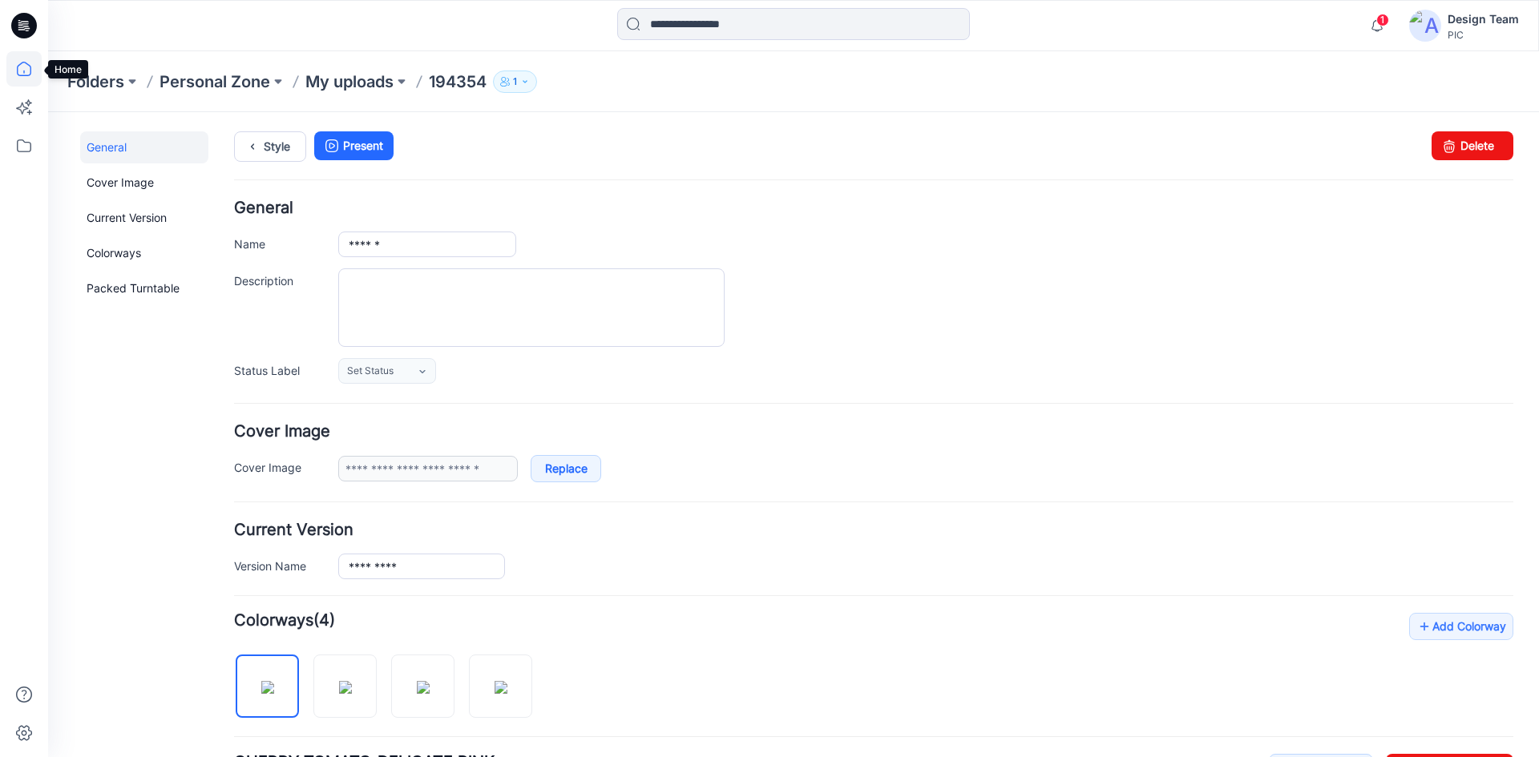
click at [22, 65] on icon at bounding box center [23, 68] width 35 height 35
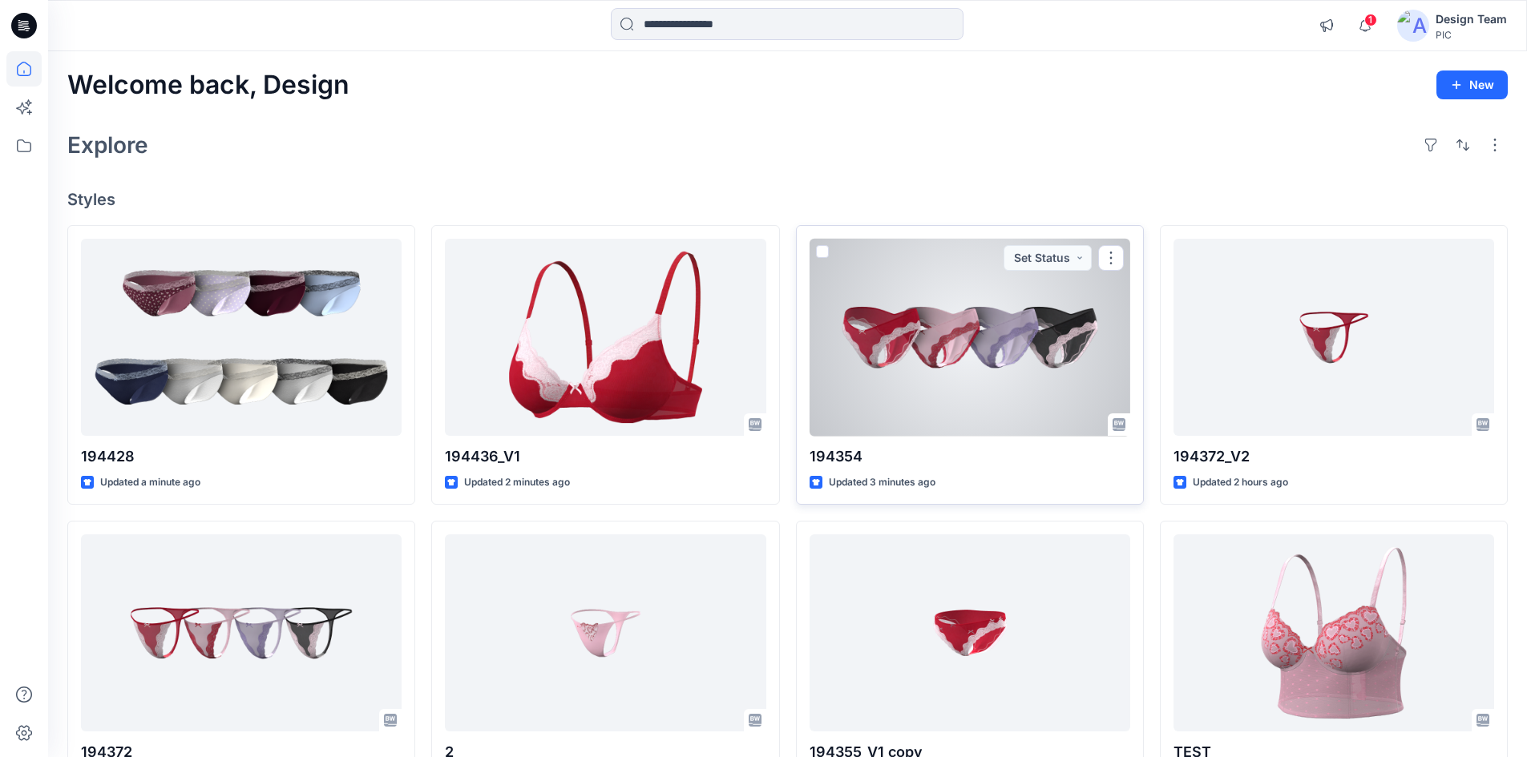
click at [1043, 389] on div at bounding box center [969, 338] width 321 height 198
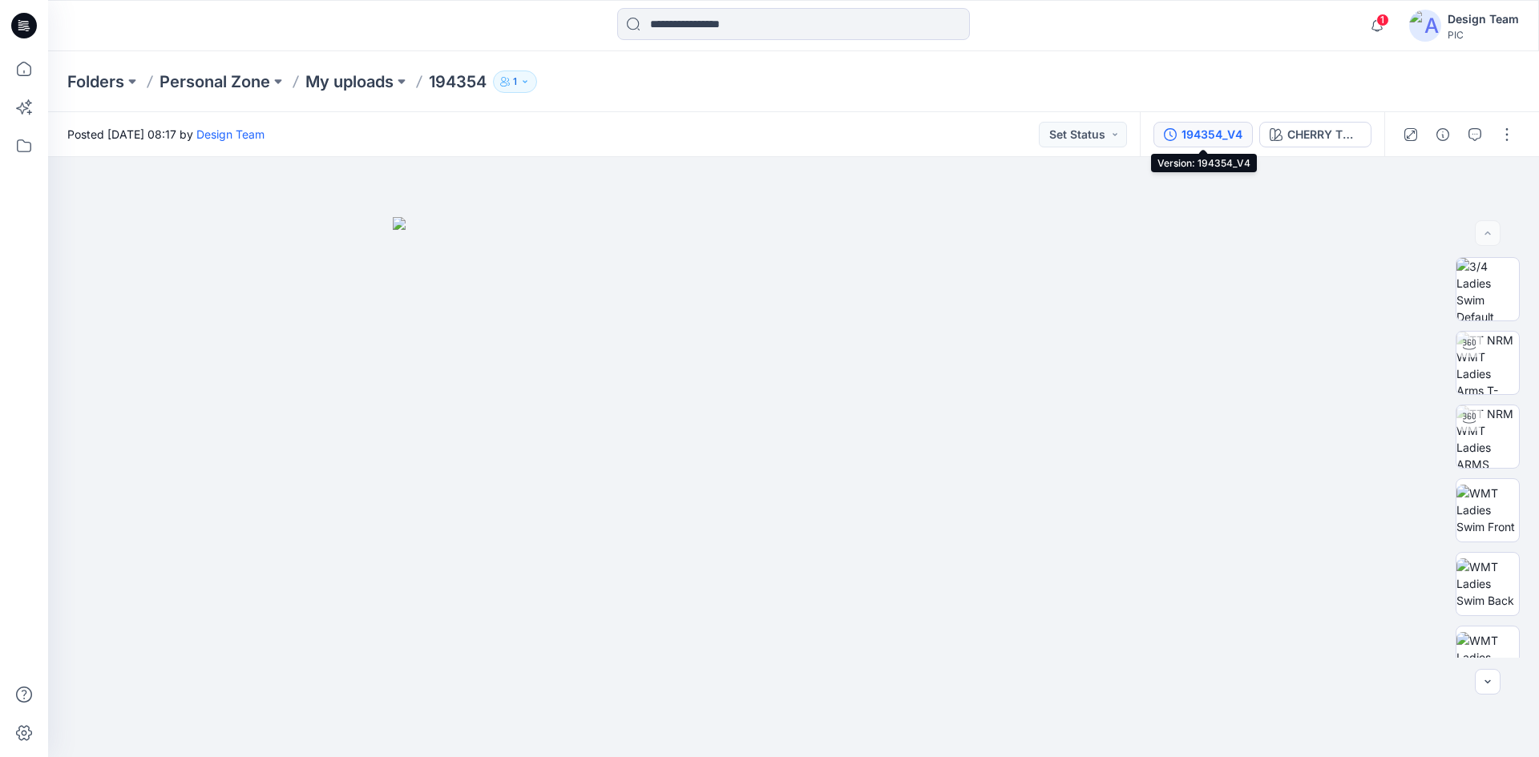
click at [1205, 133] on div "194354_V4" at bounding box center [1211, 135] width 61 height 18
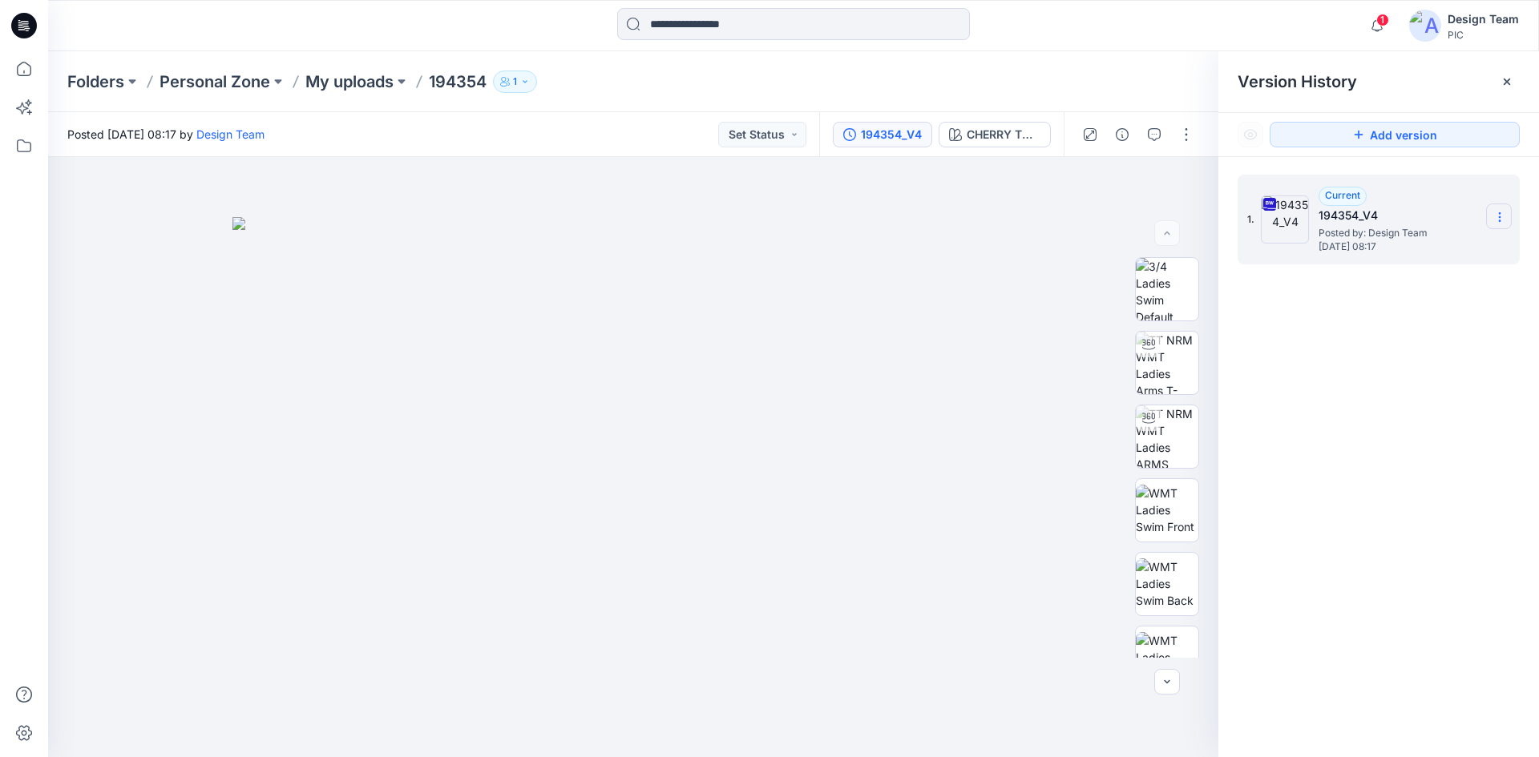
click at [1504, 216] on icon at bounding box center [1499, 217] width 13 height 13
click at [1358, 410] on div "1. Current 194354_V4 Posted by: Design Team Sunday, October 12, 2025 08:17 Down…" at bounding box center [1378, 469] width 321 height 624
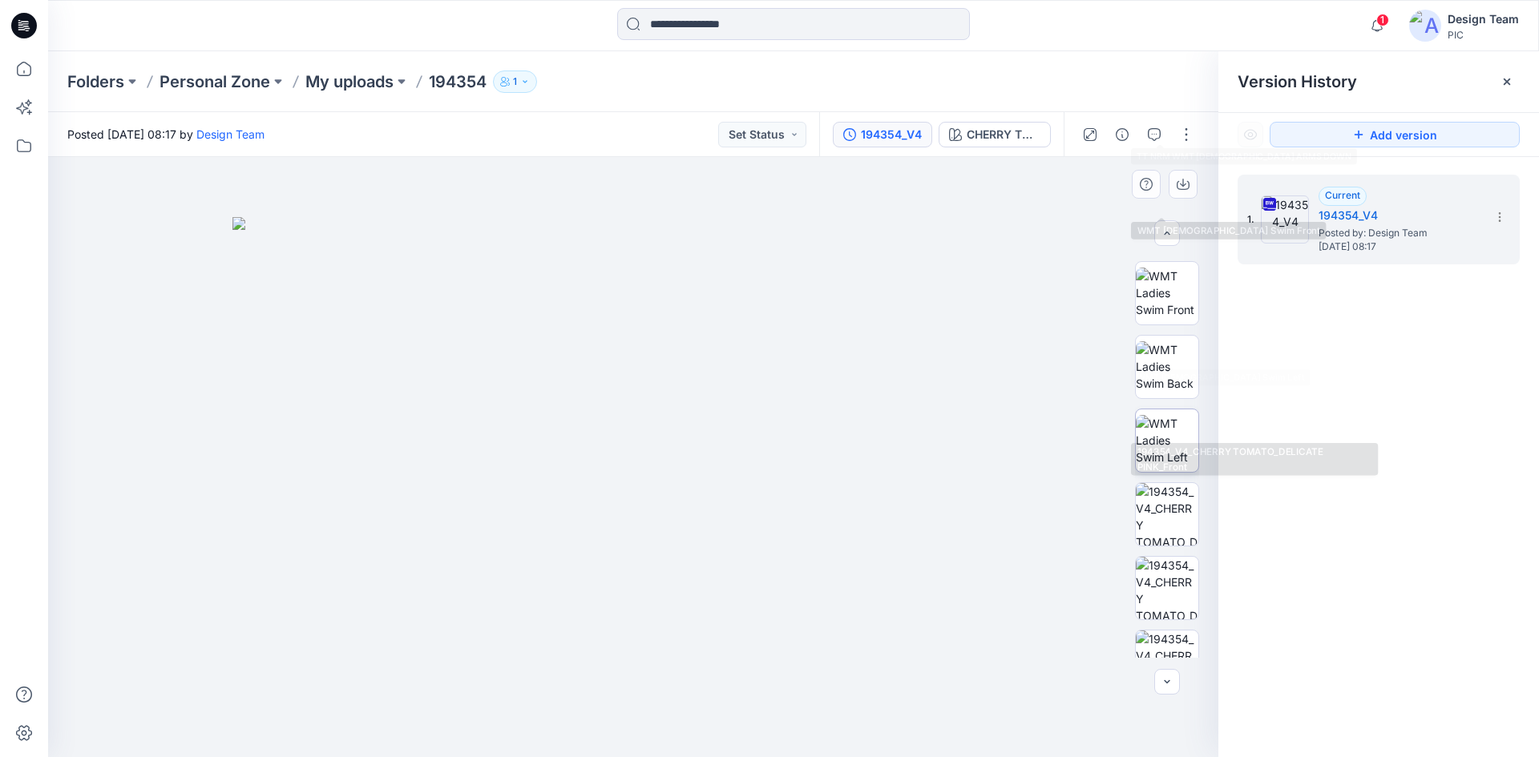
scroll to position [327, 0]
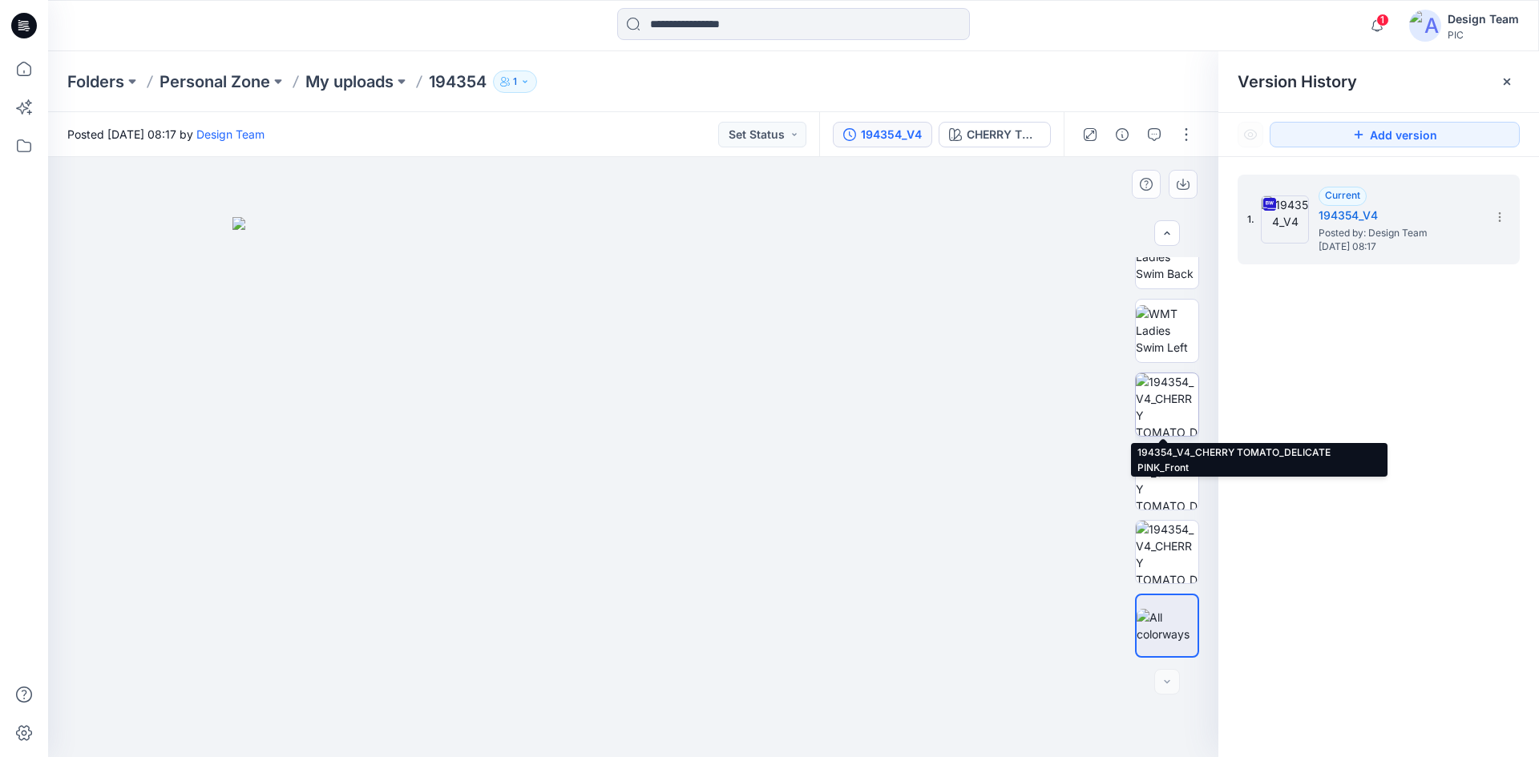
click at [1168, 406] on img at bounding box center [1167, 404] width 63 height 63
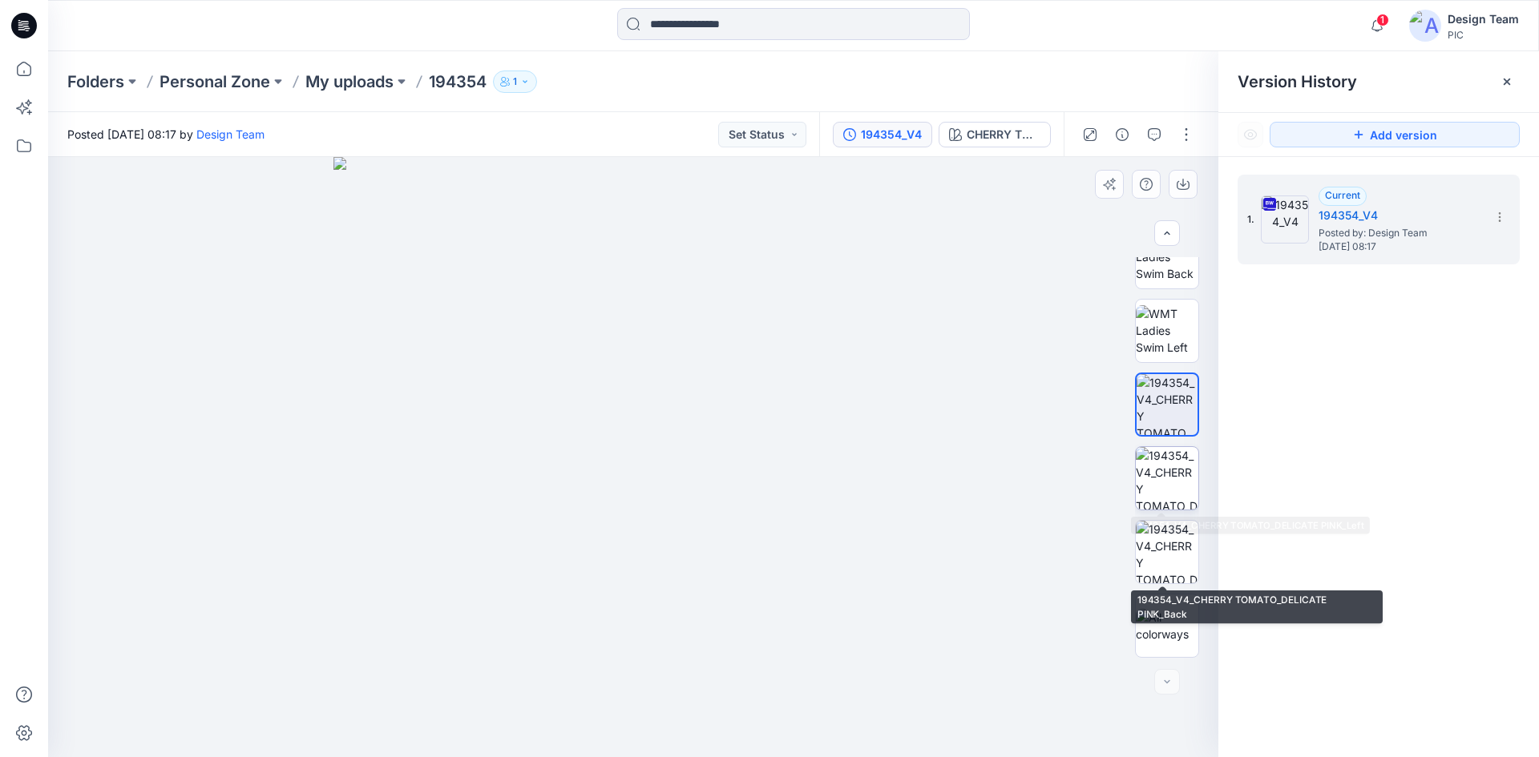
click at [1178, 494] on img at bounding box center [1167, 478] width 63 height 63
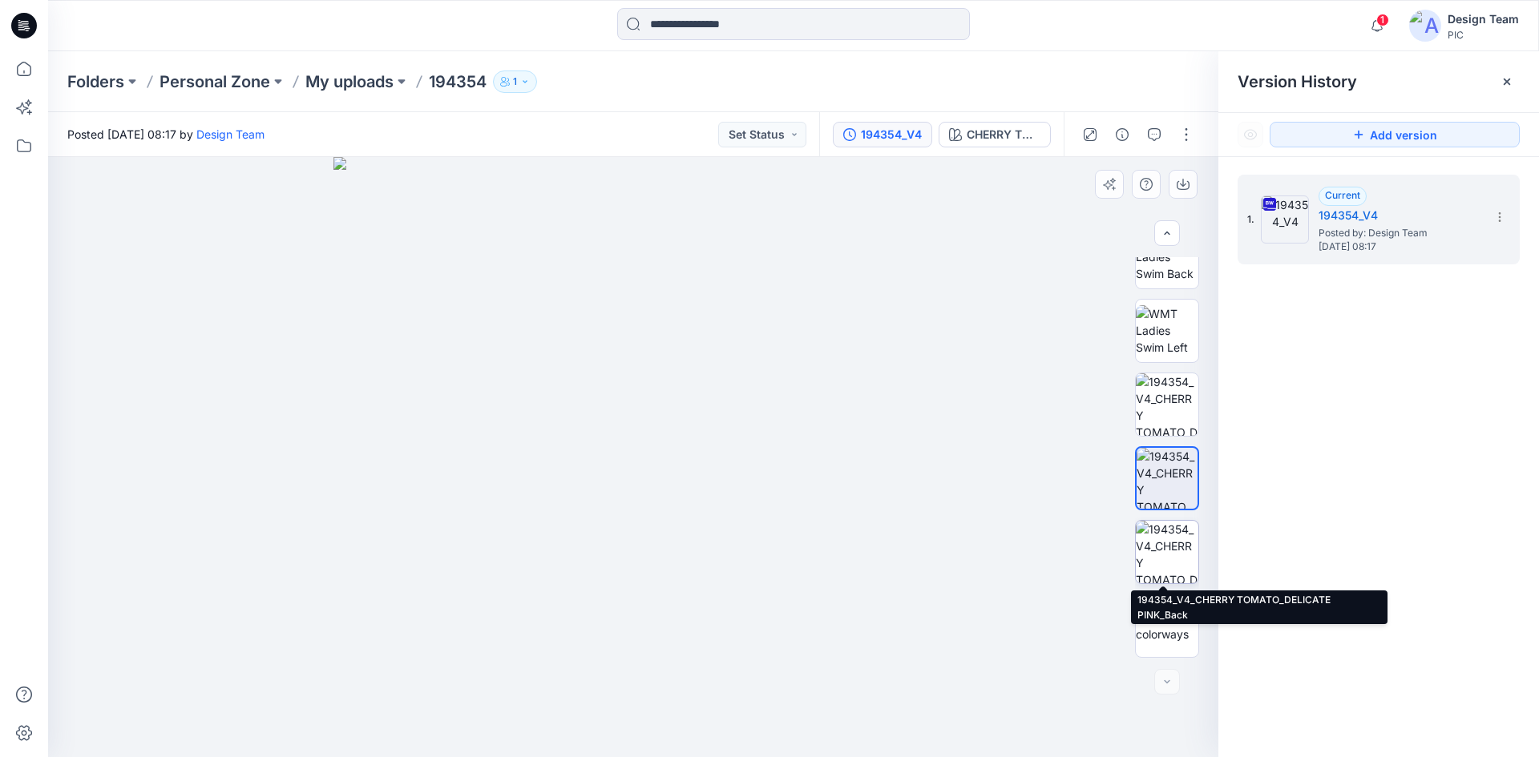
click at [1168, 571] on img at bounding box center [1167, 552] width 63 height 63
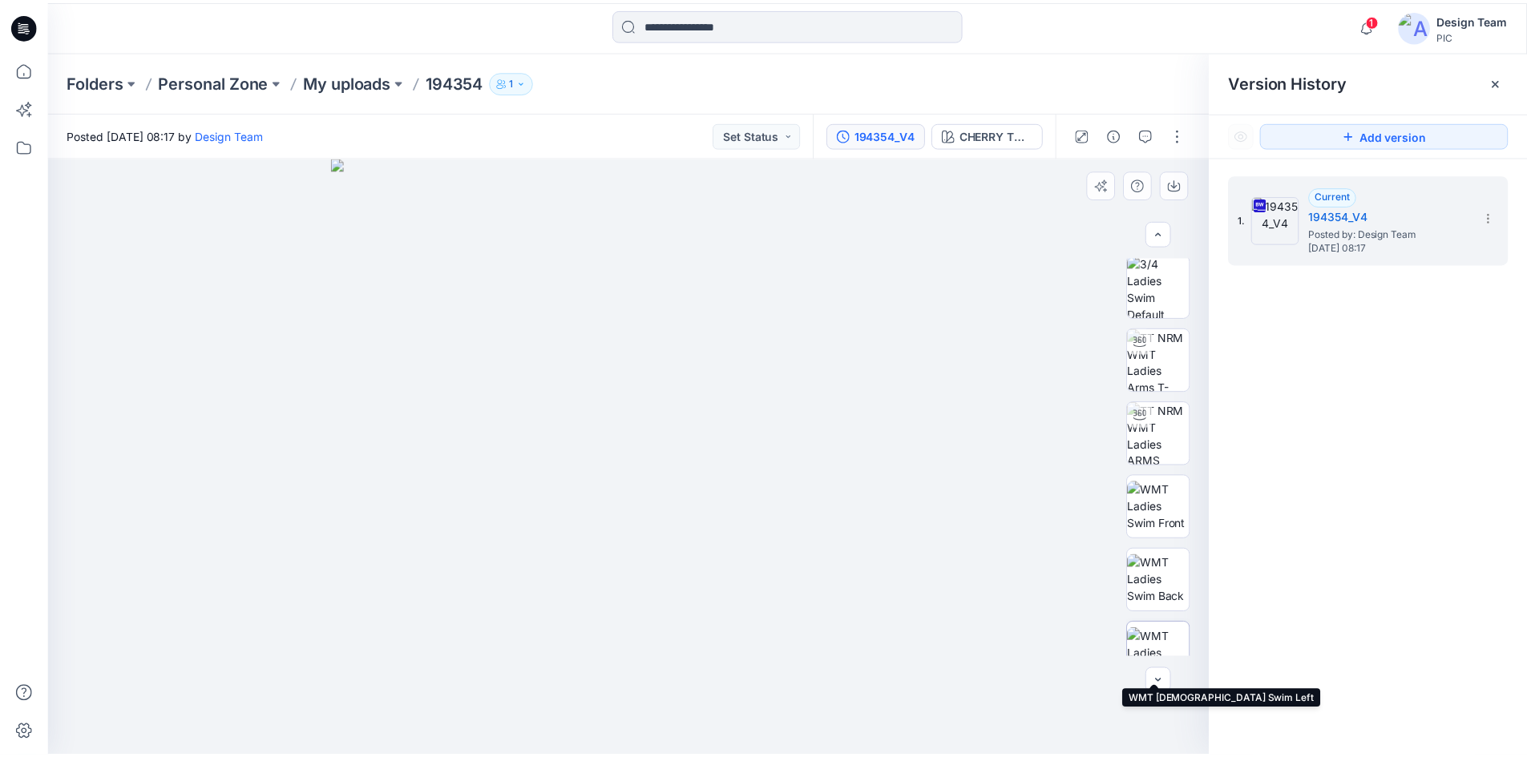
scroll to position [0, 0]
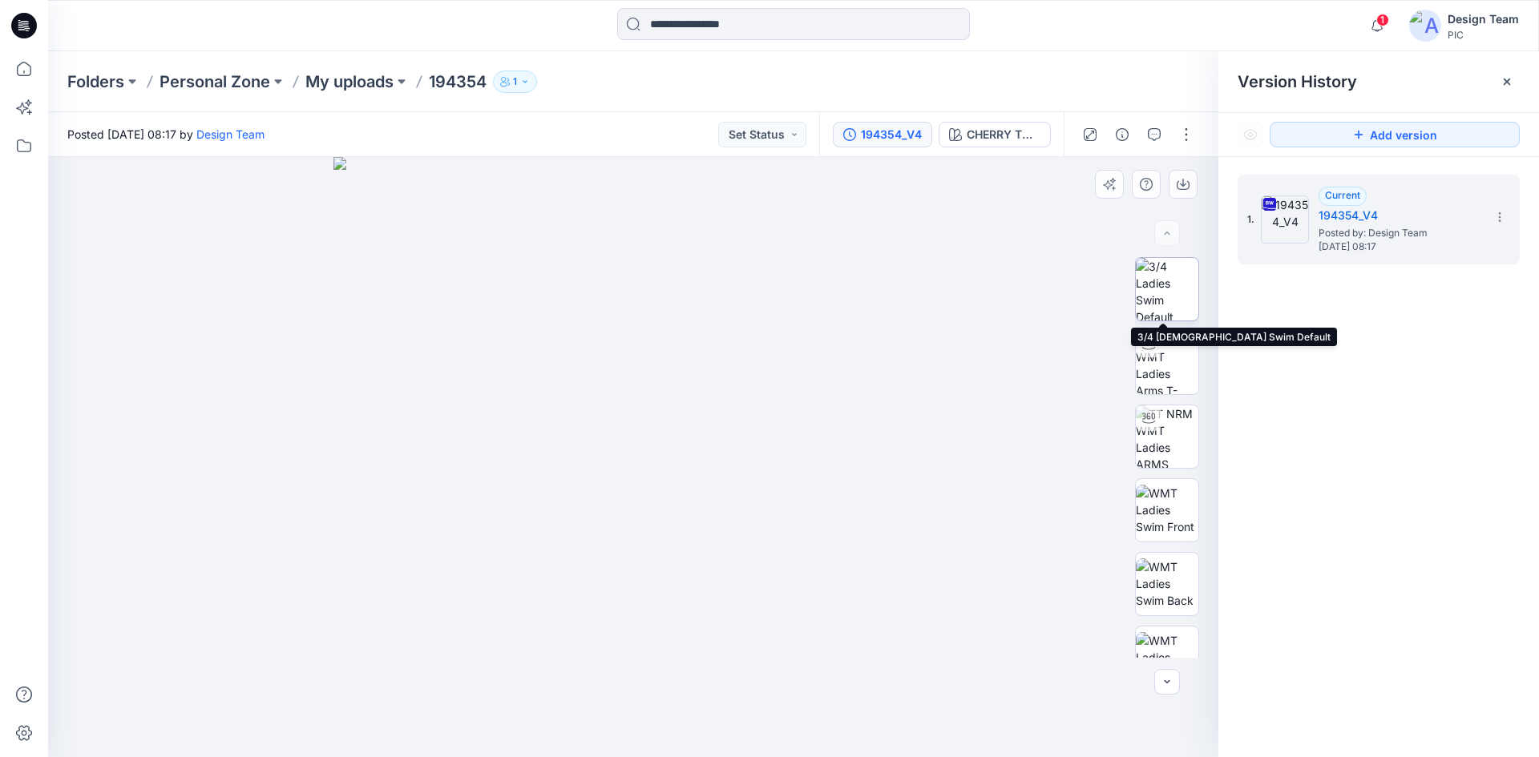
click at [1154, 297] on img at bounding box center [1167, 289] width 63 height 63
click at [29, 67] on icon at bounding box center [23, 68] width 35 height 35
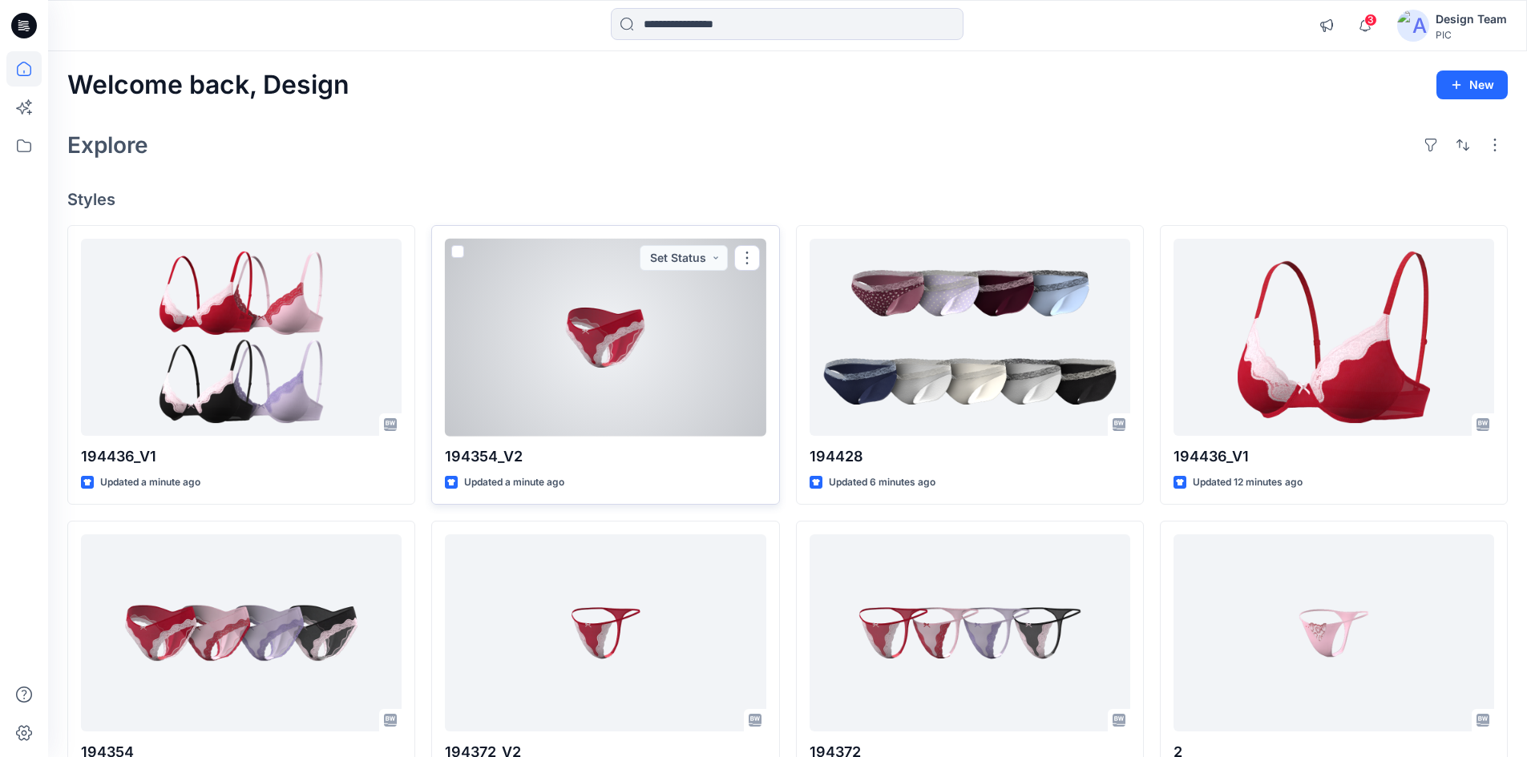
click at [624, 338] on div at bounding box center [605, 338] width 321 height 198
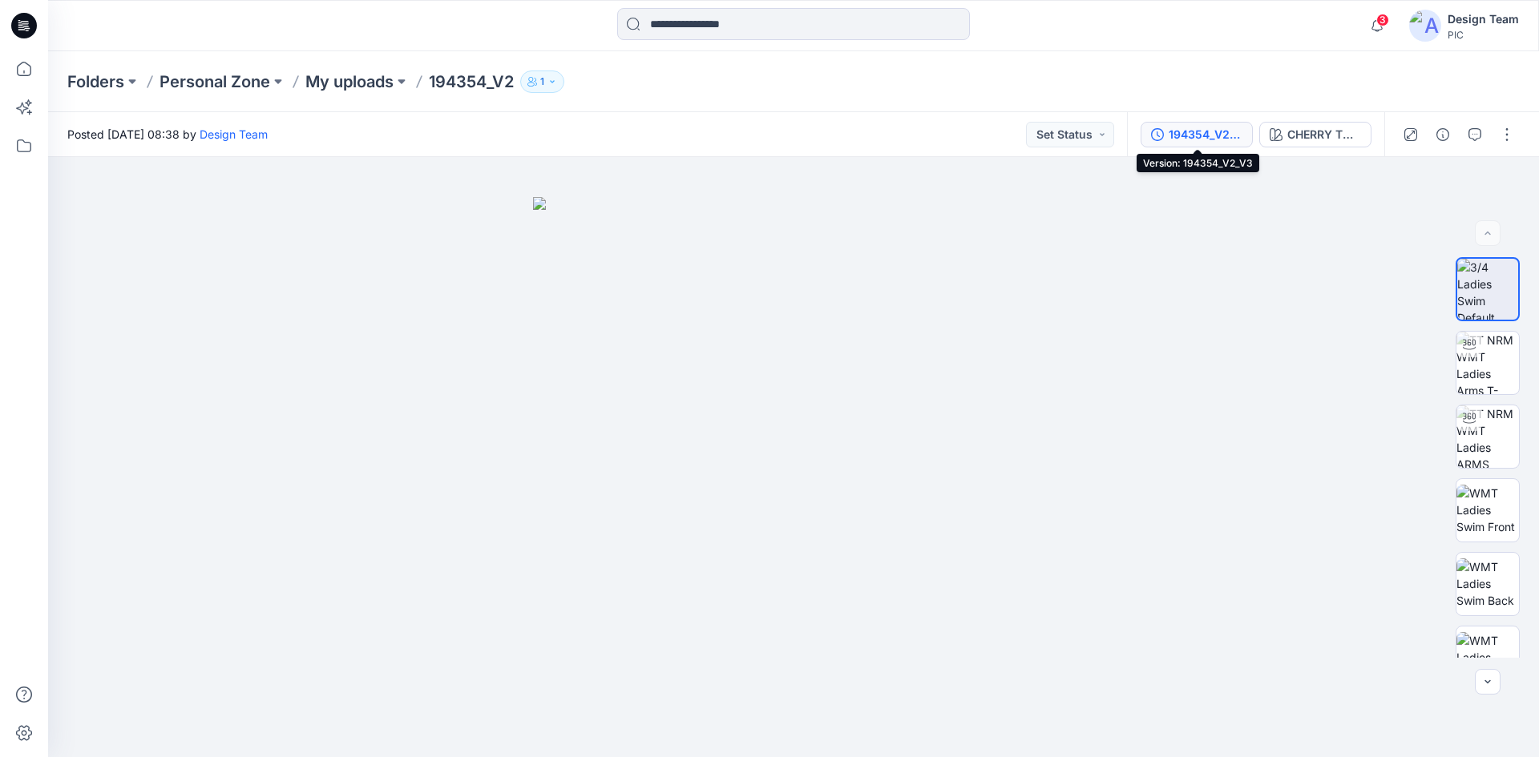
click at [1220, 143] on button "194354_V2_V3" at bounding box center [1196, 135] width 112 height 26
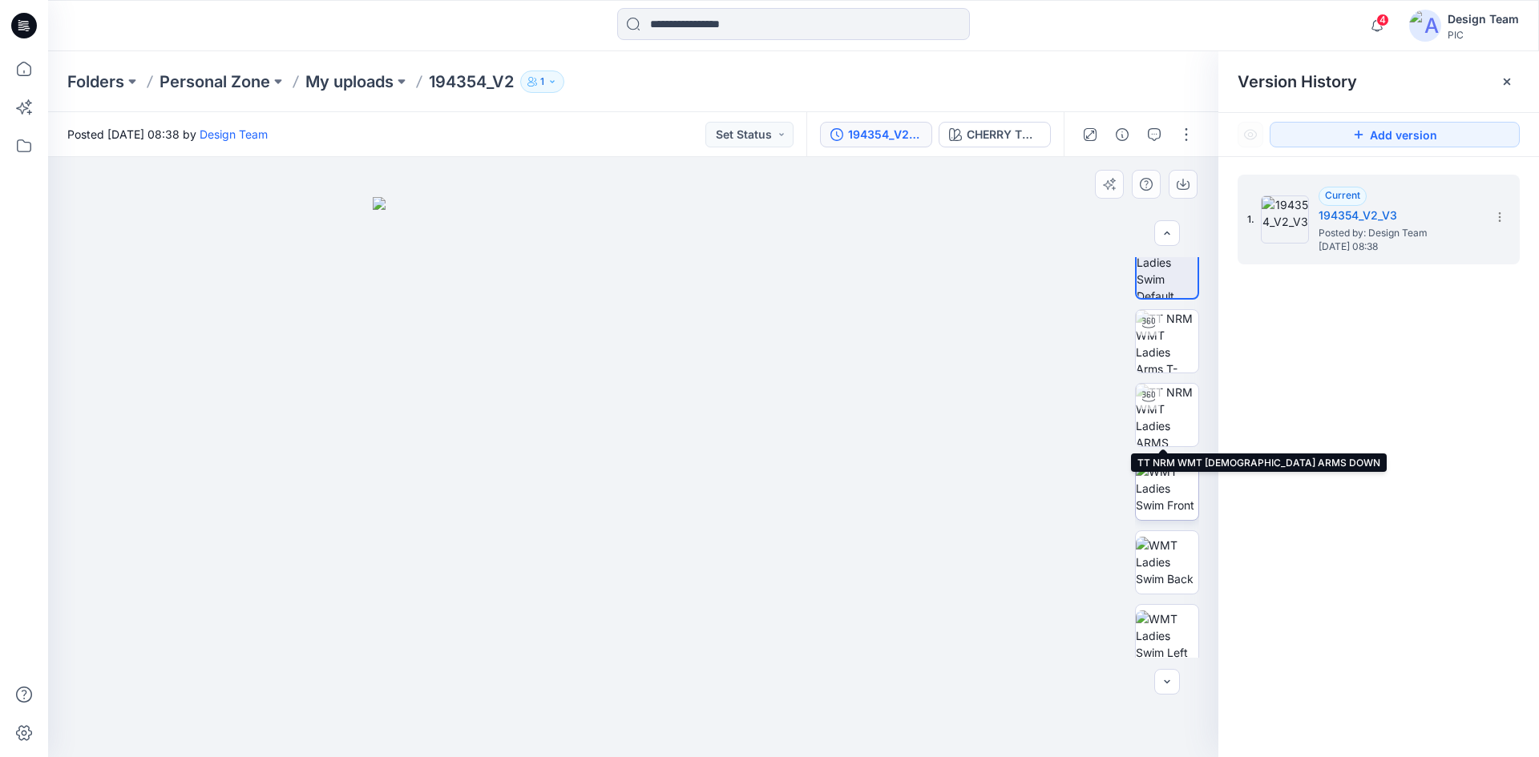
scroll to position [32, 0]
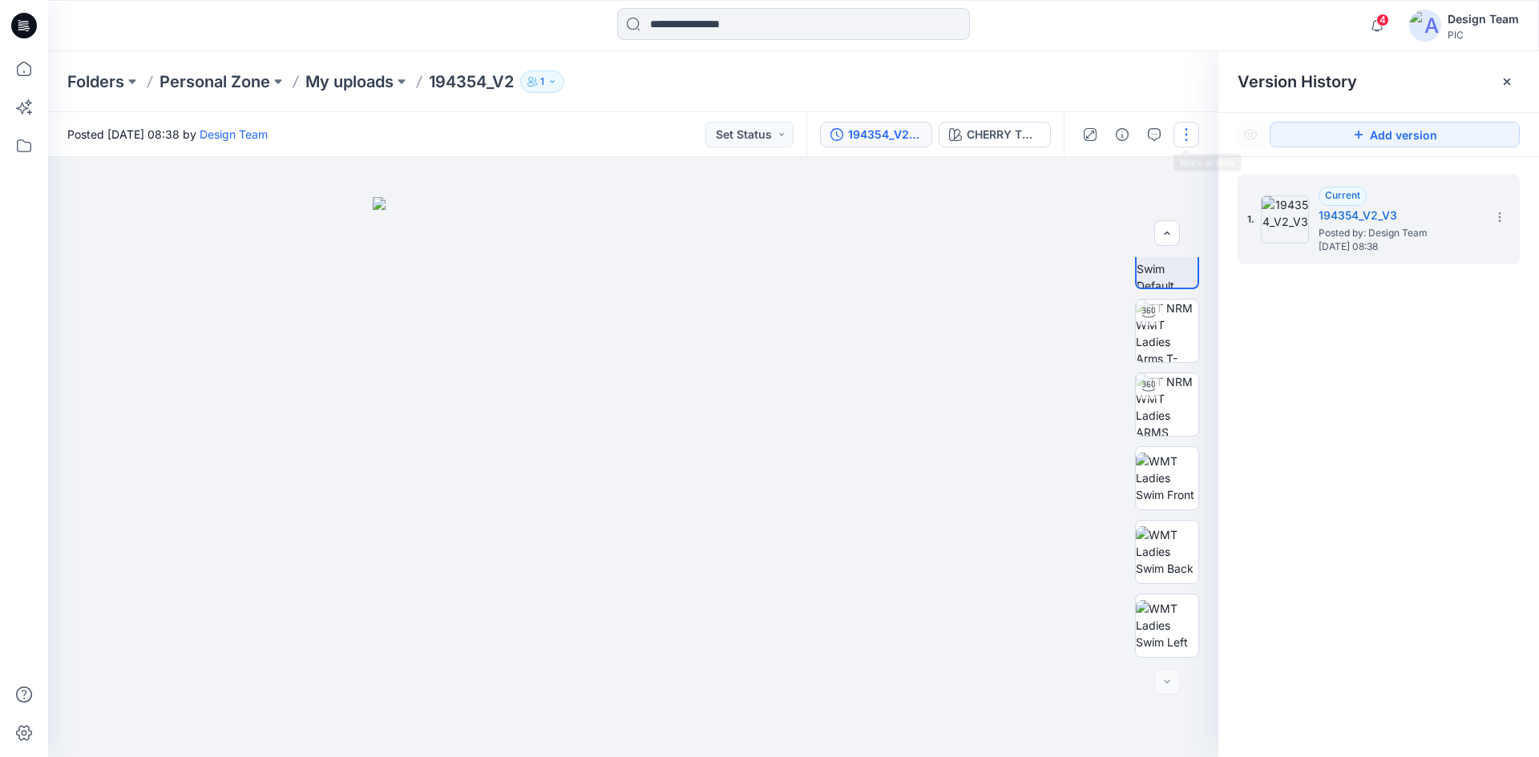
click at [1191, 132] on button "button" at bounding box center [1186, 135] width 26 height 26
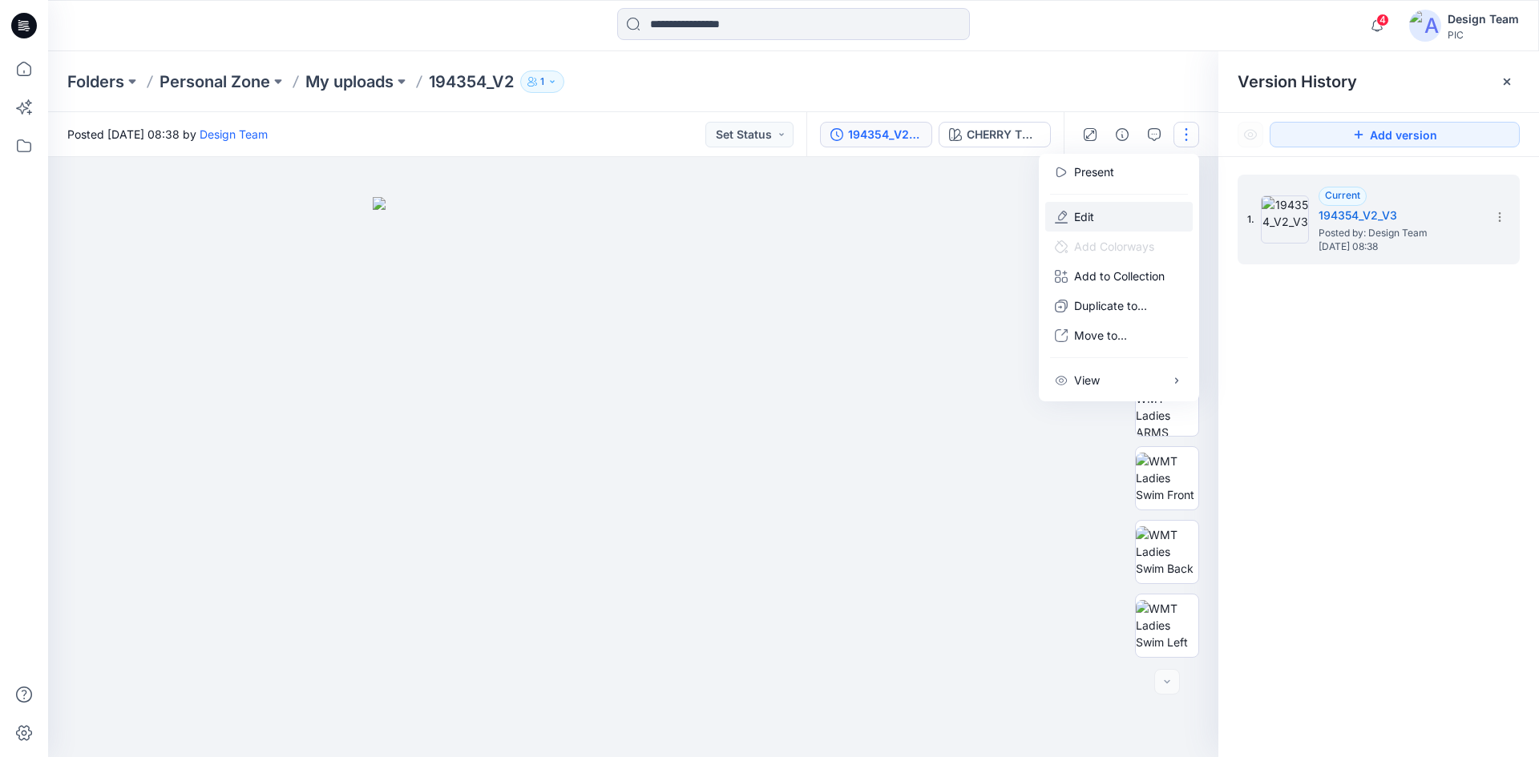
click at [1141, 209] on button "Edit" at bounding box center [1118, 217] width 147 height 30
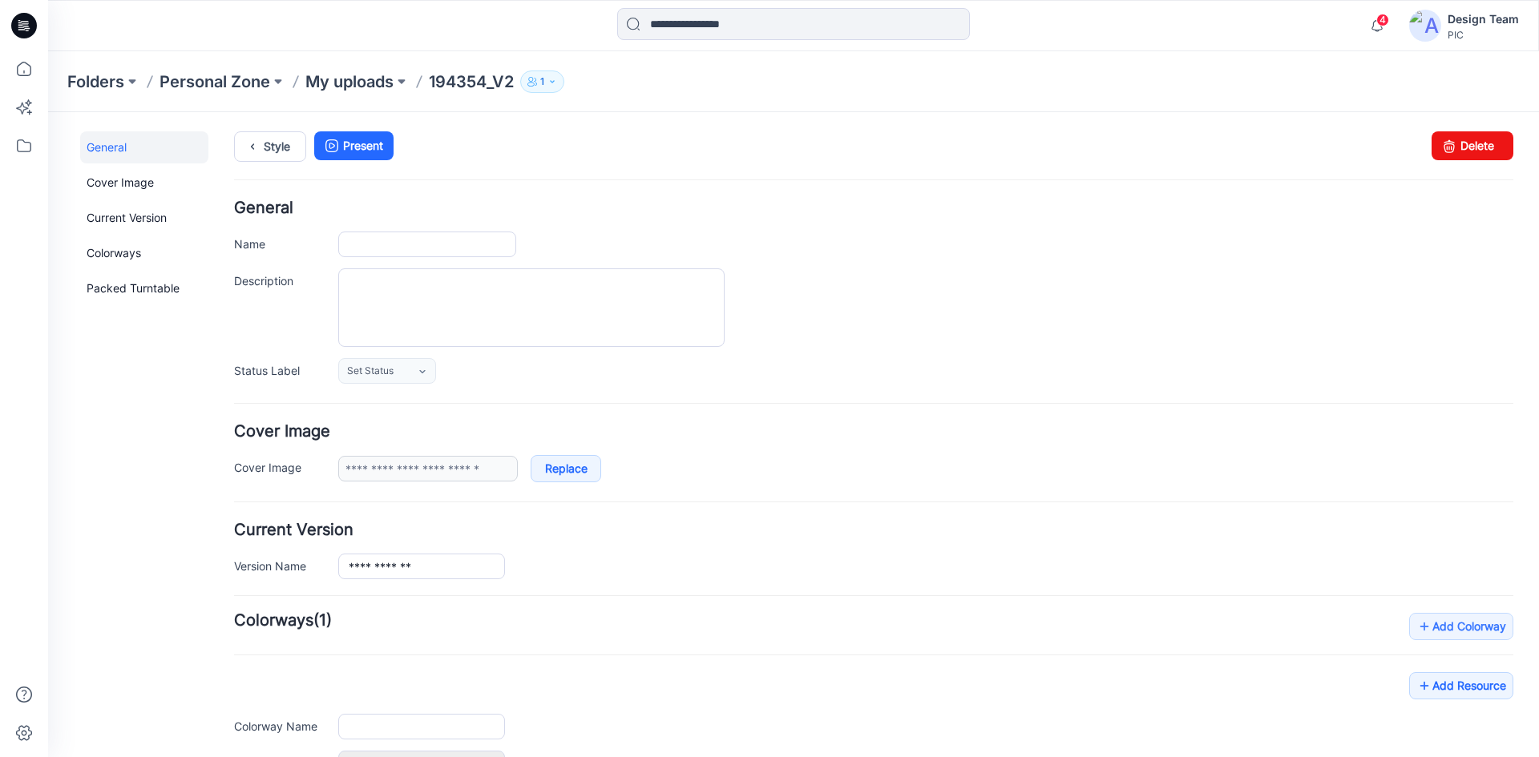
type input "*********"
type input "**********"
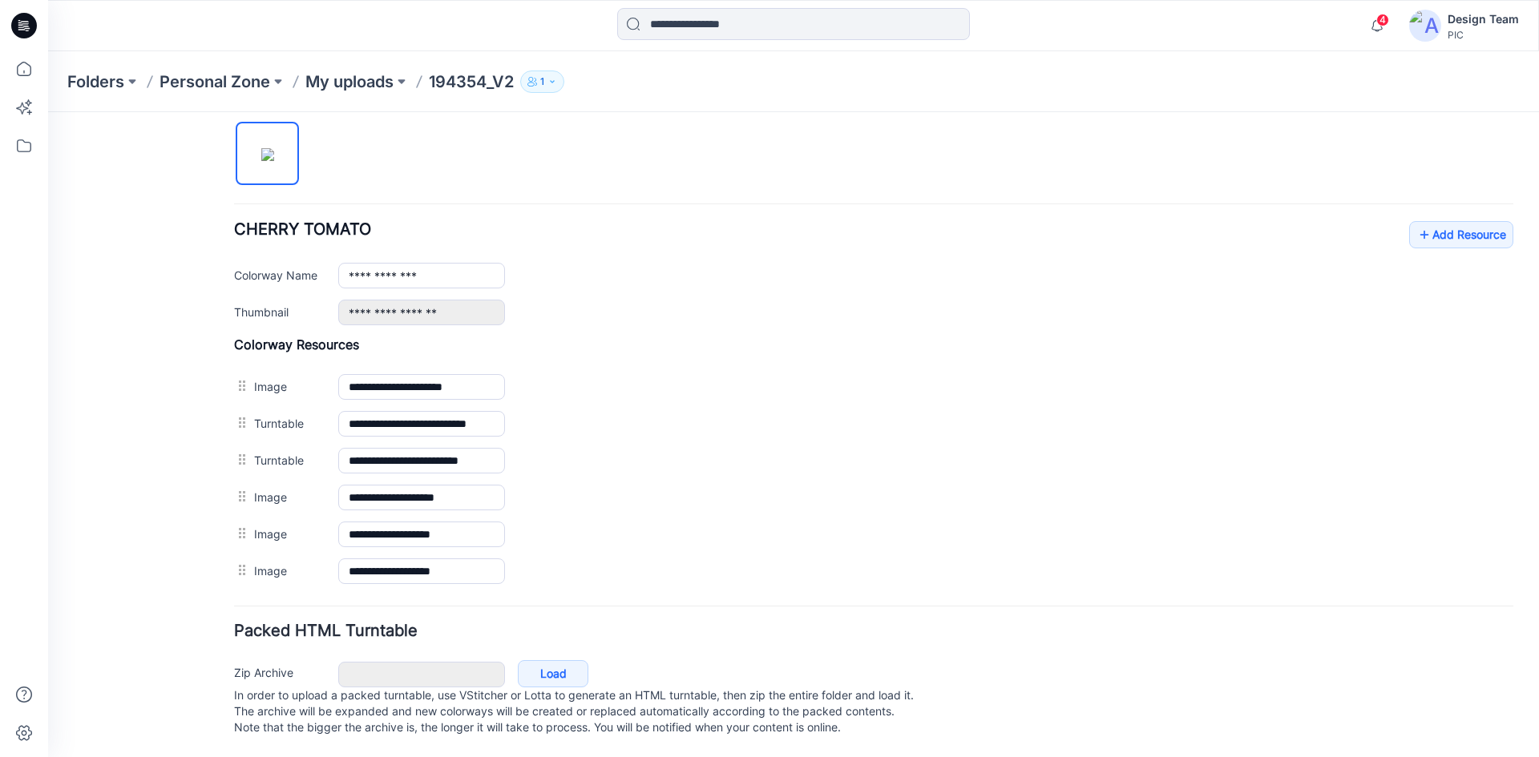
scroll to position [549, 0]
click at [1425, 221] on link "Add Resource" at bounding box center [1461, 234] width 104 height 27
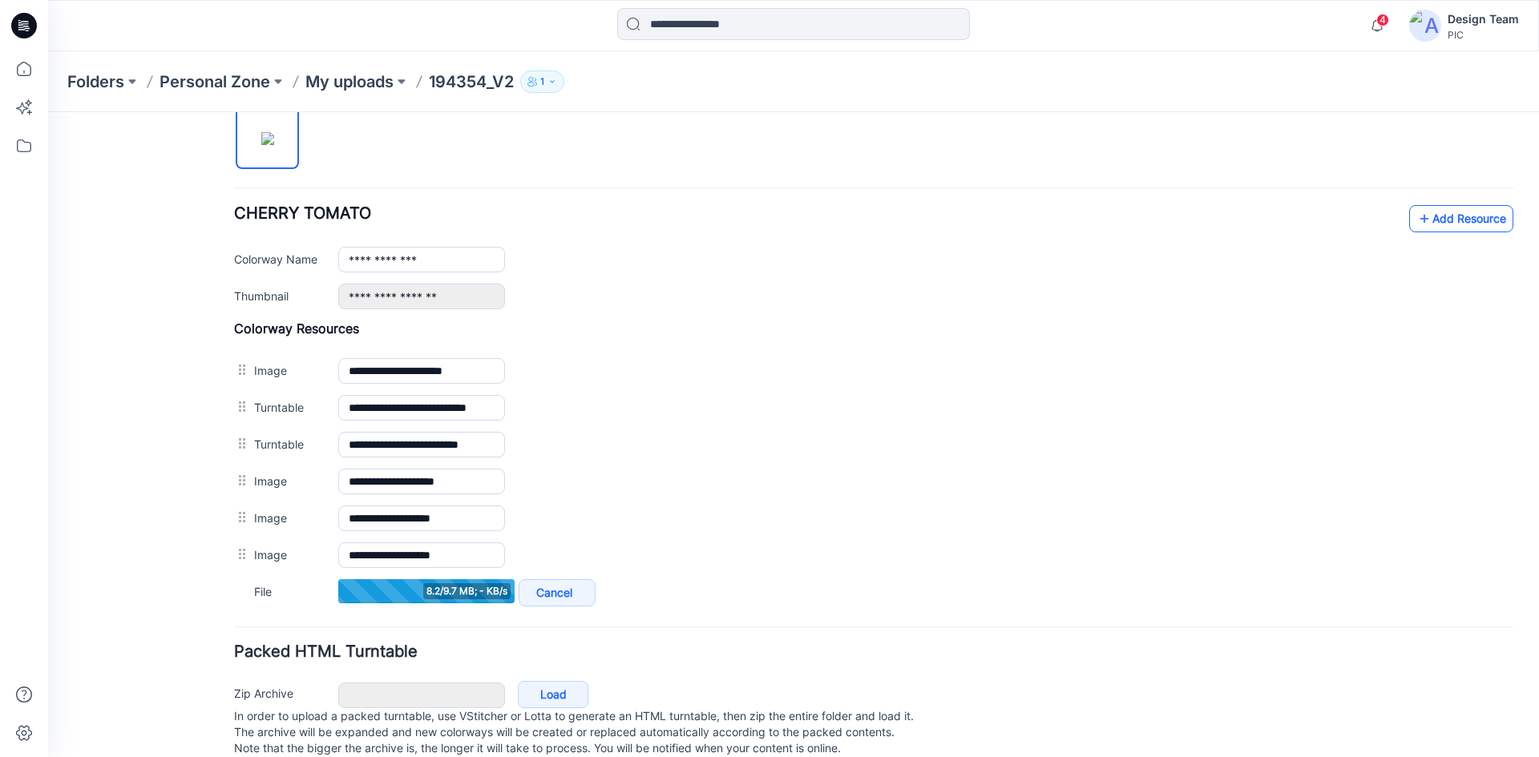
click at [1441, 222] on link "Add Resource" at bounding box center [1461, 218] width 104 height 27
click at [1416, 224] on icon at bounding box center [1424, 219] width 16 height 26
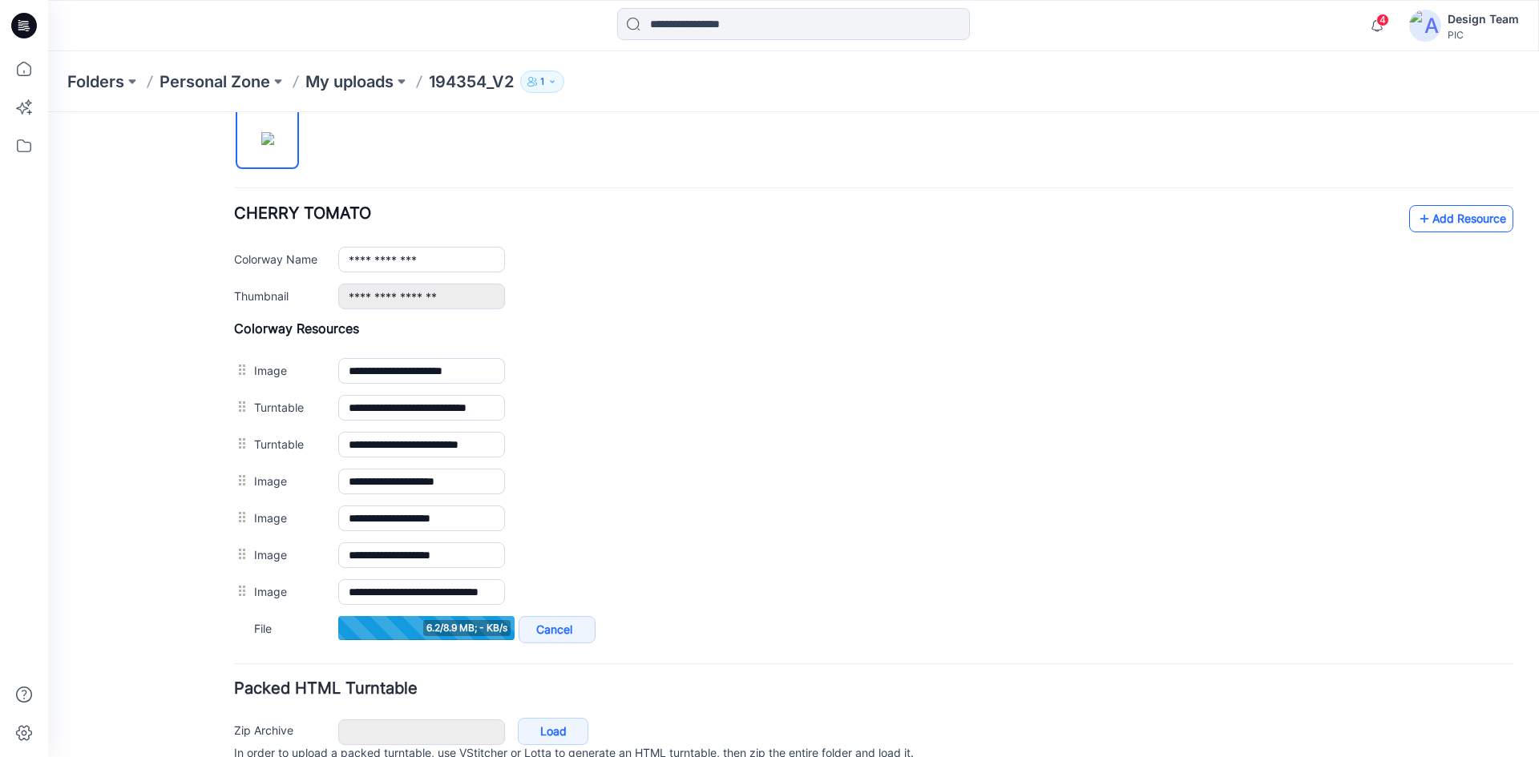
click at [1420, 214] on link "Add Resource" at bounding box center [1461, 218] width 104 height 27
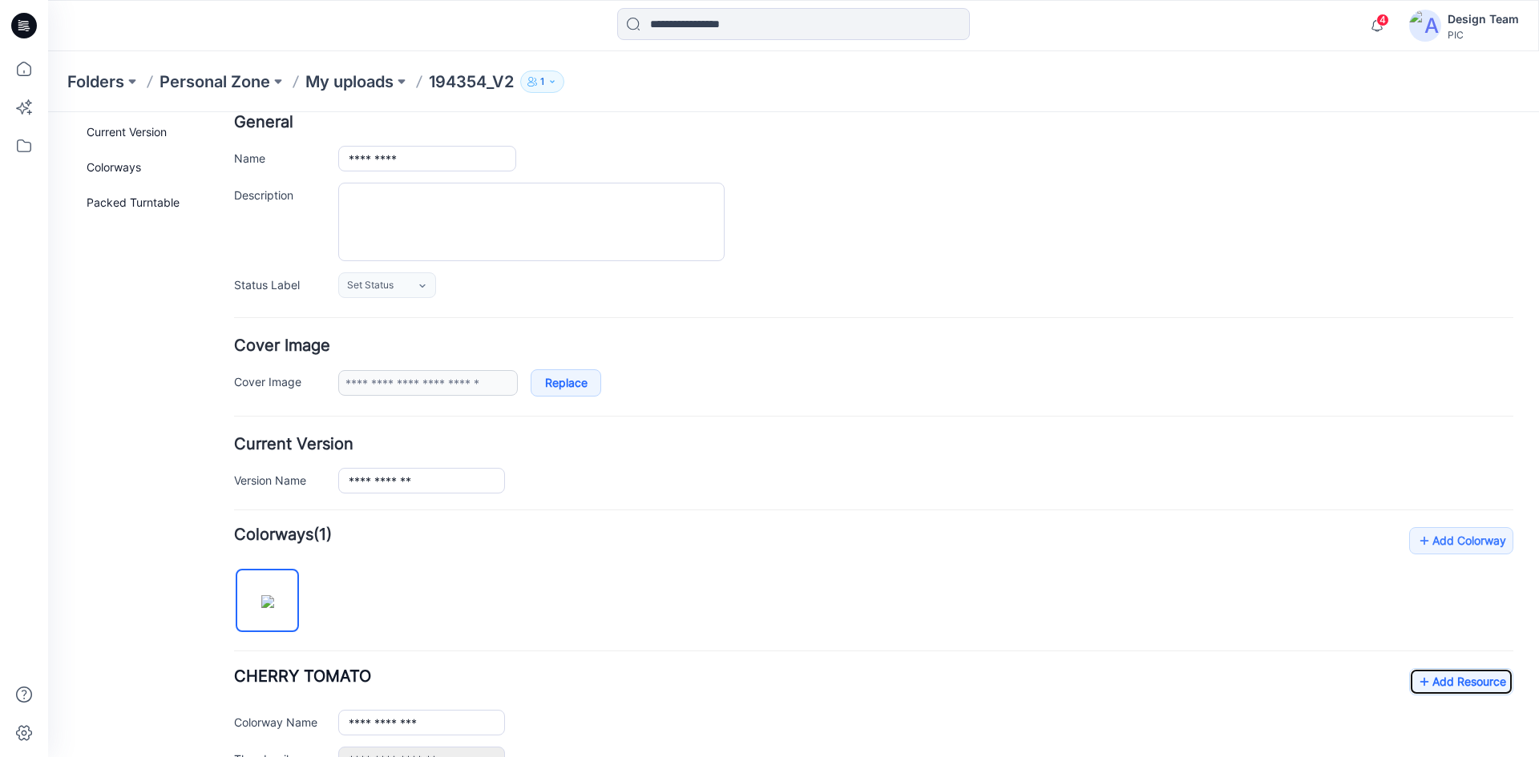
scroll to position [0, 0]
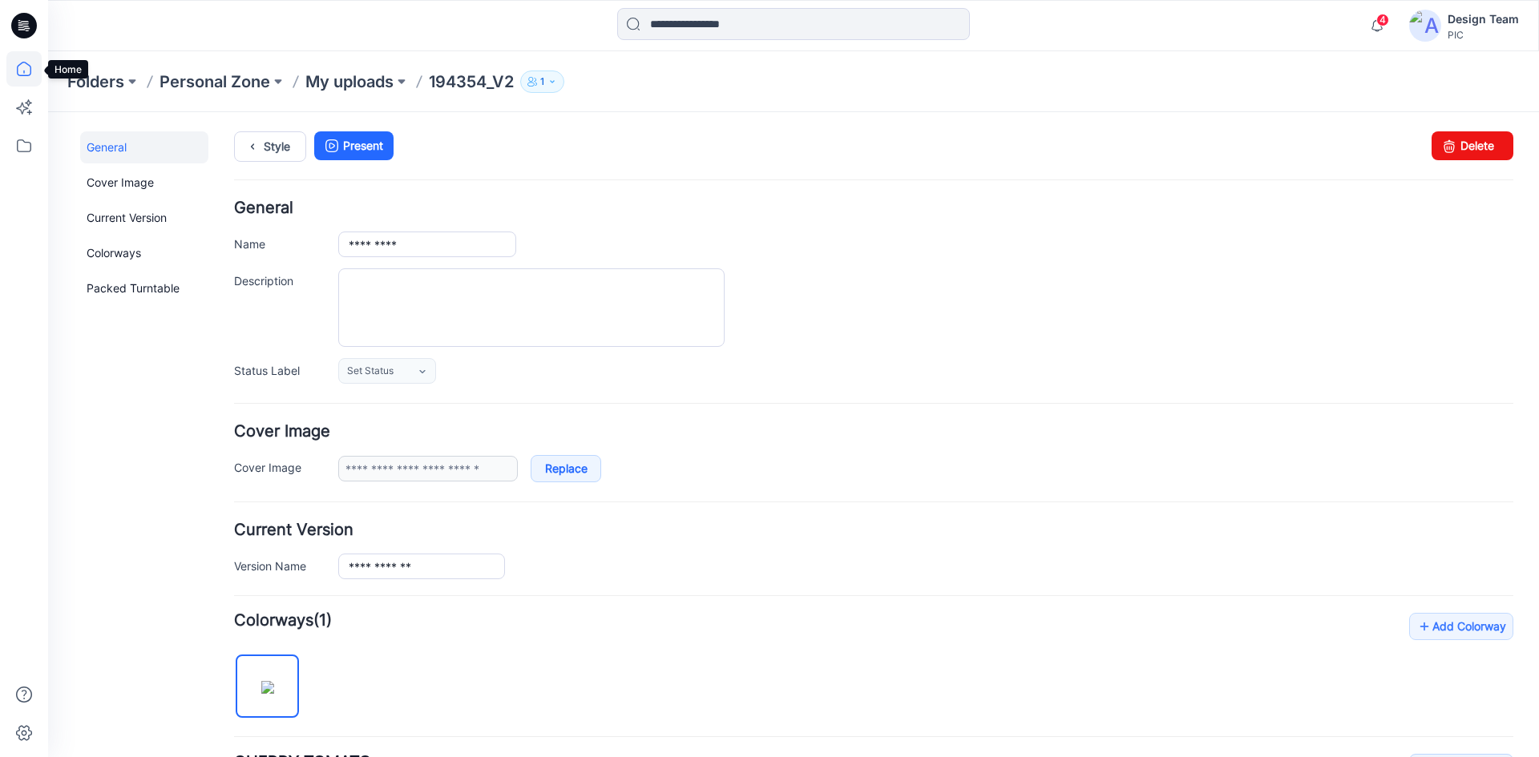
click at [23, 71] on icon at bounding box center [23, 68] width 35 height 35
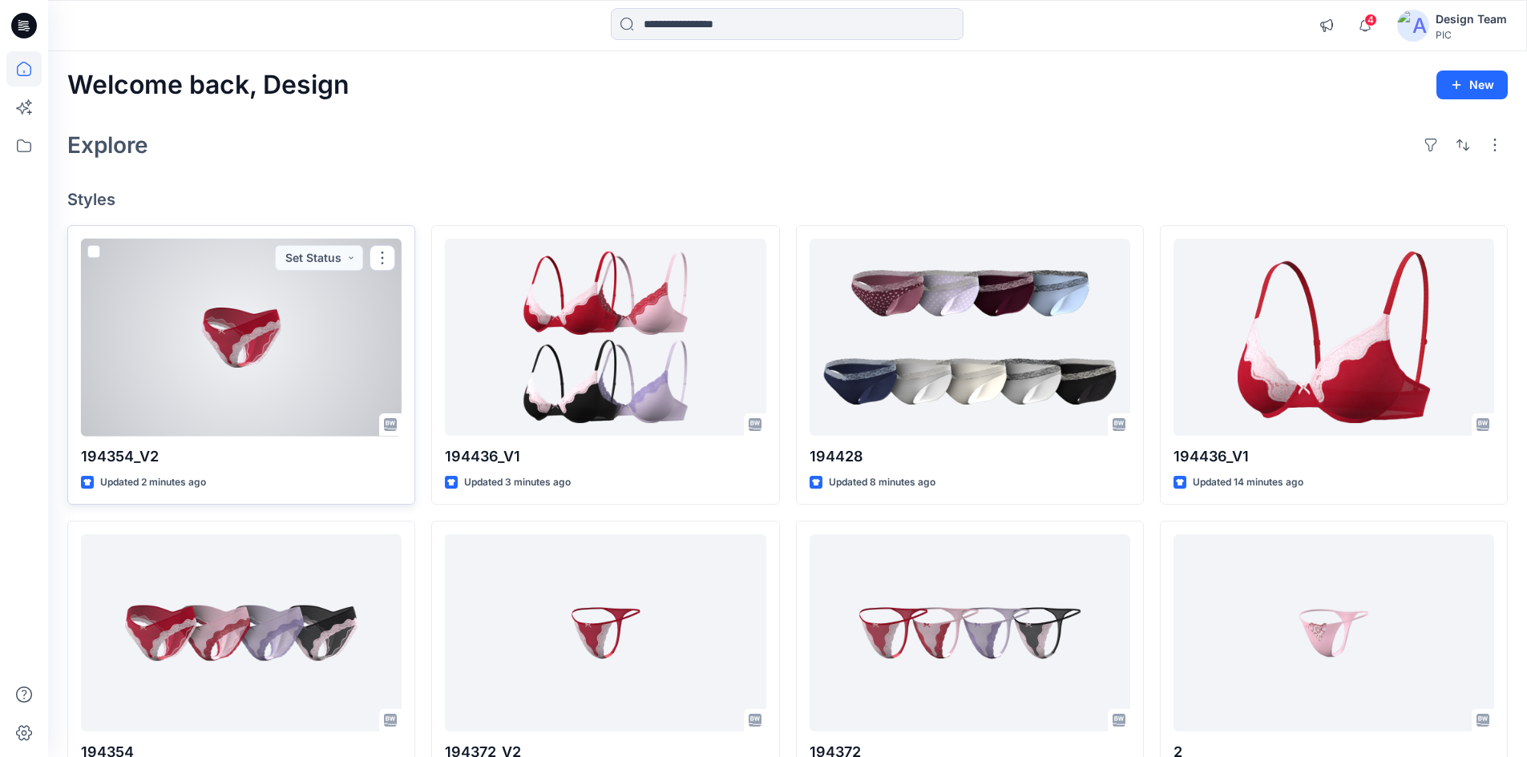
click at [286, 377] on div at bounding box center [241, 338] width 321 height 198
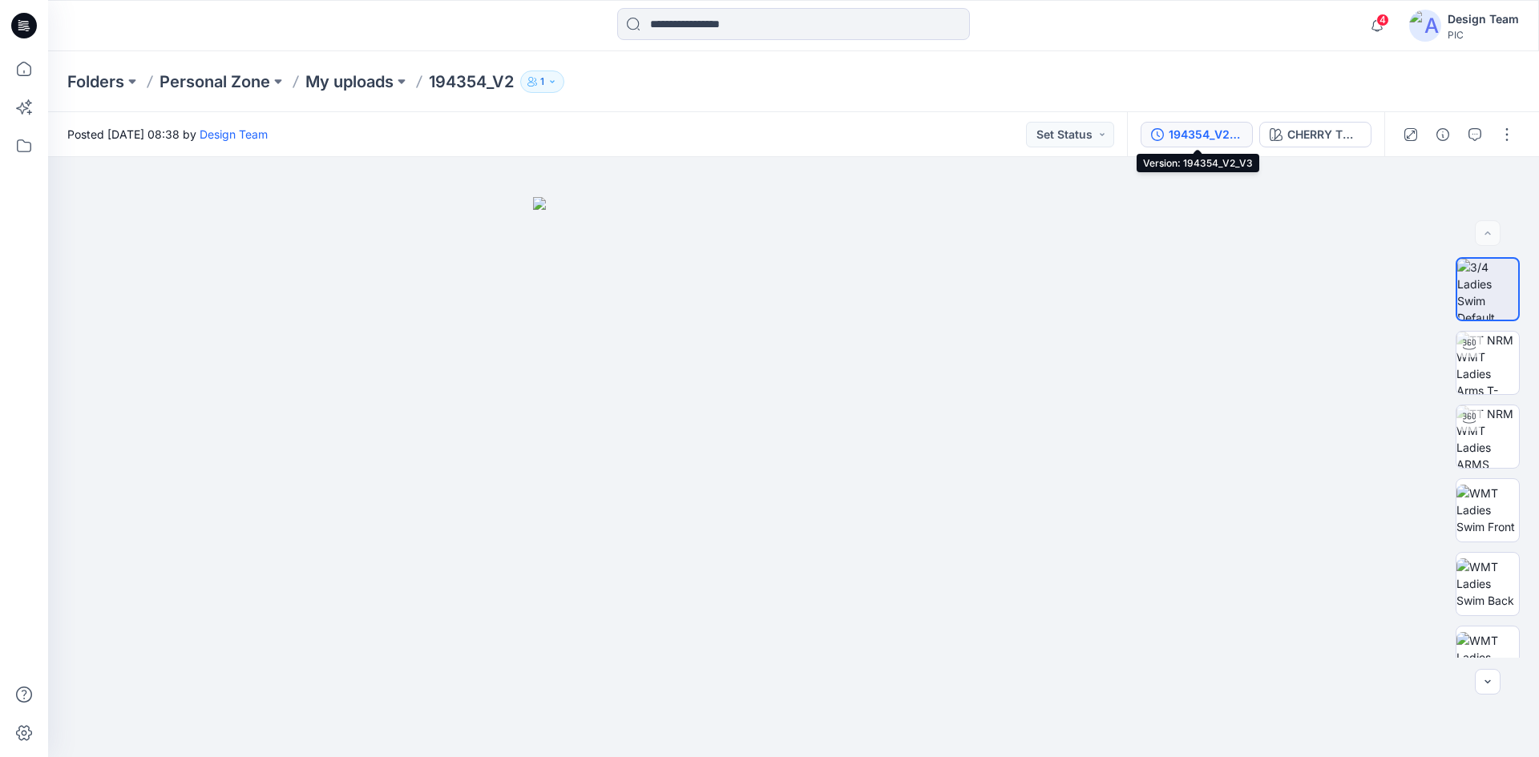
click at [1211, 135] on div "194354_V2_V3" at bounding box center [1205, 135] width 74 height 18
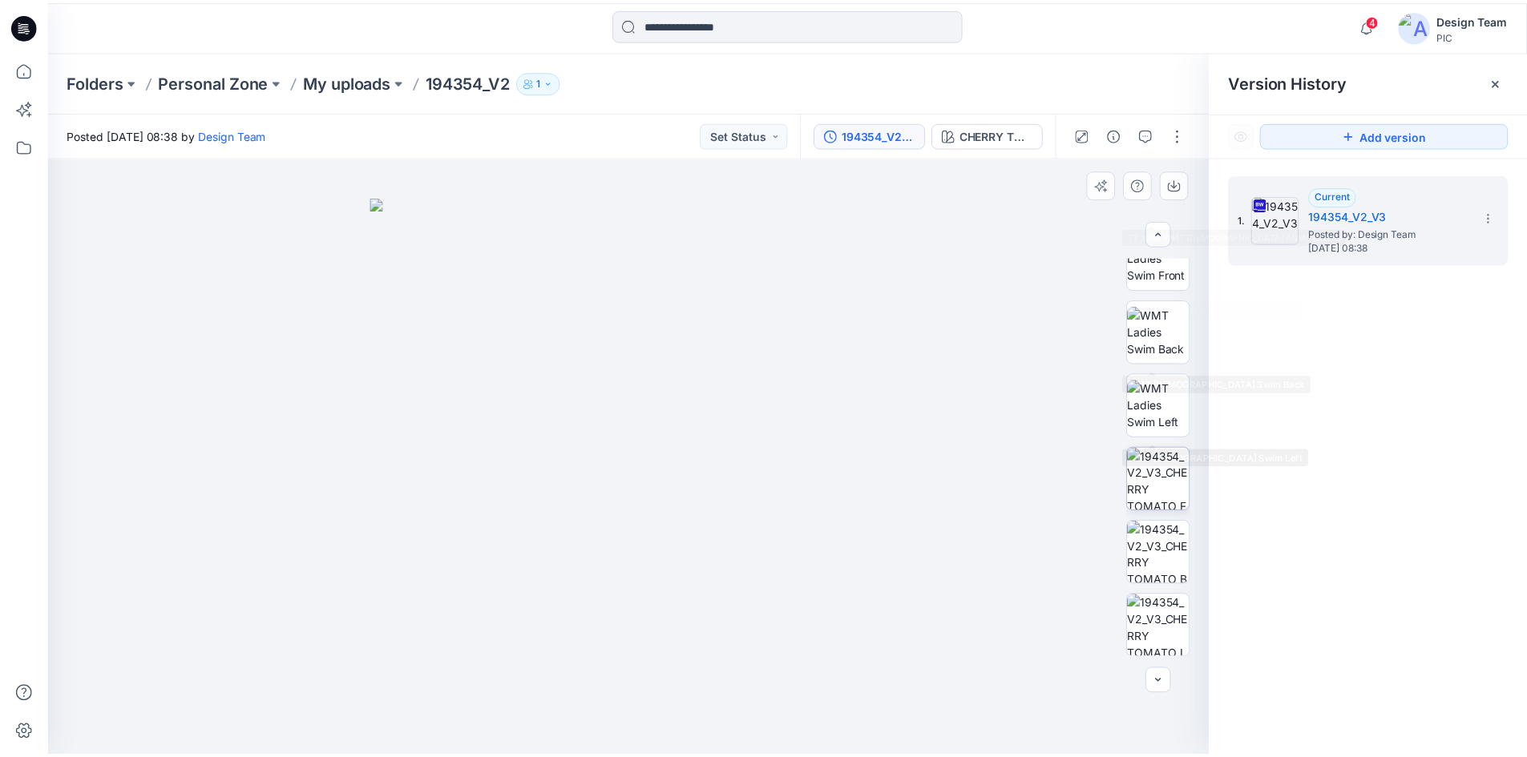
scroll to position [253, 0]
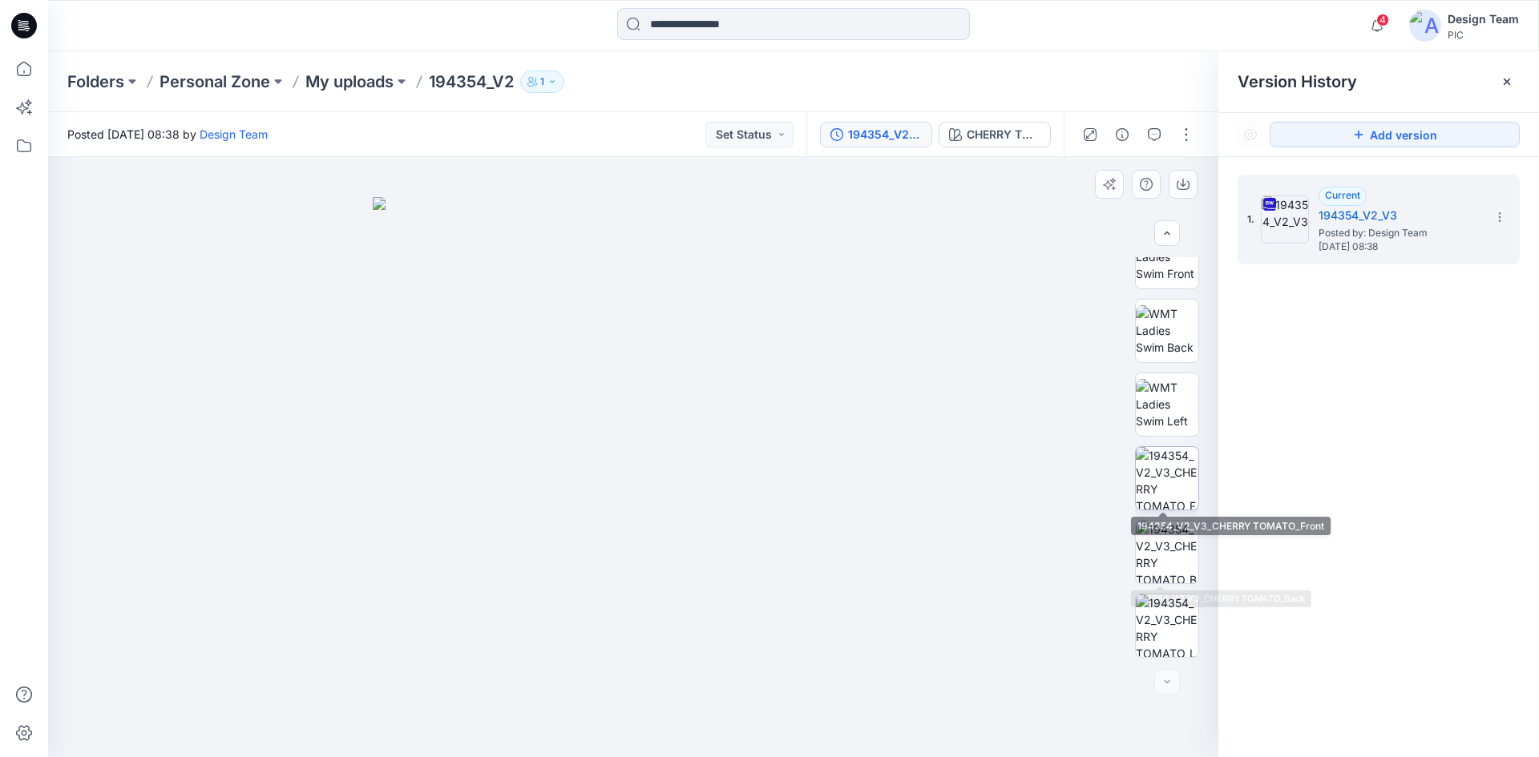
click at [1167, 486] on img at bounding box center [1167, 478] width 63 height 63
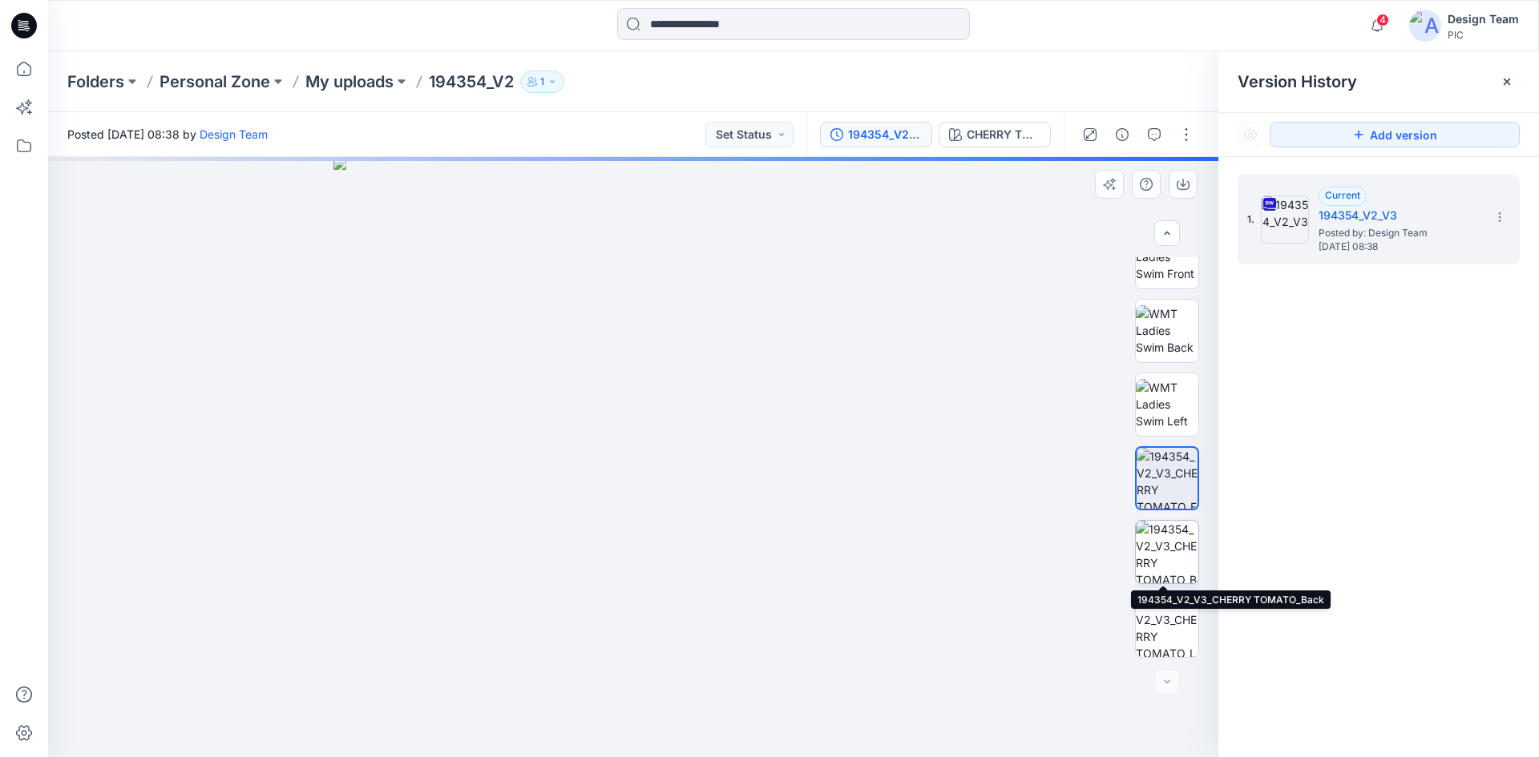
click at [1180, 563] on img at bounding box center [1167, 552] width 63 height 63
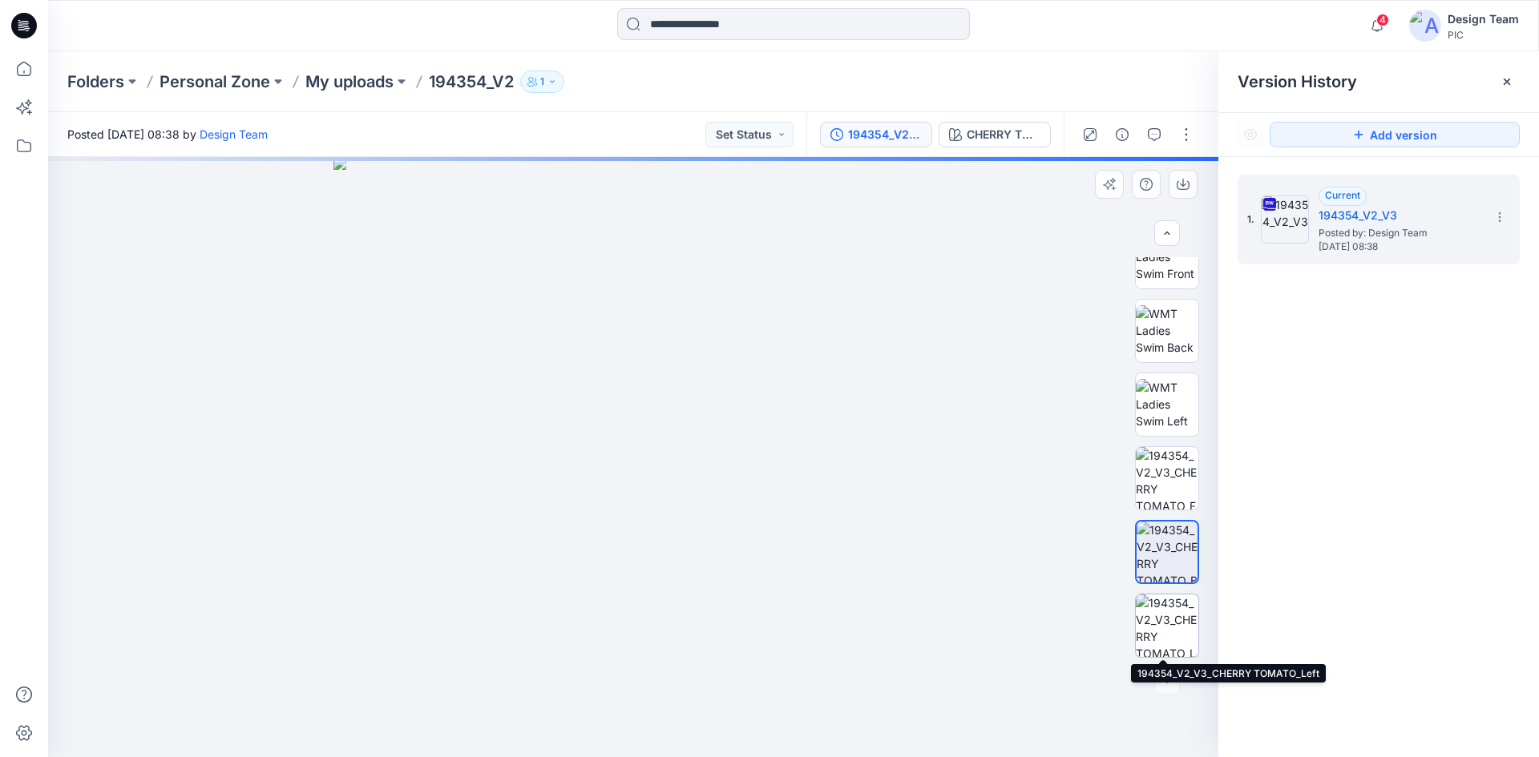
click at [1173, 628] on img at bounding box center [1167, 626] width 63 height 63
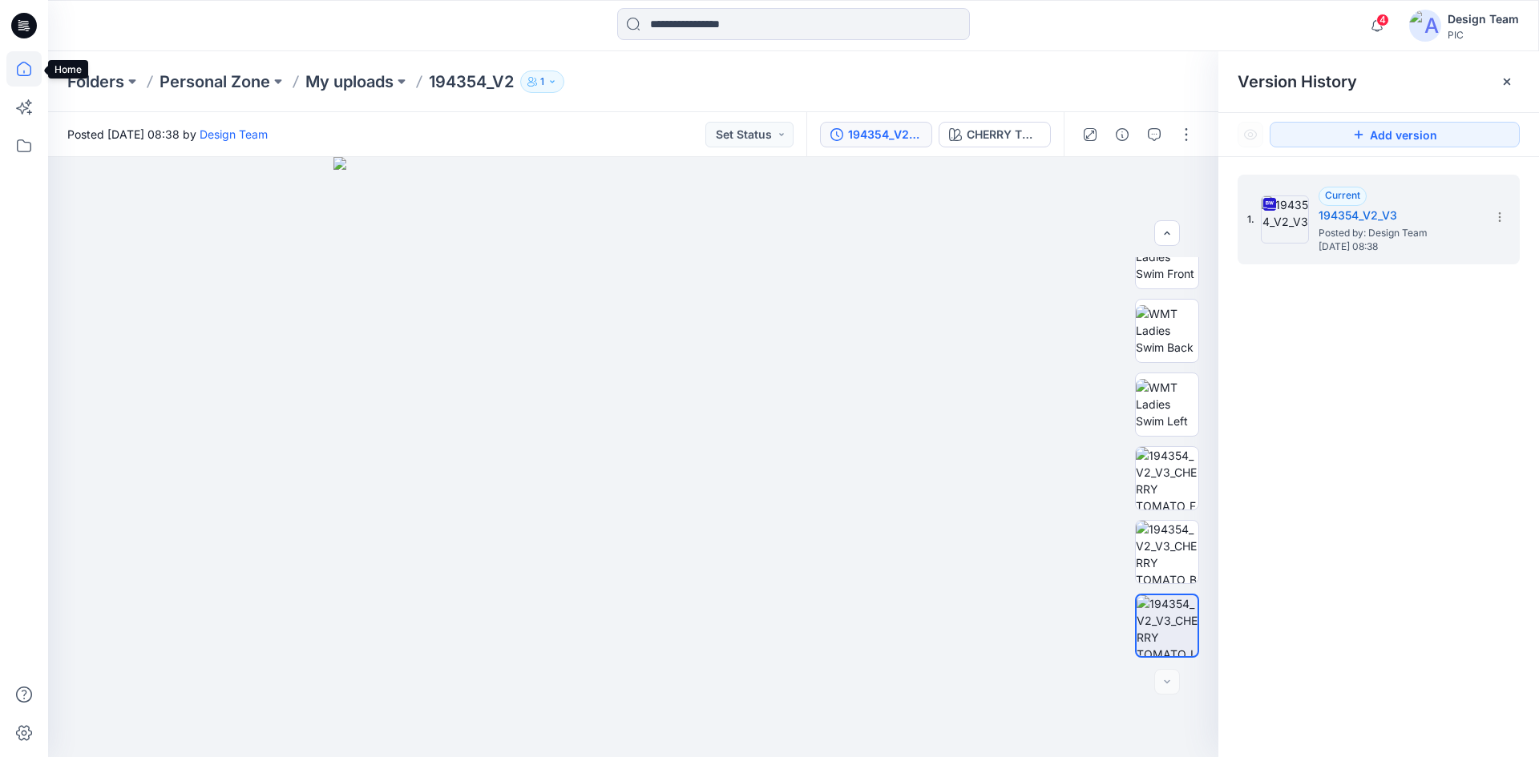
click at [15, 73] on icon at bounding box center [23, 68] width 35 height 35
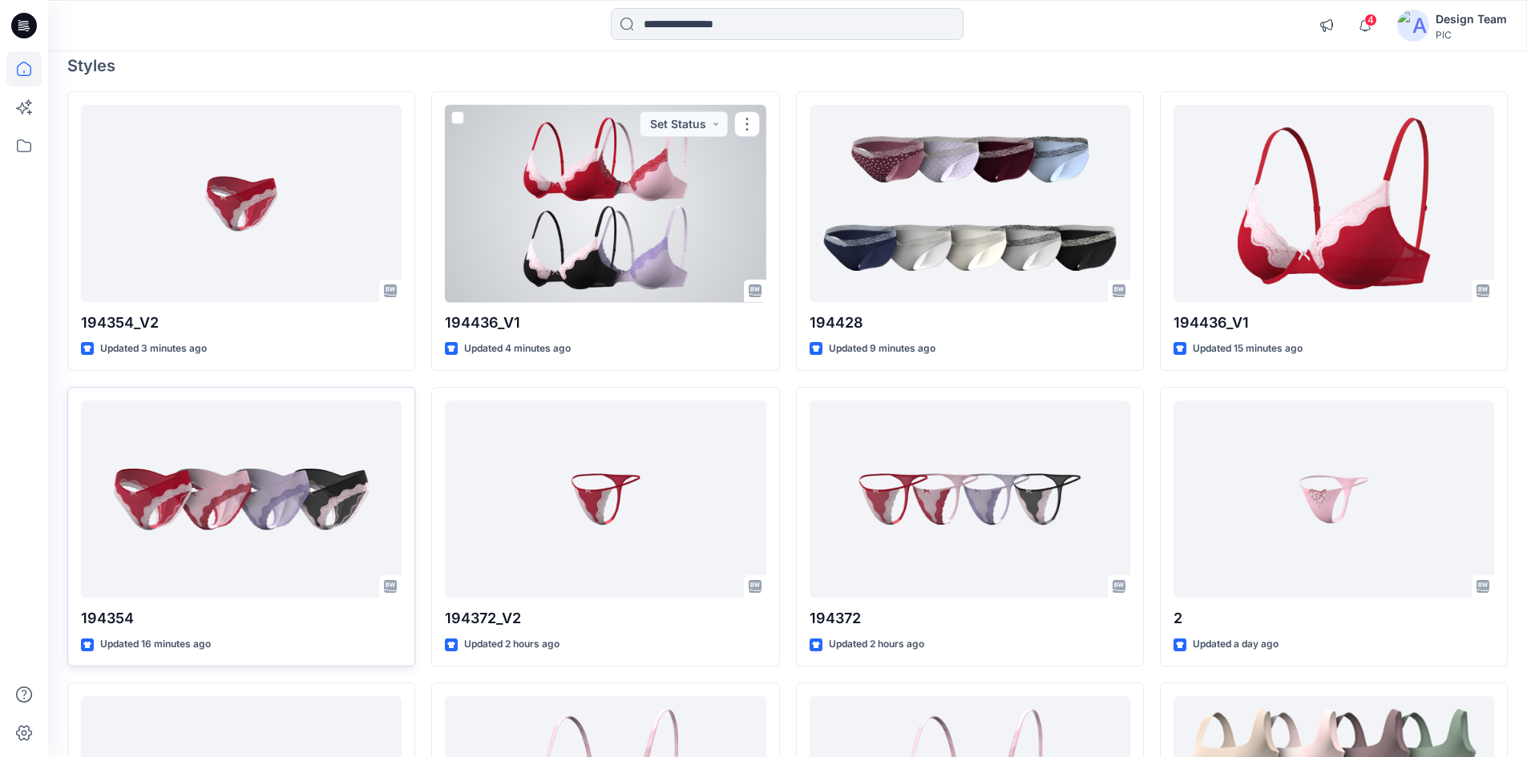
scroll to position [160, 0]
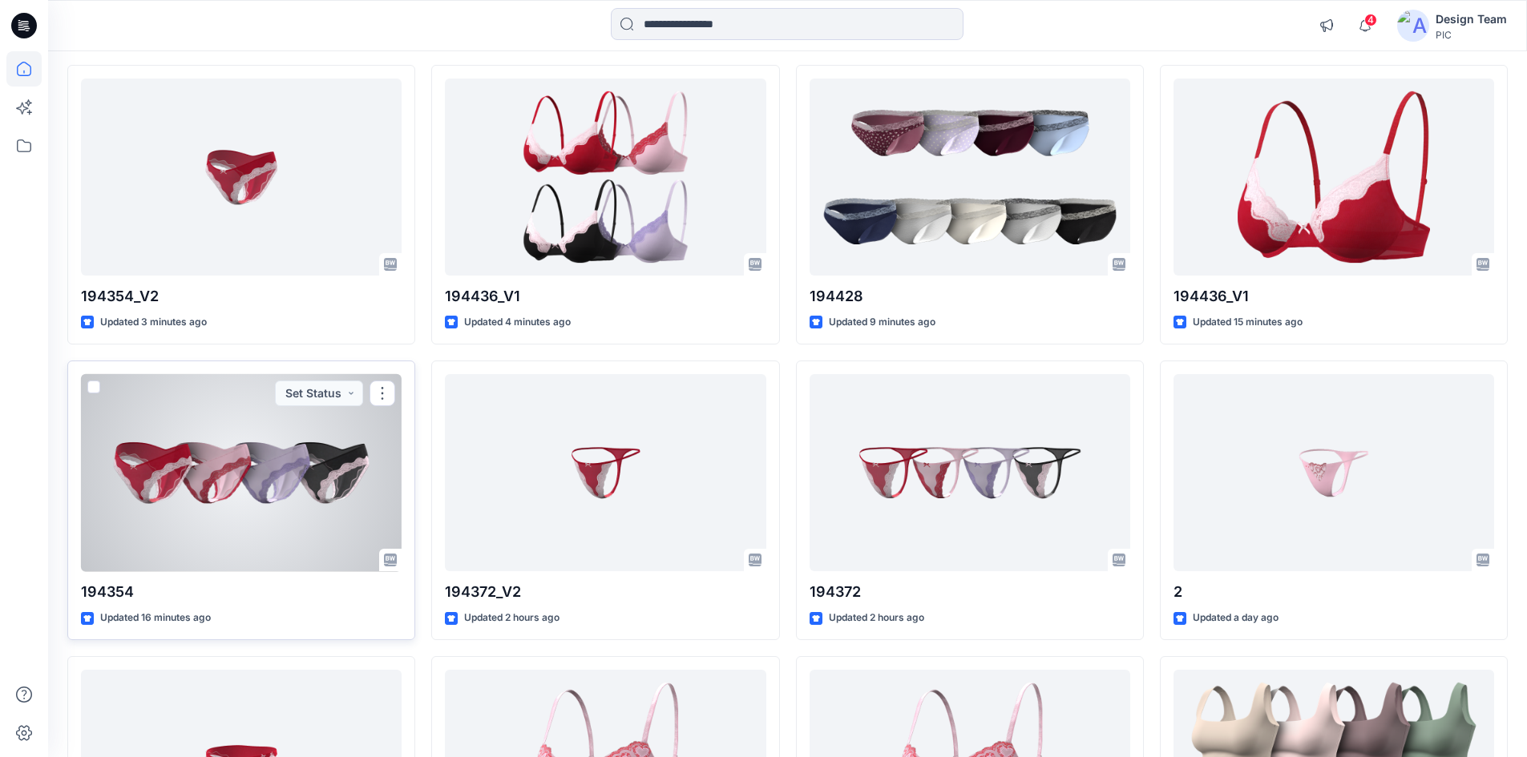
click at [302, 489] on div at bounding box center [241, 473] width 321 height 198
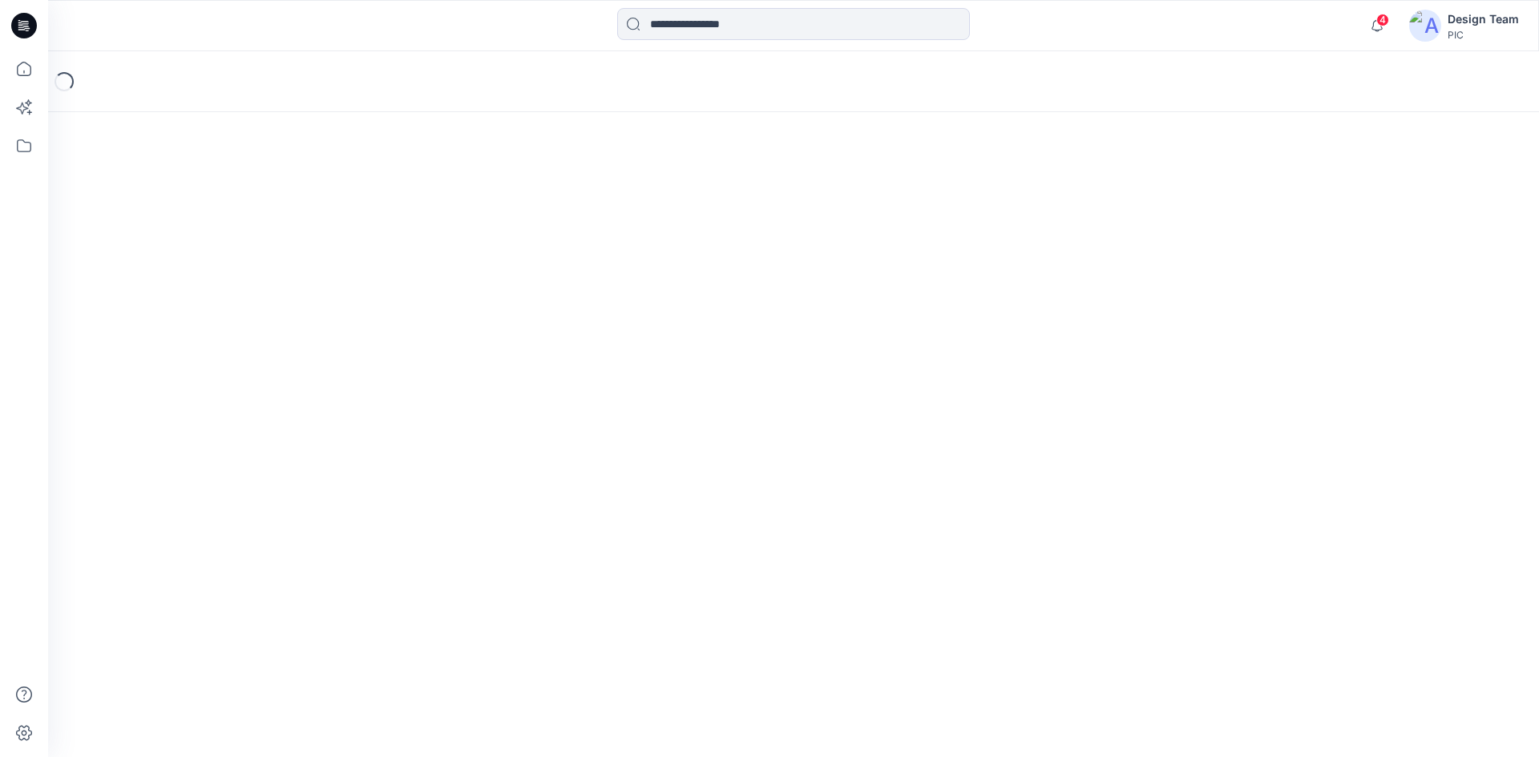
click at [302, 489] on div "Loading..." at bounding box center [793, 404] width 1491 height 706
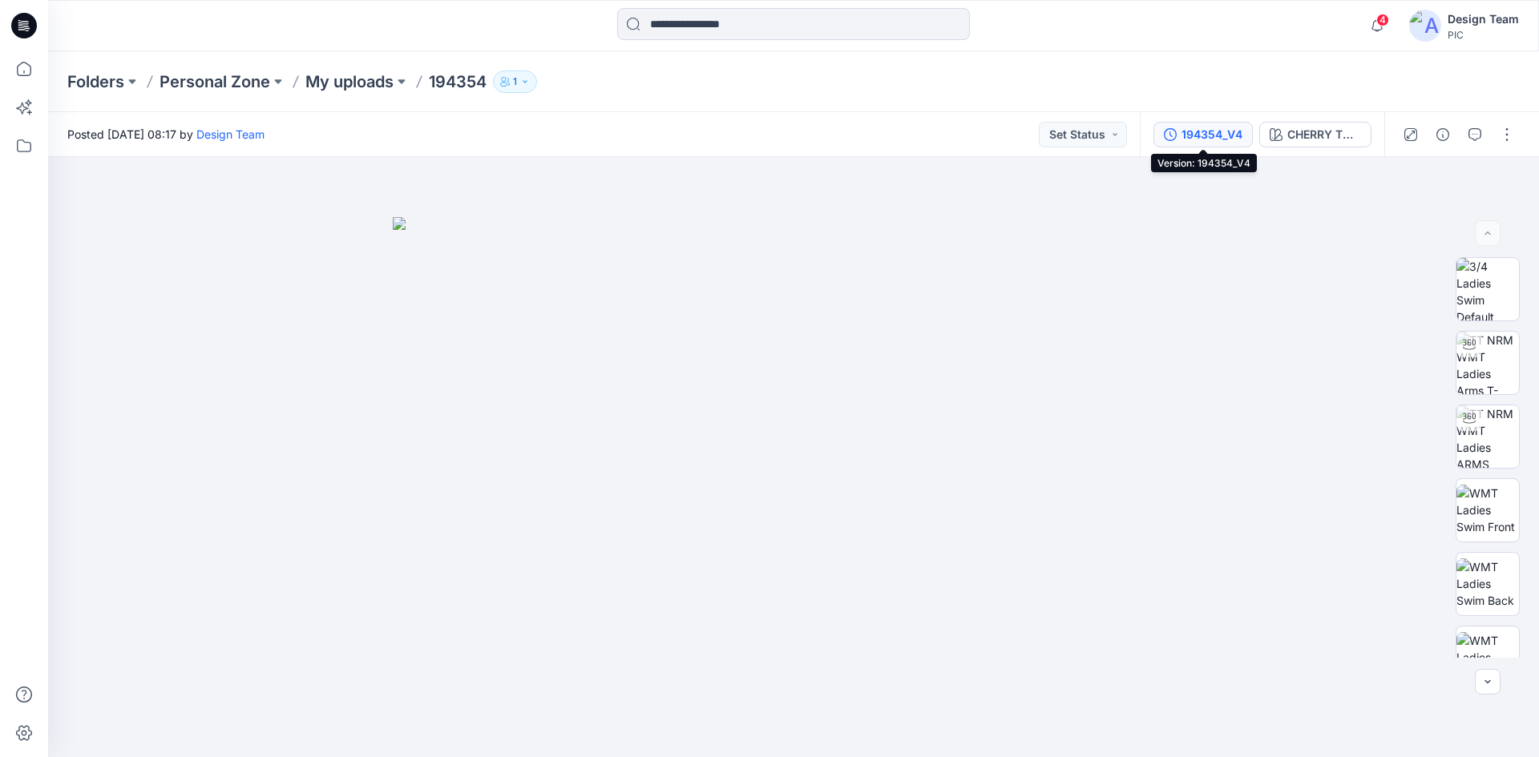
click at [1204, 135] on div "194354_V4" at bounding box center [1211, 135] width 61 height 18
